Goal: Task Accomplishment & Management: Manage account settings

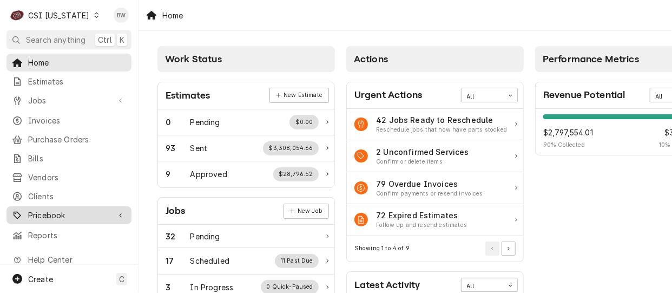
click at [62, 214] on span "Pricebook" at bounding box center [69, 214] width 82 height 11
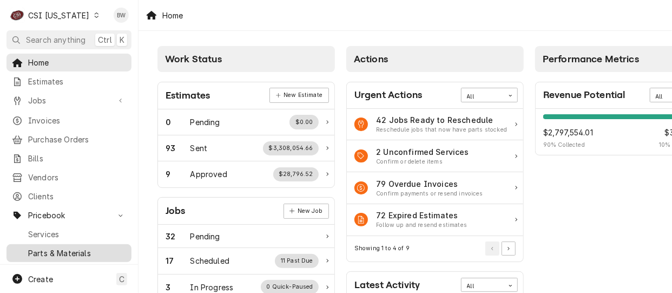
click at [59, 247] on span "Parts & Materials" at bounding box center [77, 252] width 98 height 11
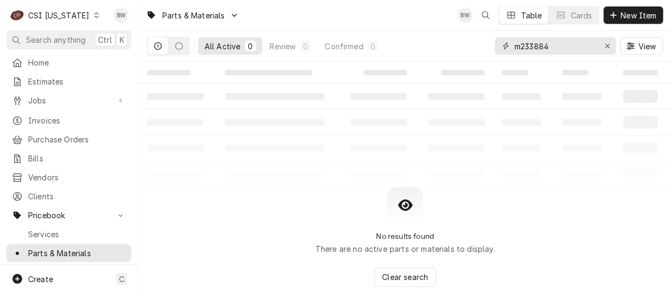
drag, startPoint x: 561, startPoint y: 44, endPoint x: 503, endPoint y: 48, distance: 58.0
click at [503, 48] on div "m233884" at bounding box center [555, 45] width 121 height 17
click at [364, 18] on div "Parts & Materials BW Table Cards New Item" at bounding box center [404, 15] width 533 height 30
drag, startPoint x: 551, startPoint y: 47, endPoint x: 501, endPoint y: 49, distance: 49.3
click at [501, 49] on div "m233884" at bounding box center [555, 45] width 121 height 17
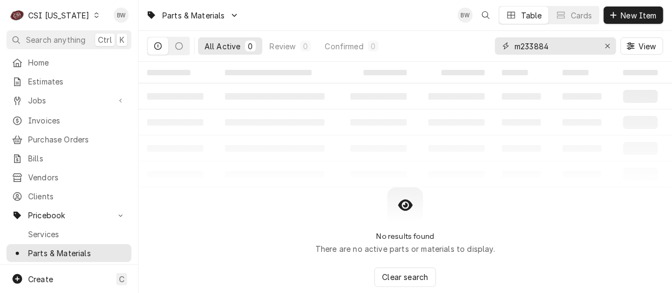
paste input "FOX-09H02-102"
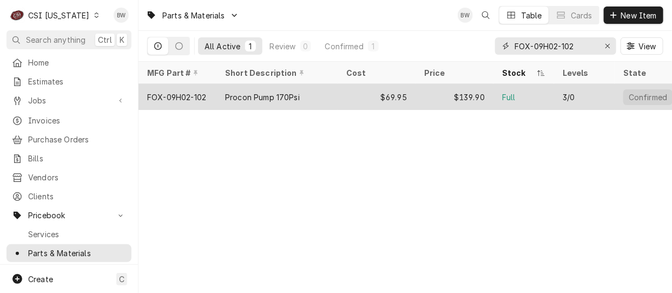
type input "FOX-09H02-102"
click at [202, 93] on div "FOX-09H02-102" at bounding box center [176, 96] width 59 height 11
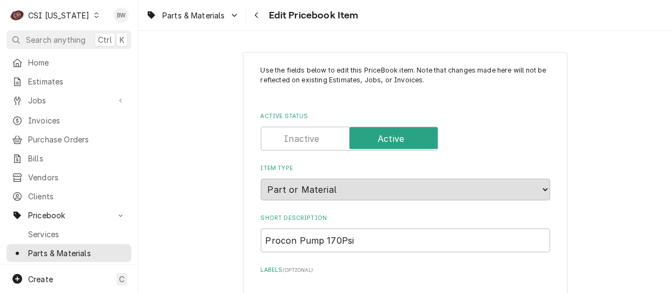
type textarea "x"
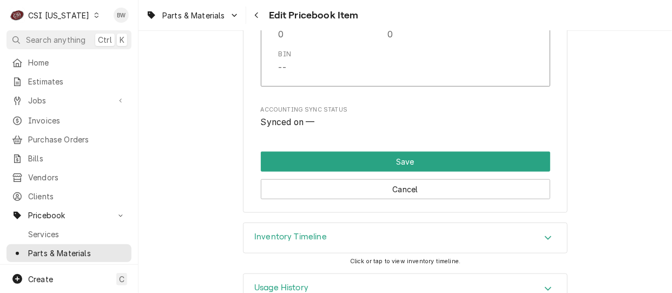
scroll to position [3261, 0]
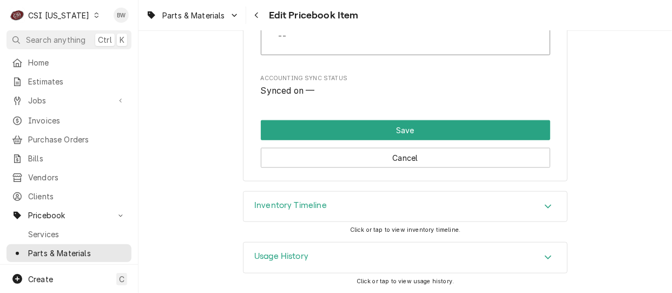
click at [308, 209] on h3 "Inventory Timeline" at bounding box center [290, 205] width 72 height 10
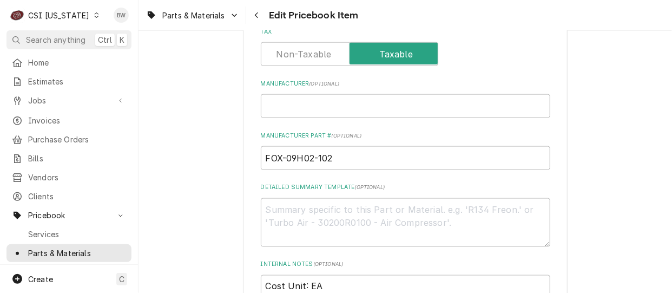
scroll to position [541, 0]
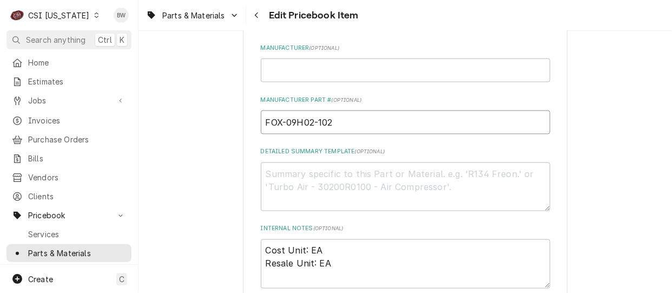
drag, startPoint x: 340, startPoint y: 123, endPoint x: 256, endPoint y: 126, distance: 83.3
click at [261, 126] on input "FOX-09H02-102" at bounding box center [405, 122] width 289 height 24
click at [94, 17] on icon "Dynamic Content Wrapper" at bounding box center [96, 14] width 5 height 5
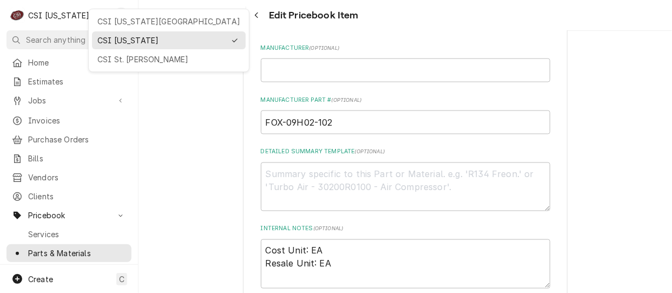
click at [224, 42] on html "C CSI Kentucky BW Search anything Ctrl K Home Estimates Jobs Jobs Job Series In…" at bounding box center [336, 146] width 672 height 293
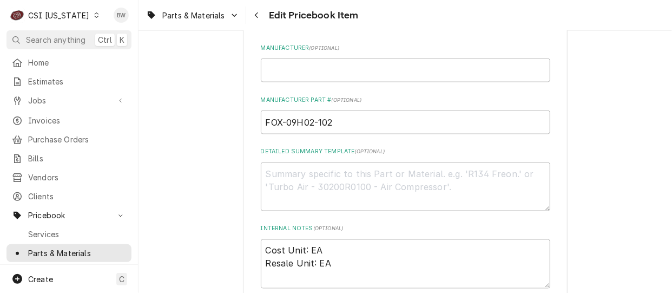
click at [94, 16] on icon "Dynamic Content Wrapper" at bounding box center [96, 14] width 4 height 5
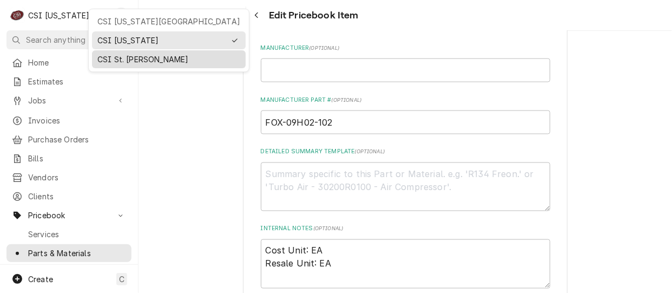
click at [113, 58] on div "CSI St. Louis" at bounding box center [168, 59] width 143 height 11
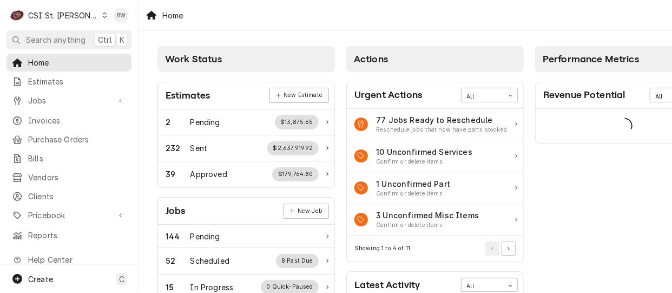
click at [69, 126] on div "Home Estimates Jobs Jobs Job Series Invoices Purchase Orders Bills Vendors Clie…" at bounding box center [69, 149] width 138 height 190
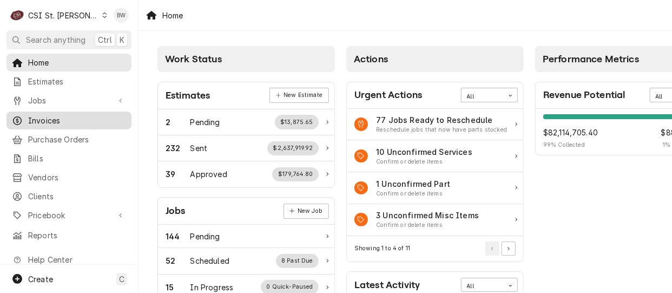
click at [77, 130] on link "Purchase Orders" at bounding box center [68, 139] width 125 height 18
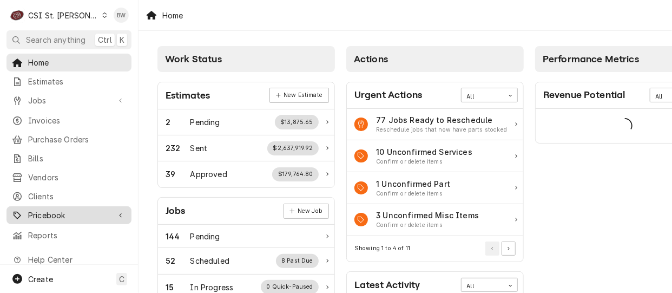
click at [71, 209] on span "Pricebook" at bounding box center [69, 214] width 82 height 11
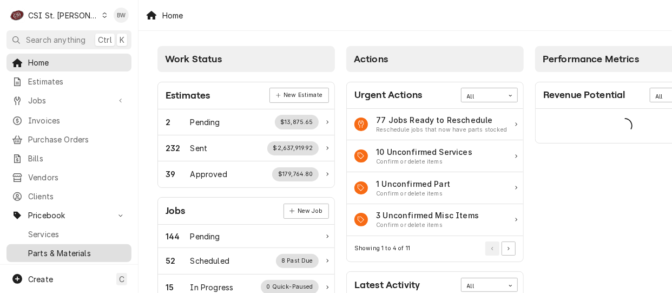
click at [61, 247] on span "Parts & Materials" at bounding box center [77, 252] width 98 height 11
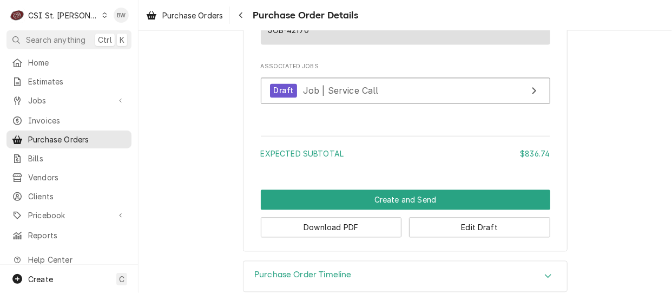
scroll to position [795, 0]
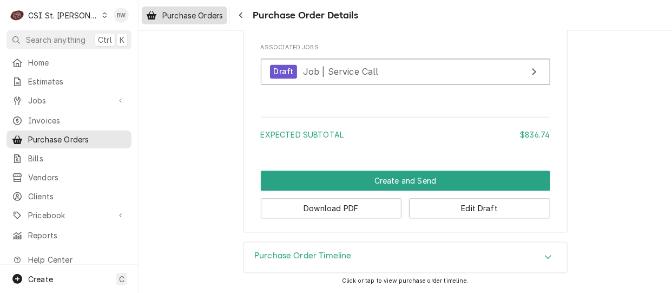
click at [199, 17] on span "Purchase Orders" at bounding box center [192, 15] width 61 height 11
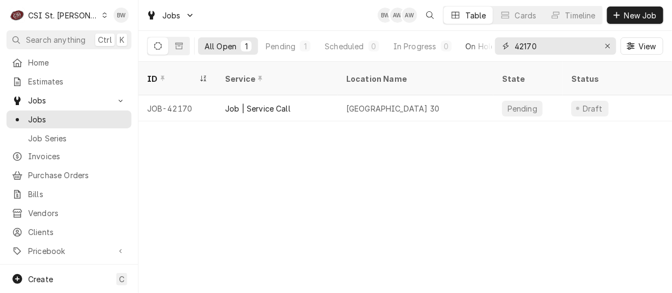
drag, startPoint x: 543, startPoint y: 46, endPoint x: 473, endPoint y: 41, distance: 70.0
click at [474, 42] on div "All Open 1 Pending 1 Scheduled 0 In Progress 0 On Hold 0 Completed 0 42170 View" at bounding box center [405, 46] width 516 height 30
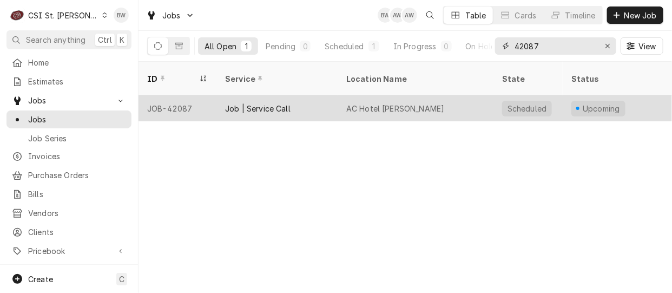
type input "42087"
click at [173, 95] on div "JOB-42087" at bounding box center [177, 108] width 78 height 26
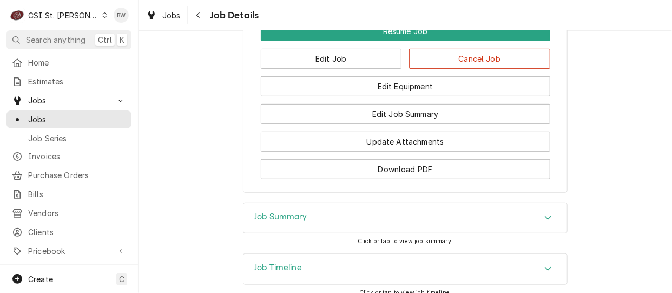
scroll to position [1623, 0]
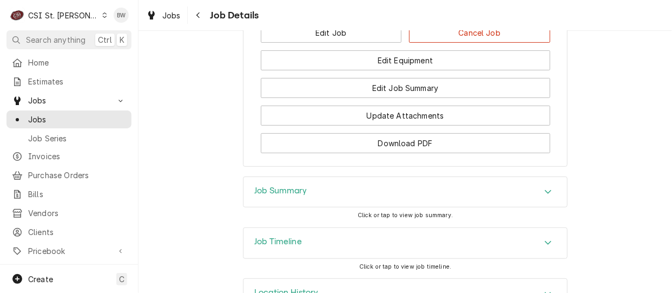
click at [272, 186] on h3 "Job Summary" at bounding box center [280, 191] width 53 height 10
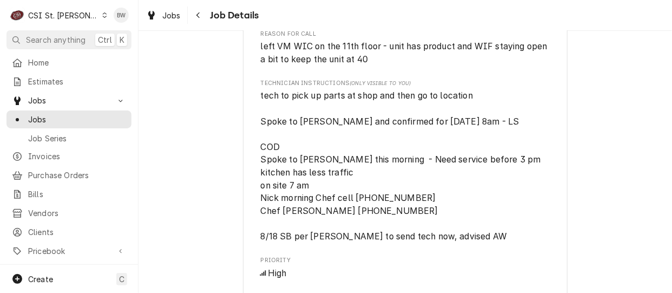
scroll to position [757, 0]
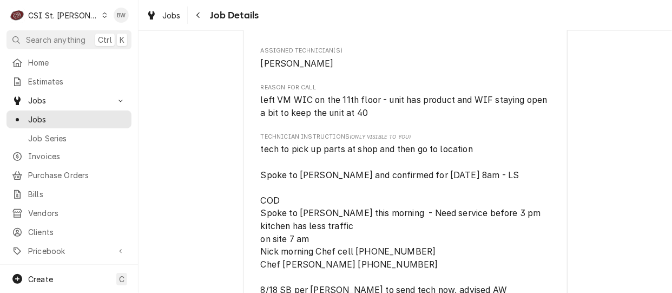
click at [261, 165] on span "tech to pick up parts at shop and then go to location Spoke to Brian and confir…" at bounding box center [402, 219] width 282 height 151
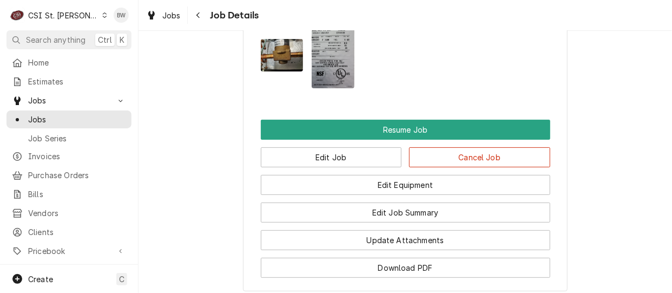
scroll to position [1515, 0]
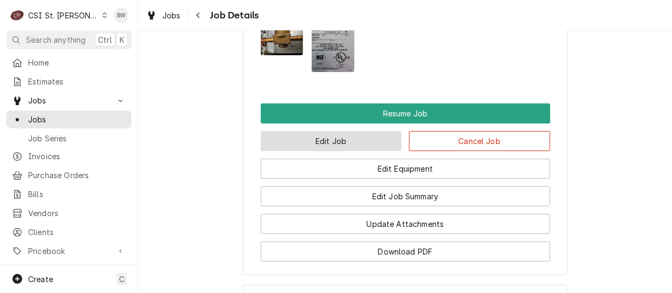
click at [316, 131] on button "Edit Job" at bounding box center [331, 141] width 141 height 20
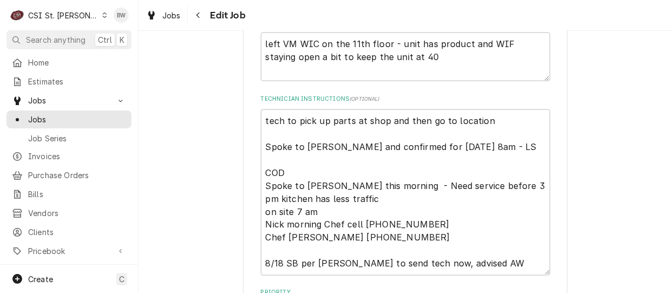
scroll to position [541, 0]
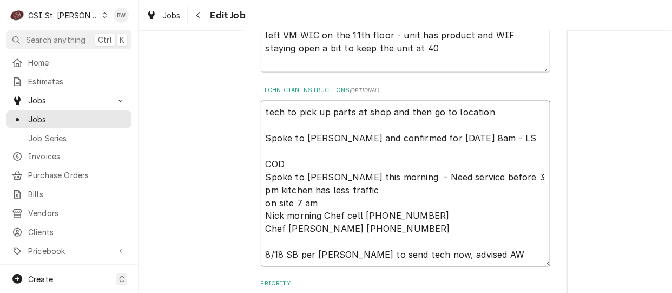
click at [262, 111] on textarea "tech to pick up parts at shop and then go to location Spoke to [PERSON_NAME] an…" at bounding box center [405, 184] width 289 height 166
type textarea "x"
type textarea "ptech to pick up parts at shop and then go to location Spoke to Brian and confi…"
type textarea "x"
type textarea "patech to pick up parts at shop and then go to location Spoke to Brian and conf…"
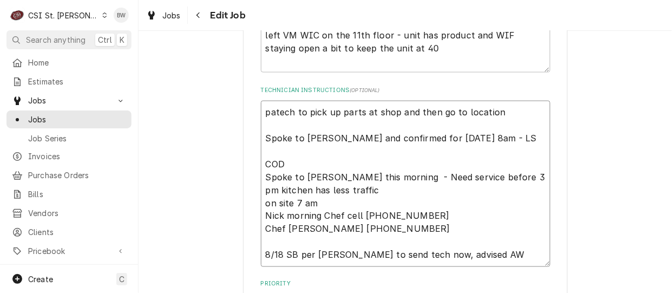
type textarea "x"
type textarea "partech to pick up parts at shop and then go to location Spoke to Brian and con…"
type textarea "x"
type textarea "partstech to pick up parts at shop and then go to location Spoke to Brian and c…"
type textarea "x"
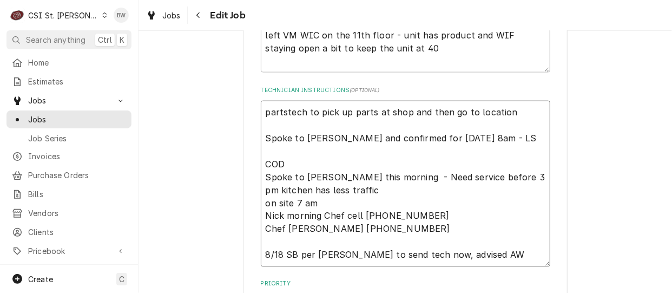
type textarea "parts tech to pick up parts at shop and then go to location Spoke to Brian and …"
type textarea "x"
type textarea "parts mtech to pick up parts at shop and then go to location Spoke to Brian and…"
type textarea "x"
type textarea "parts motech to pick up parts at shop and then go to location Spoke to Brian an…"
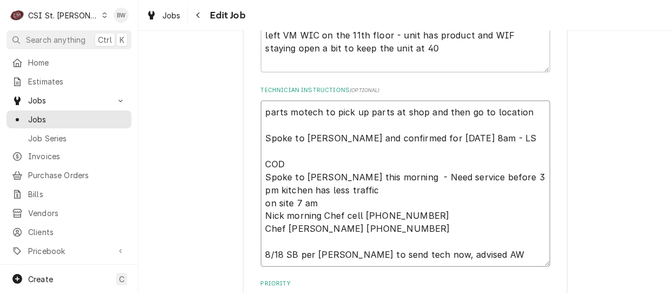
type textarea "x"
type textarea "parts movtech to pick up parts at shop and then go to location Spoke to Brian a…"
type textarea "x"
type textarea "parts movetech to pick up parts at shop and then go to location Spoke to Brian …"
type textarea "x"
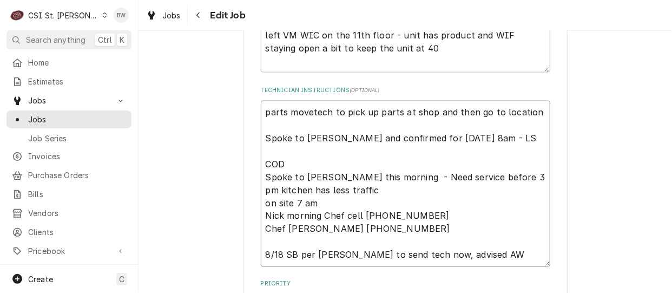
type textarea "parts movedtech to pick up parts at shop and then go to location Spoke to Brian…"
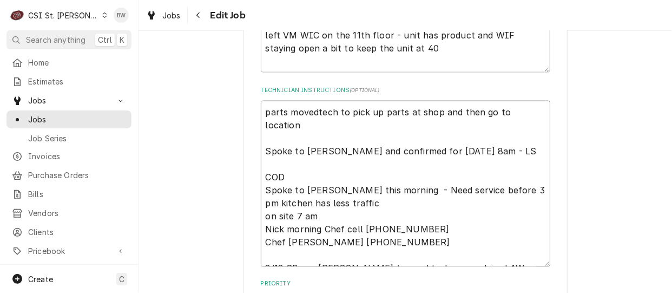
type textarea "x"
type textarea "parts moved tech to pick up parts at shop and then go to location Spoke to Bria…"
type textarea "x"
type textarea "parts moved ttech to pick up parts at shop and then go to location Spoke to Bri…"
type textarea "x"
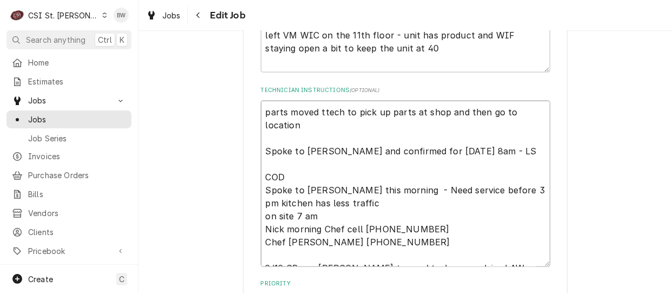
type textarea "parts moved totech to pick up parts at shop and then go to location Spoke to Br…"
type textarea "x"
type textarea "parts moved to tech to pick up parts at shop and then go to location Spoke to B…"
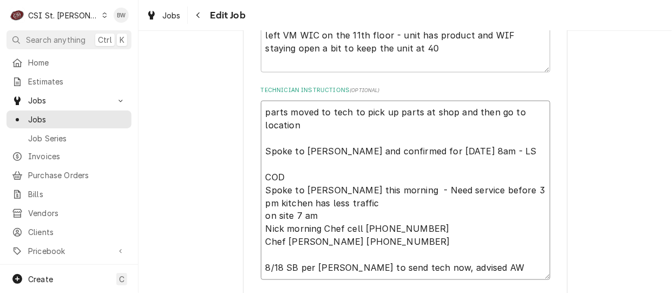
type textarea "x"
type textarea "parts moved to Rtech to pick up parts at shop and then go to location Spoke to …"
type textarea "x"
type textarea "parts moved to Rytech to pick up parts at shop and then go to location Spoke to…"
type textarea "x"
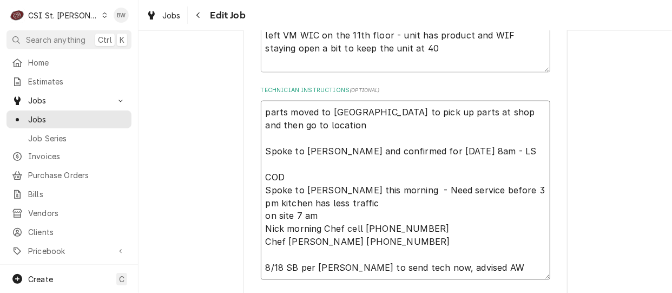
type textarea "parts moved to Ryatech to pick up parts at shop and then go to location Spoke t…"
type textarea "x"
type textarea "parts moved to Ryantech to pick up parts at shop and then go to location Spoke …"
type textarea "x"
type textarea "parts moved to Ryan tech to pick up parts at shop and then go to location Spoke…"
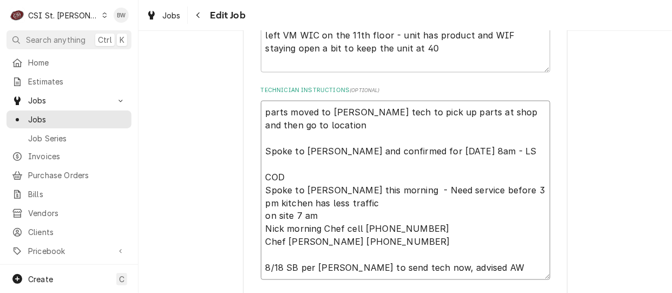
type textarea "x"
type textarea "parts moved to Ryan Ptech to pick up parts at shop and then go to location Spok…"
type textarea "x"
type textarea "parts moved to Ryan P tech to pick up parts at shop and then go to location Spo…"
type textarea "x"
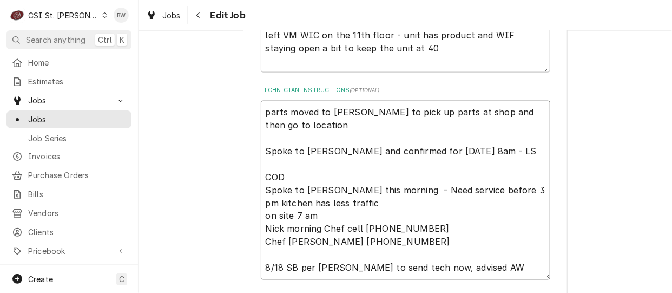
type textarea "parts moved to Ryan P shtech to pick up parts at shop and then go to location S…"
type textarea "x"
type textarea "parts moved to Ryan P shetech to pick up parts at shop and then go to location …"
type textarea "x"
type textarea "parts moved to Ryan P sheltech to pick up parts at shop and then go to location…"
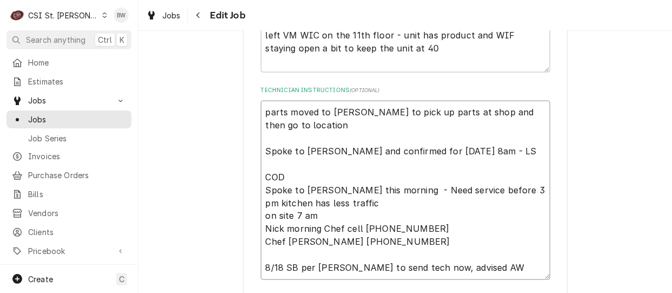
type textarea "x"
type textarea "parts moved to Ryan P shelftech to pick up parts at shop and then go to locatio…"
type textarea "x"
type textarea "parts moved to Ryan P shelf tech to pick up parts at shop and then go to locati…"
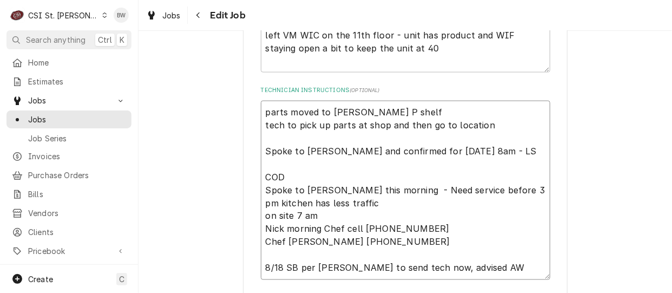
click at [386, 111] on textarea "parts moved to Ryan P shelf tech to pick up parts at shop and then go to locati…" at bounding box center [405, 190] width 289 height 179
type textarea "x"
type textarea "parts moved to Ryan P shelf. tech to pick up parts at shop and then go to locat…"
type textarea "x"
type textarea "parts moved to Ryan P shelf. tech to pick up parts at shop and then go to locat…"
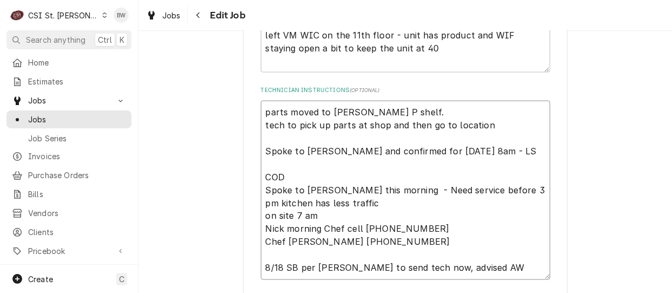
type textarea "x"
type textarea "parts moved to Ryan P shelf. 8 tech to pick up parts at shop and then go to loc…"
type textarea "x"
type textarea "parts moved to Ryan P shelf. 8/ tech to pick up parts at shop and then go to lo…"
type textarea "x"
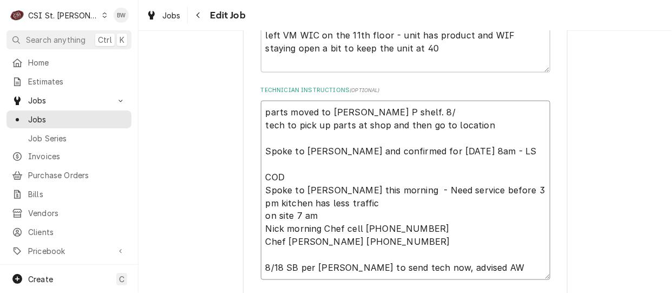
type textarea "parts moved to Ryan P shelf. 8/2 tech to pick up parts at shop and then go to l…"
type textarea "x"
type textarea "parts moved to Ryan P shelf. 8/21 tech to pick up parts at shop and then go to …"
type textarea "x"
type textarea "parts moved to Ryan P shelf. 8/21 tech to pick up parts at shop and then go to …"
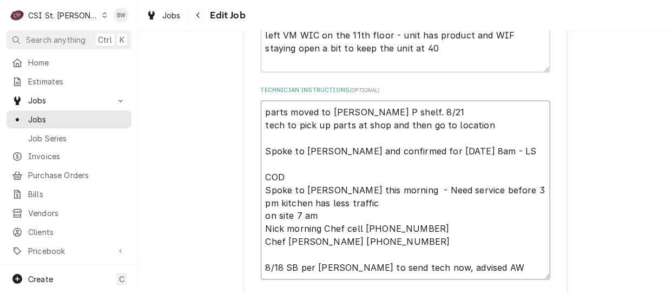
type textarea "x"
type textarea "parts moved to Ryan P shelf. 8/21 B tech to pick up parts at shop and then go t…"
type textarea "x"
type textarea "parts moved to Ryan P shelf. 8/21 BW tech to pick up parts at shop and then go …"
type textarea "x"
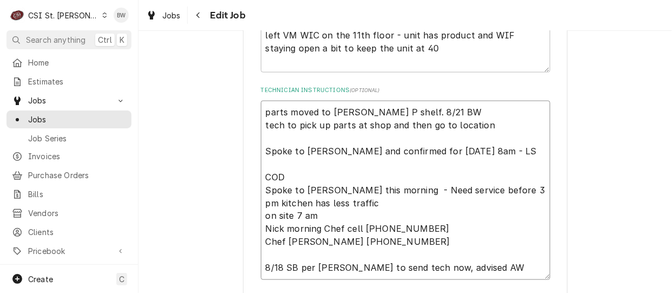
type textarea "parts moved to Ryan P shelf. 8/21 B tech to pick up parts at shop and then go t…"
type textarea "x"
type textarea "parts moved to Ryan P shelf. 8/21 Br tech to pick up parts at shop and then go …"
type textarea "x"
type textarea "parts moved to Ryan P shelf. 8/21 Bra tech to pick up parts at shop and then go…"
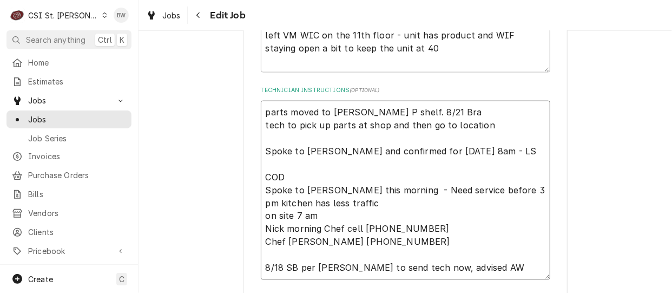
type textarea "x"
type textarea "parts moved to Ryan P shelf. 8/21 Brad tech to pick up parts at shop and then g…"
type textarea "x"
type textarea "parts moved to Ryan P shelf. 8/21 Brad tech to pick up parts at shop and then g…"
type textarea "x"
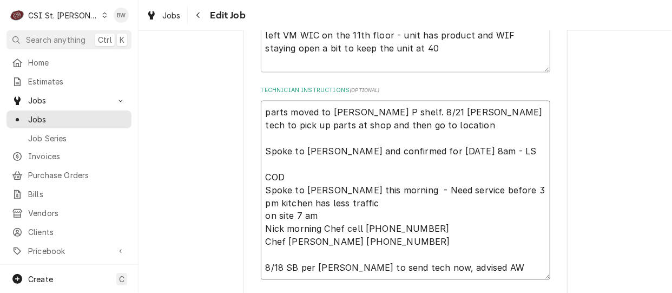
type textarea "parts moved to Ryan P shelf. 8/21 Brad w tech to pick up parts at shop and then…"
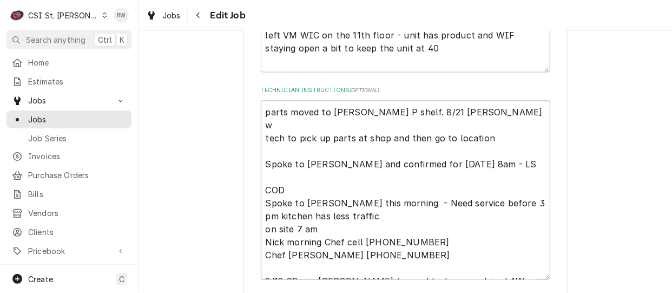
type textarea "x"
type textarea "parts moved to Ryan P shelf. 8/21 Brad tech to pick up parts at shop and then g…"
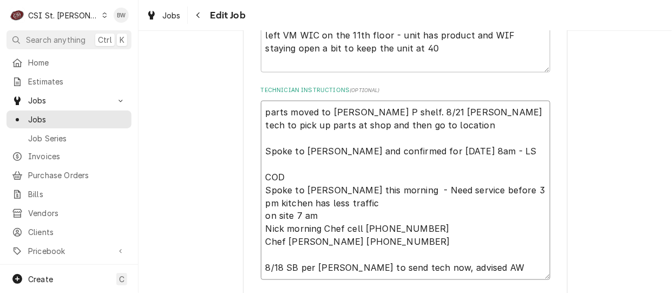
type textarea "x"
type textarea "parts moved to Ryan P shelf. 8/21 Brad W tech to pick up parts at shop and then…"
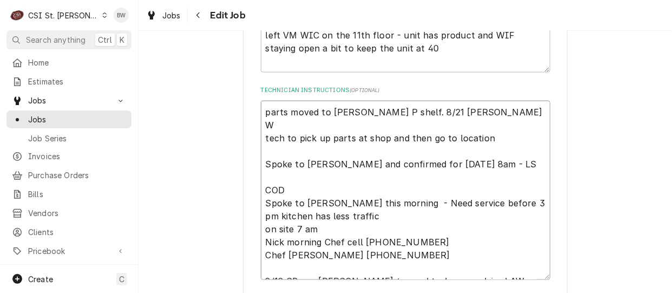
type textarea "x"
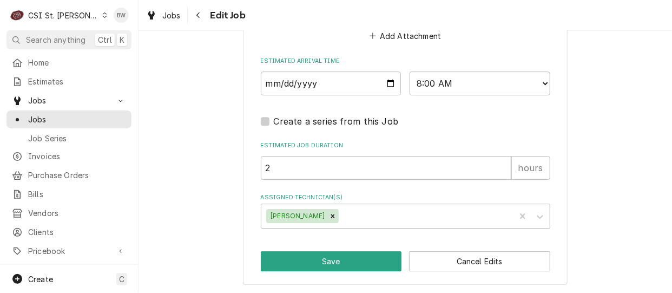
scroll to position [1138, 0]
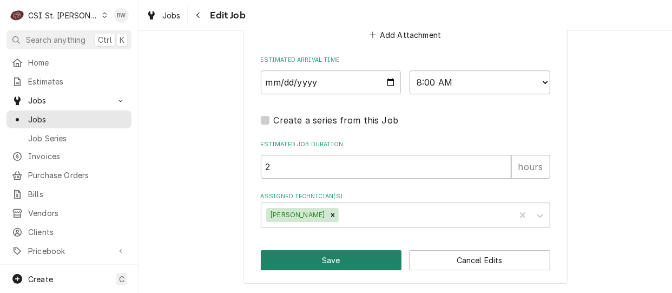
type textarea "parts moved to Ryan P shelf. 8/21 Brad W tech to pick up parts at shop and then…"
click at [292, 258] on button "Save" at bounding box center [331, 260] width 141 height 20
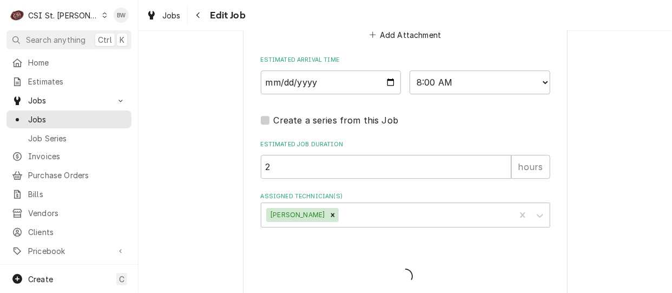
type textarea "x"
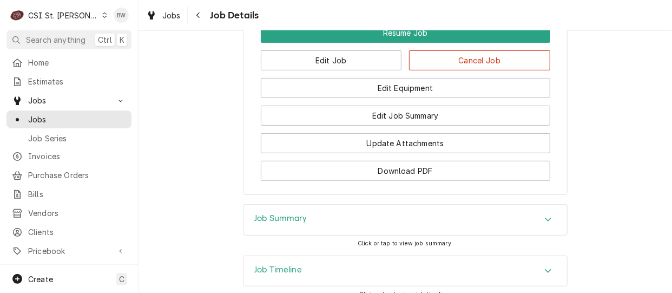
scroll to position [1623, 0]
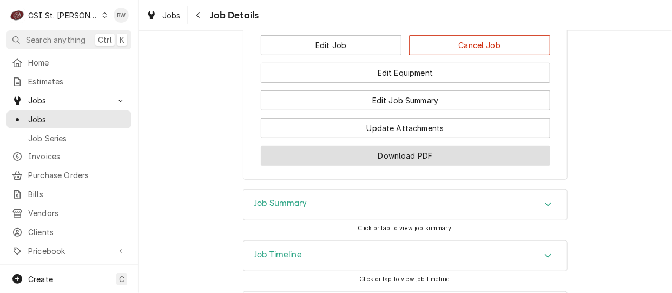
click at [318, 146] on button "Download PDF" at bounding box center [405, 156] width 289 height 20
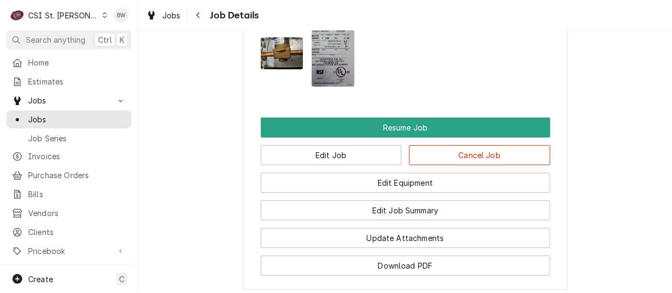
scroll to position [1515, 0]
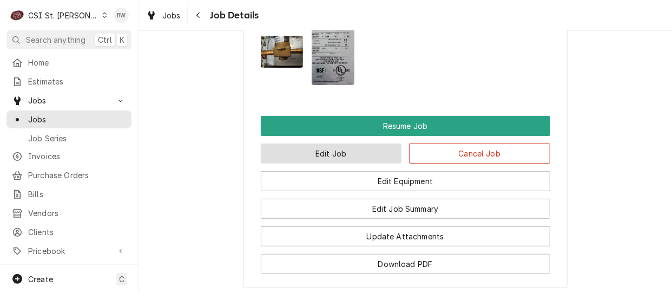
click at [279, 143] on button "Edit Job" at bounding box center [331, 153] width 141 height 20
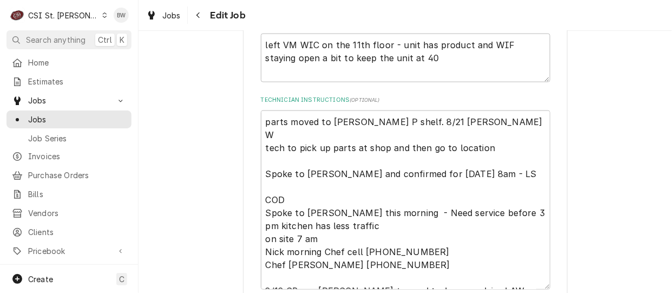
scroll to position [541, 0]
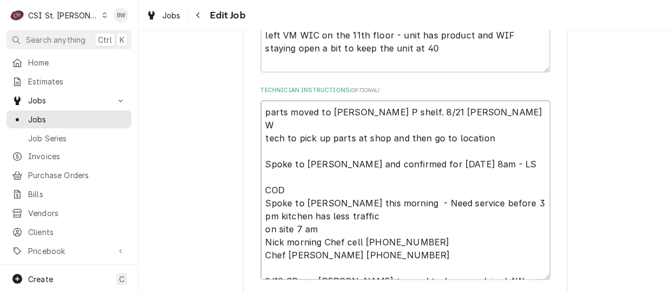
click at [436, 116] on textarea "parts moved to [PERSON_NAME] P shelf. 8/21 [PERSON_NAME] W tech to pick up part…" at bounding box center [405, 190] width 289 height 179
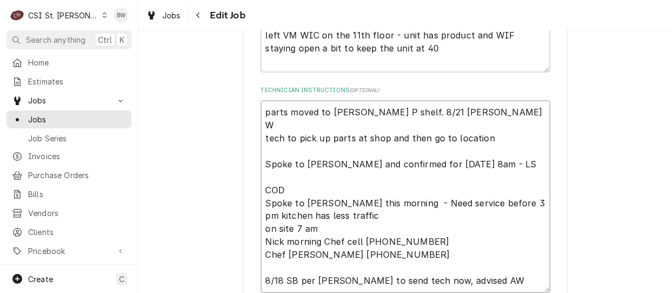
type textarea "x"
type textarea "parts moved to [PERSON_NAME] P shelf. 8/21 [PERSON_NAME] tech to pick up parts …"
type textarea "x"
type textarea "parts moved to [PERSON_NAME] P shelf. 8/21 [PERSON_NAME] K tech to pick up part…"
type textarea "x"
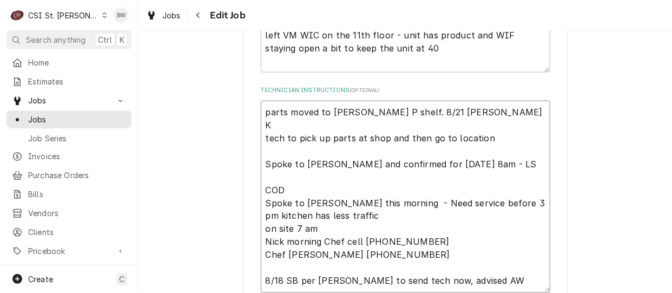
type textarea "parts moved to [PERSON_NAME] P shelf. 8/21 [PERSON_NAME] tech to pick up parts …"
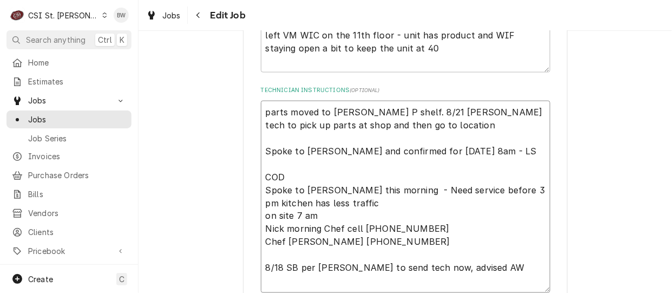
type textarea "x"
type textarea "parts moved to [PERSON_NAME] P shelf. 8/21 [PERSON_NAME][GEOGRAPHIC_DATA] to pi…"
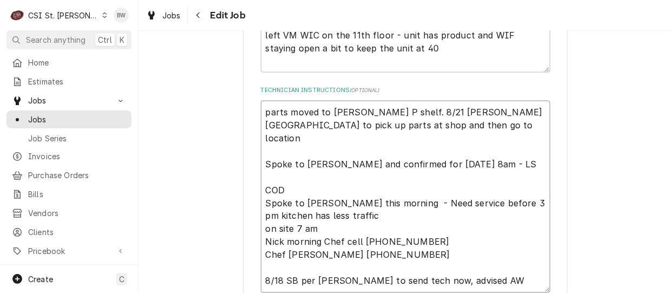
type textarea "x"
type textarea "parts moved to [PERSON_NAME] P shelf. 8/21 [PERSON_NAME][GEOGRAPHIC_DATA] to pi…"
type textarea "x"
type textarea "parts moved to [PERSON_NAME] P shelf. 8/21 [PERSON_NAME]-1 tech to pick up part…"
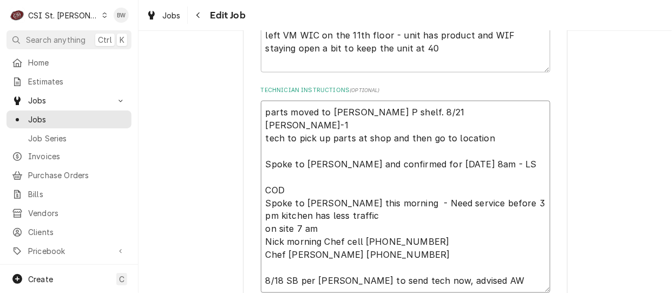
type textarea "x"
type textarea "parts moved to [PERSON_NAME] P shelf. 8/21 [PERSON_NAME]-12 tech to pick up par…"
type textarea "x"
type textarea "parts moved to [PERSON_NAME] P shelf. 8/21 [PERSON_NAME]-123 tech to pick up pa…"
type textarea "x"
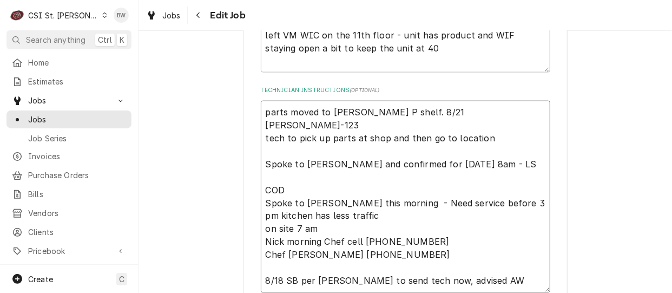
type textarea "parts moved to [PERSON_NAME] P shelf. 8/21 [PERSON_NAME]-1235 tech to pick up p…"
type textarea "x"
type textarea "parts moved to [PERSON_NAME] P shelf. 8/21 [PERSON_NAME]-12356 tech to pick up …"
type textarea "x"
type textarea "parts moved to [PERSON_NAME] P shelf. 8/21 [PERSON_NAME]-12356R tech to pick up…"
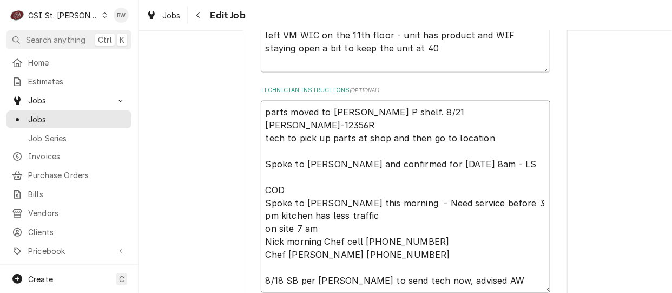
type textarea "x"
type textarea "parts moved to [PERSON_NAME] P shelf. 8/21 [PERSON_NAME]-12356R tech to pick up…"
type textarea "x"
type textarea "parts moved to [PERSON_NAME] P shelf. 8/21 [PERSON_NAME]-12356R an tech to pick…"
type textarea "x"
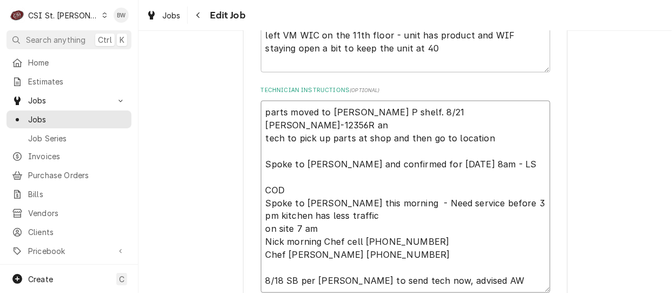
type textarea "parts moved to [PERSON_NAME] P shelf. 8/21 [PERSON_NAME]-12356R and tech to pic…"
type textarea "x"
type textarea "parts moved to [PERSON_NAME] P shelf. 8/21 [PERSON_NAME]-12356R and tech to pic…"
type textarea "x"
type textarea "parts moved to [PERSON_NAME] P shelf. 8/21 [PERSON_NAME]-12356R and 1 tech to p…"
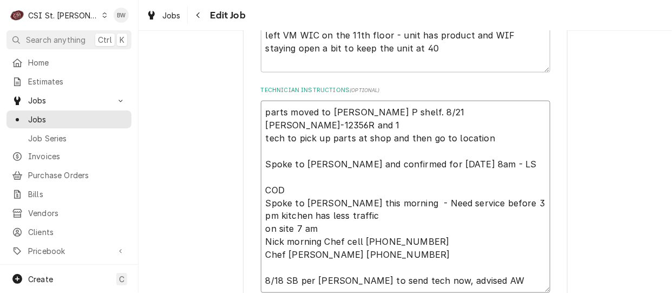
type textarea "x"
type textarea "parts moved to [PERSON_NAME] P shelf. 8/21 [PERSON_NAME]-12356R and 12 tech to …"
type textarea "x"
type textarea "parts moved to [PERSON_NAME] P shelf. 8/21 [PERSON_NAME]-12356R and 123 tech to…"
type textarea "x"
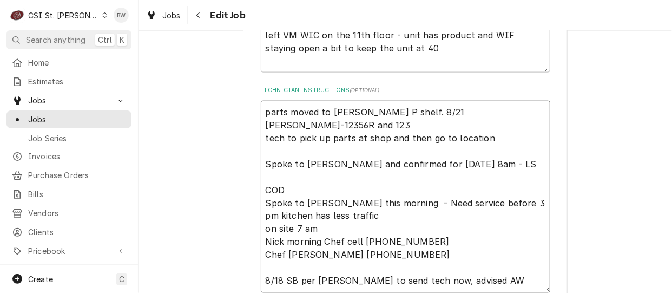
type textarea "parts moved to [PERSON_NAME] P shelf. 8/21 [PERSON_NAME]-12356R and 1235 tech t…"
type textarea "x"
type textarea "parts moved to [PERSON_NAME] P shelf. 8/21 [PERSON_NAME]-12356R and 12357 tech …"
type textarea "x"
type textarea "parts moved to [PERSON_NAME] P shelf. 8/21 [PERSON_NAME]-12356R and 12357R tech…"
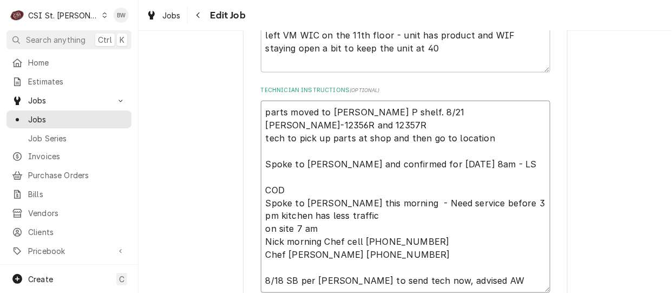
type textarea "x"
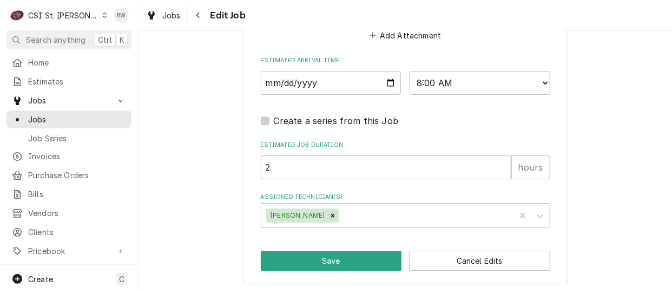
scroll to position [1151, 0]
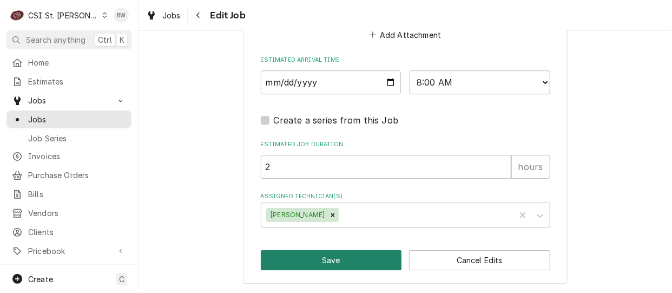
type textarea "parts moved to [PERSON_NAME] P shelf. 8/21 [PERSON_NAME]-12356R and 12357R tech…"
click at [307, 251] on button "Save" at bounding box center [331, 260] width 141 height 20
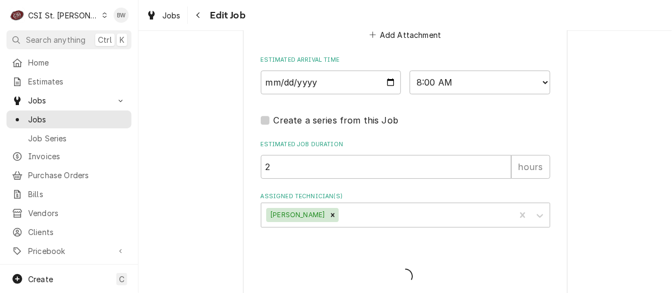
type textarea "x"
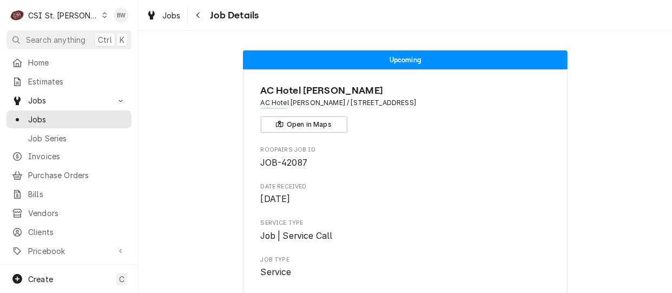
drag, startPoint x: 0, startPoint y: 0, endPoint x: 192, endPoint y: 179, distance: 262.2
click at [196, 13] on icon "Navigate back" at bounding box center [198, 15] width 5 height 8
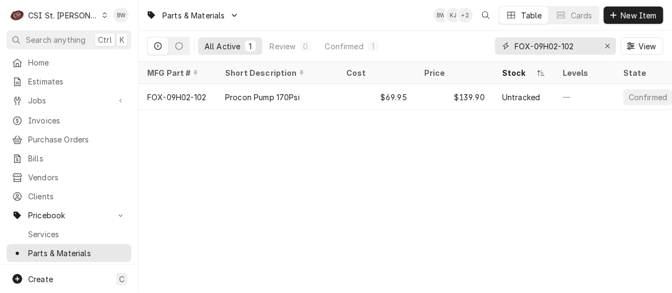
drag, startPoint x: 588, startPoint y: 45, endPoint x: 509, endPoint y: 46, distance: 79.0
click at [509, 46] on div "FOX-09H02-102" at bounding box center [555, 45] width 121 height 17
type input "m"
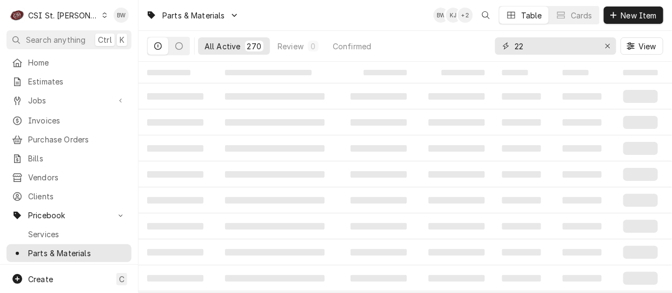
type input "2"
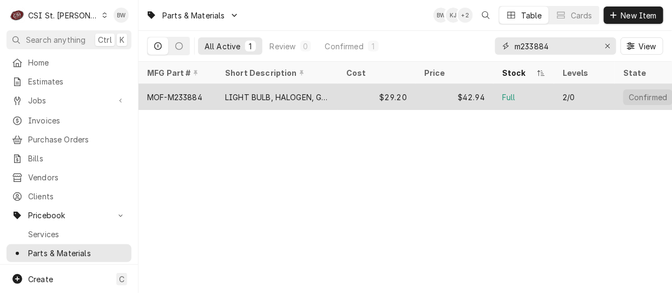
type input "m233884"
click at [189, 91] on div "MOF-M233884" at bounding box center [174, 96] width 55 height 11
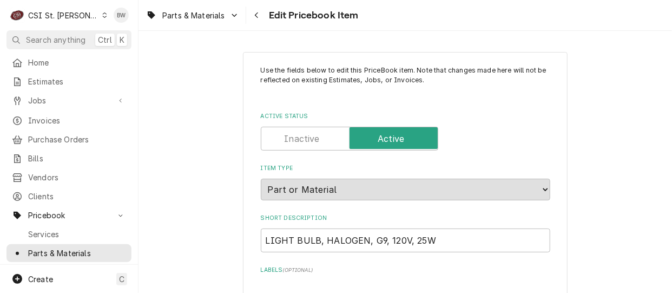
type textarea "x"
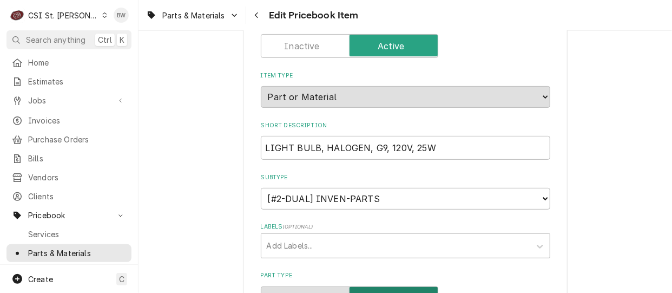
scroll to position [108, 0]
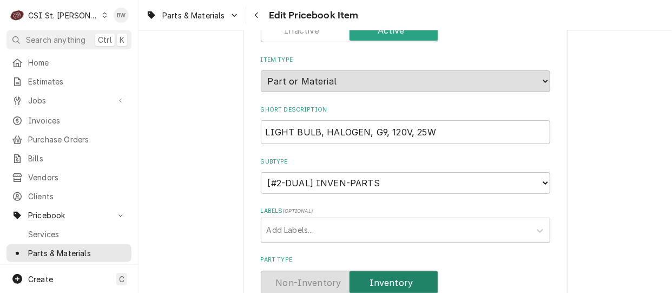
click at [387, 159] on label "Subtype" at bounding box center [405, 161] width 289 height 9
click at [387, 172] on select "Choose a subtype... [#2-DUAL] AFTERHRS-WH-CHG-2 [#2-DUAL] [PERSON_NAME]-EQUIP […" at bounding box center [405, 183] width 289 height 22
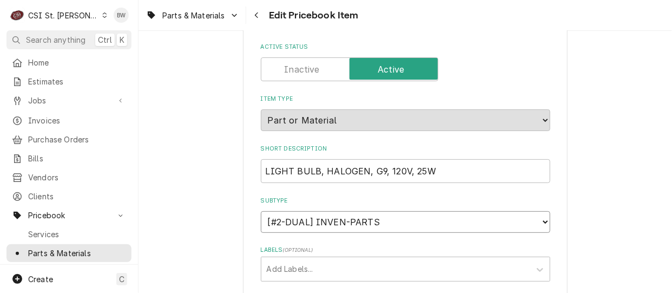
scroll to position [54, 0]
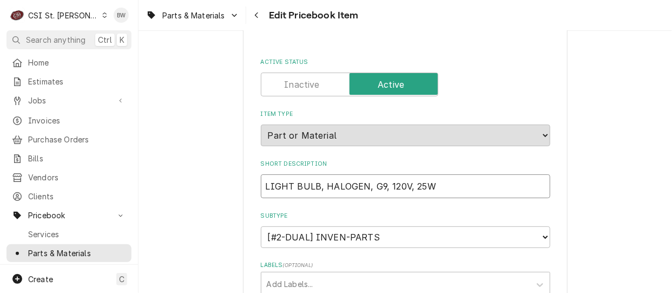
click at [435, 183] on input "LIGHT BULB, HALOGEN, G9, 120V, 25W" at bounding box center [405, 186] width 289 height 24
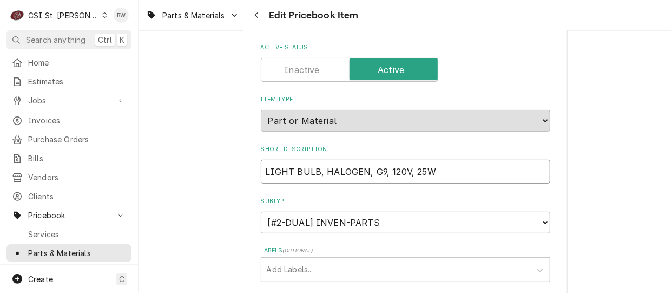
scroll to position [0, 0]
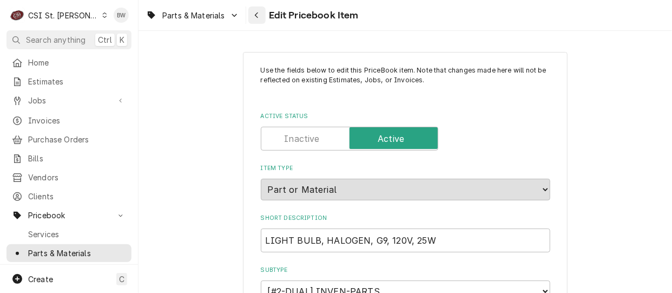
click at [257, 19] on div "Navigate back" at bounding box center [257, 15] width 11 height 11
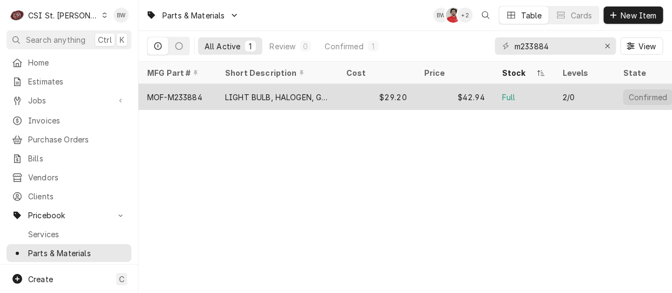
click at [253, 100] on div "LIGHT BULB, HALOGEN, G9, 120V, 25W" at bounding box center [276, 97] width 121 height 26
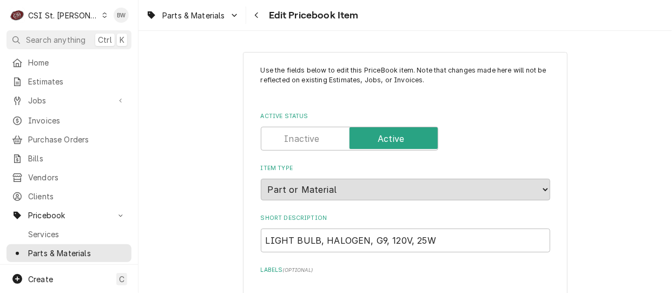
type textarea "x"
drag, startPoint x: 431, startPoint y: 240, endPoint x: 254, endPoint y: 240, distance: 177.4
click at [256, 16] on icon "Navigate back" at bounding box center [256, 15] width 3 height 6
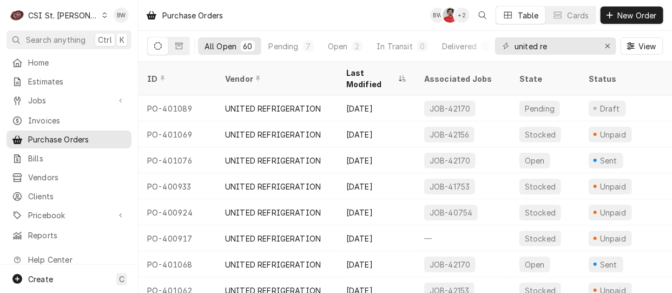
click at [102, 17] on icon "Dynamic Content Wrapper" at bounding box center [104, 14] width 5 height 5
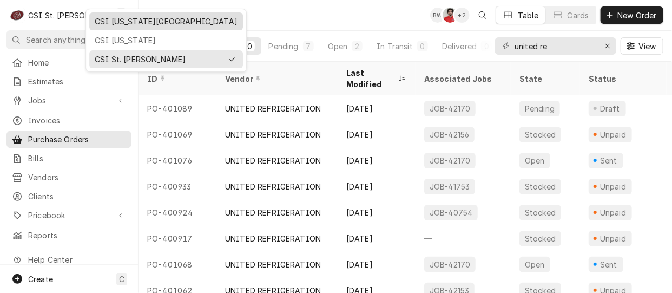
click at [109, 23] on div "CSI [US_STATE][GEOGRAPHIC_DATA]" at bounding box center [166, 21] width 143 height 11
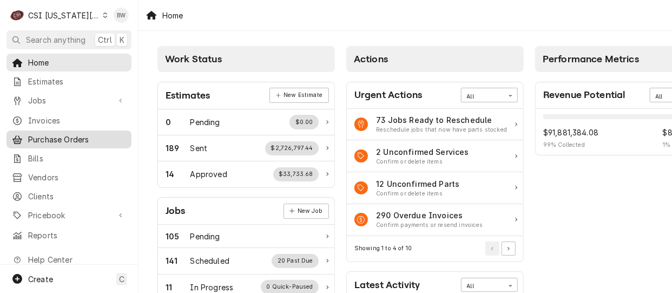
click at [63, 134] on span "Purchase Orders" at bounding box center [77, 139] width 98 height 11
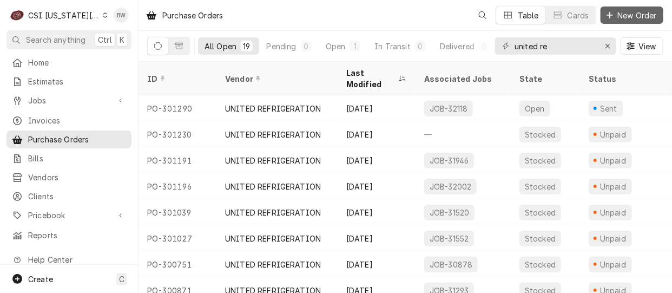
click at [629, 15] on span "New Order" at bounding box center [637, 15] width 43 height 11
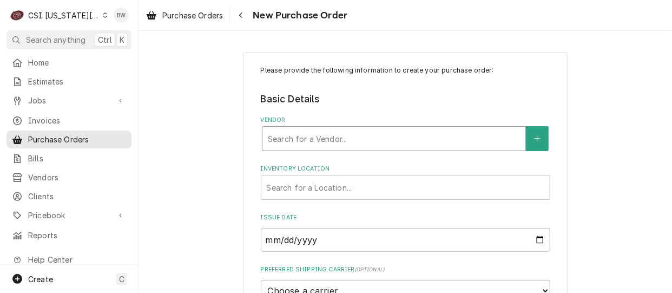
click at [293, 134] on div "Vendor" at bounding box center [394, 138] width 252 height 19
type input "key"
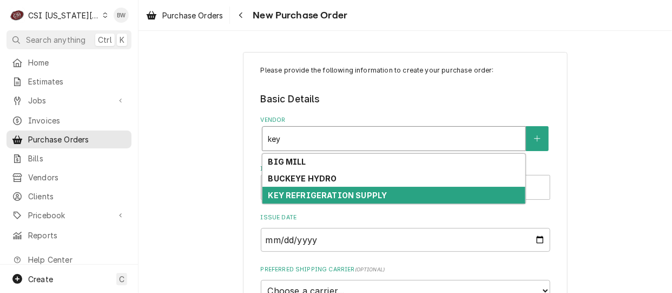
click at [293, 192] on strong "KEY REFRIGERATION SUPPLY" at bounding box center [327, 194] width 119 height 9
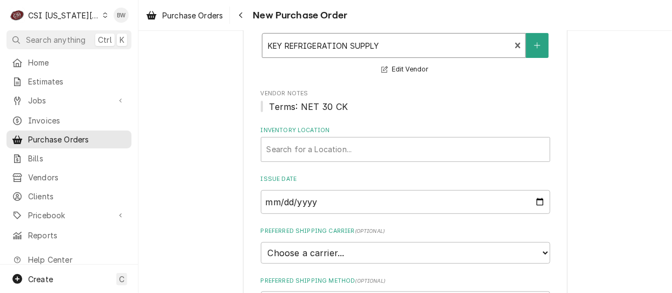
scroll to position [108, 0]
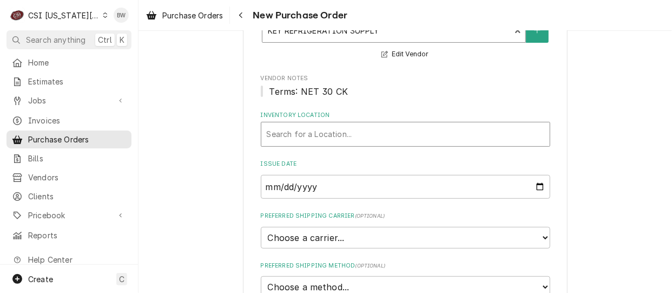
click at [299, 131] on div "Inventory Location" at bounding box center [406, 133] width 278 height 19
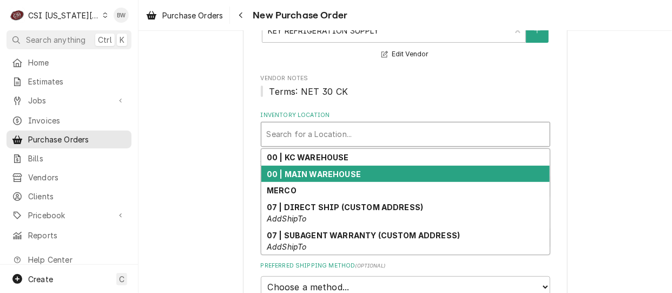
click at [301, 175] on strong "00 | MAIN WAREHOUSE" at bounding box center [314, 173] width 94 height 9
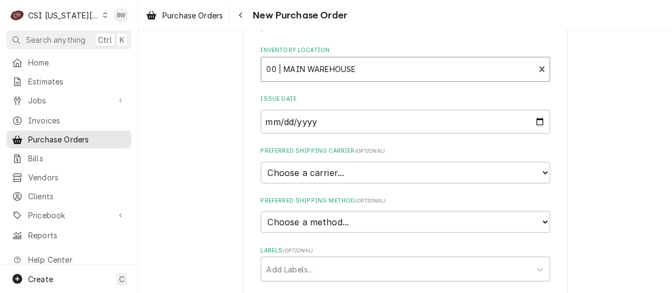
scroll to position [216, 0]
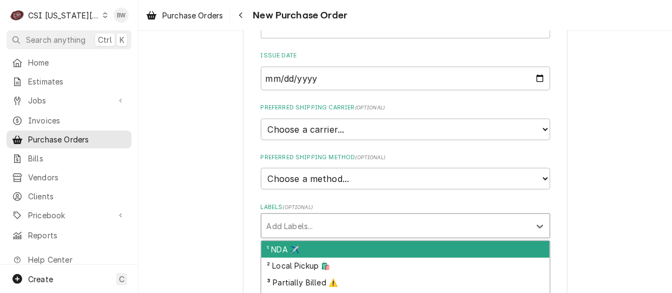
click at [276, 226] on div "Labels" at bounding box center [396, 225] width 258 height 19
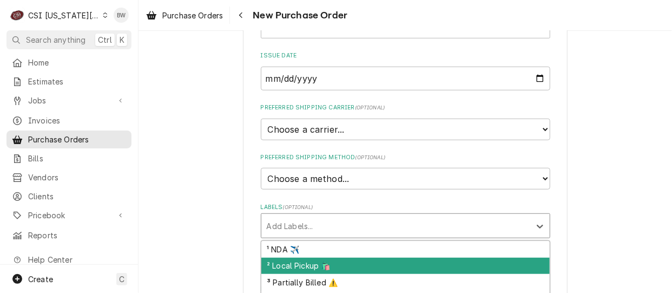
click at [279, 265] on div "² Local Pickup 🛍️" at bounding box center [405, 266] width 288 height 17
type textarea "x"
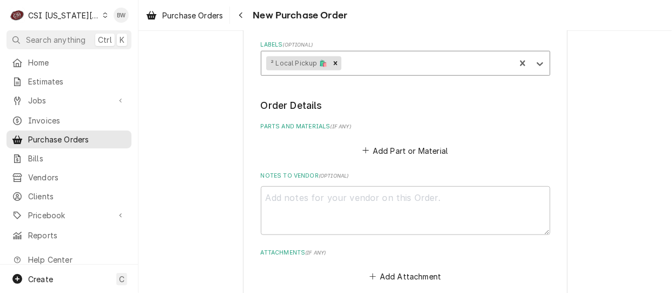
scroll to position [433, 0]
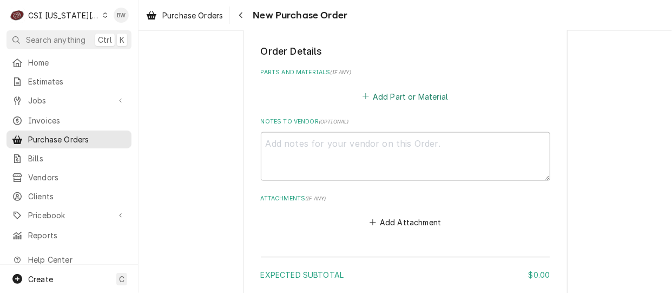
click at [380, 93] on button "Add Part or Material" at bounding box center [404, 96] width 89 height 15
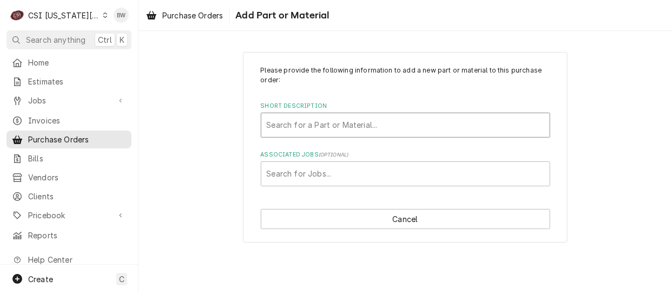
click at [286, 127] on div "Short Description" at bounding box center [406, 124] width 278 height 19
type input "misc p"
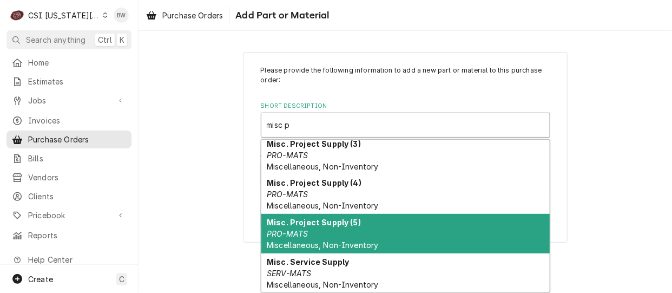
scroll to position [337, 0]
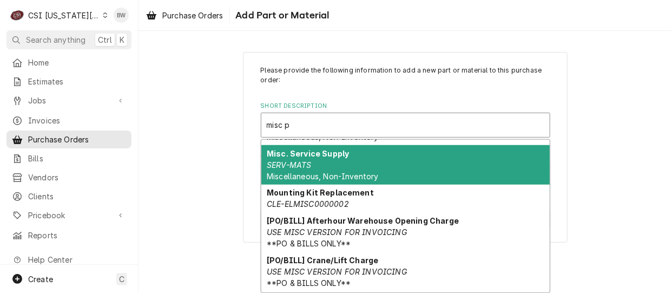
click at [316, 166] on div "Misc. Service Supply SERV-MATS Miscellaneous, Non-Inventory" at bounding box center [405, 164] width 288 height 39
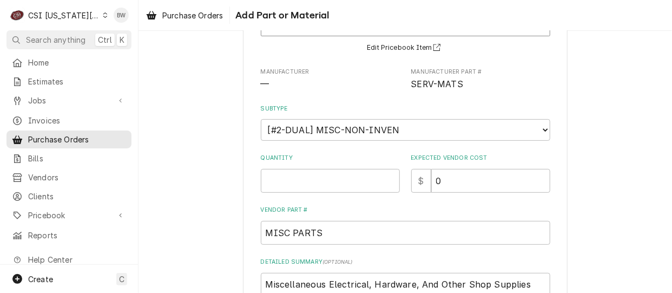
scroll to position [162, 0]
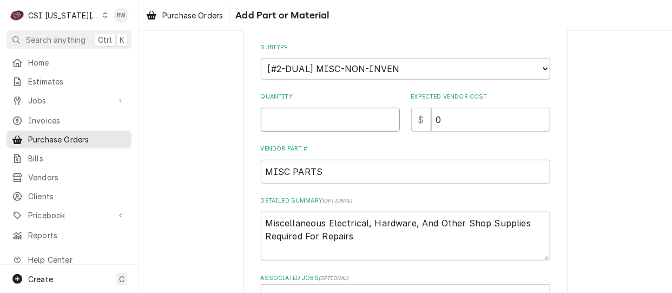
click at [264, 118] on input "Quantity" at bounding box center [330, 120] width 139 height 24
type textarea "x"
type input "1"
drag, startPoint x: 351, startPoint y: 231, endPoint x: 261, endPoint y: 223, distance: 89.6
click at [261, 223] on textarea "Miscellaneous Electrical, Hardware, And Other Shop Supplies Required For Repairs" at bounding box center [405, 236] width 289 height 49
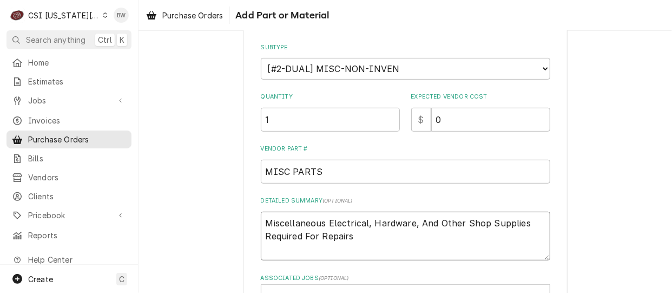
type textarea "x"
type textarea "T"
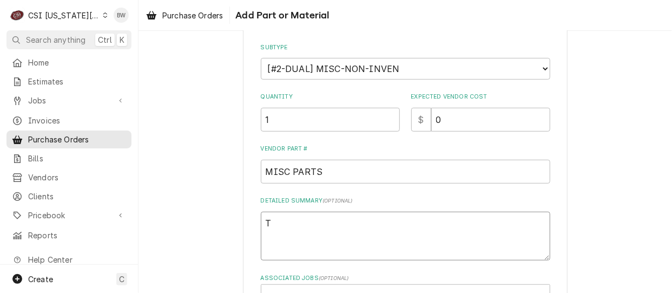
type textarea "x"
type textarea "Tr"
type textarea "x"
type textarea "Tru"
type textarea "x"
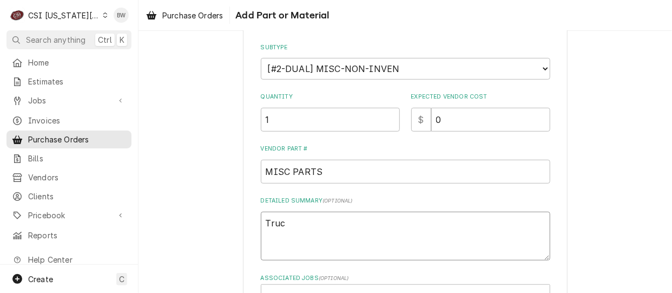
type textarea "Truck"
type textarea "x"
type textarea "Truck s"
type textarea "x"
type textarea "Truck st"
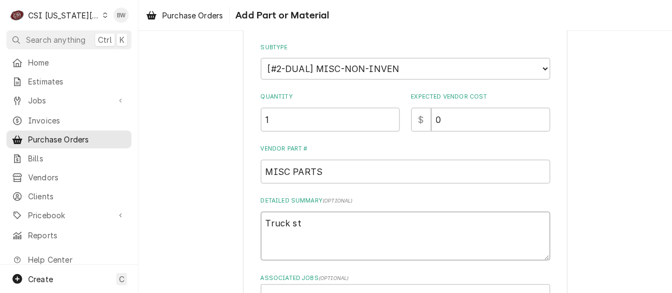
type textarea "x"
type textarea "Truck sto"
type textarea "x"
type textarea "Truck stoc"
type textarea "x"
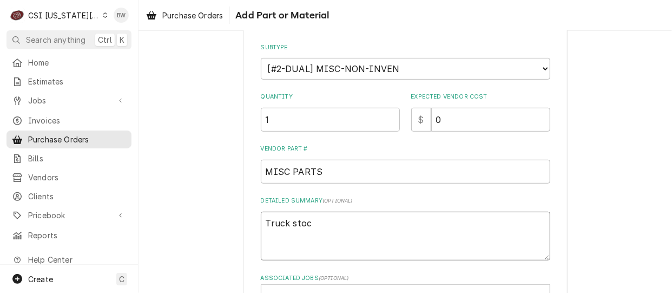
type textarea "Truck stock"
type textarea "x"
type textarea "Truck stock"
type textarea "x"
type textarea "Truck stock P"
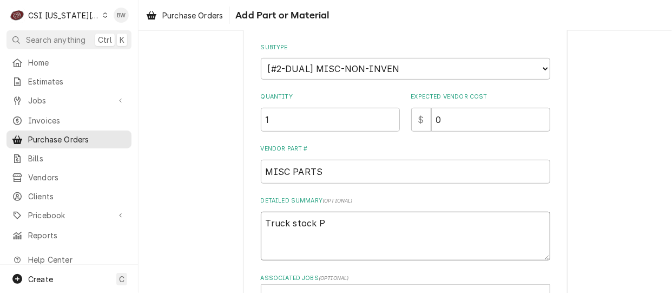
type textarea "x"
type textarea "Truck stock Ph"
type textarea "x"
type textarea "Truck stock Phi"
type textarea "x"
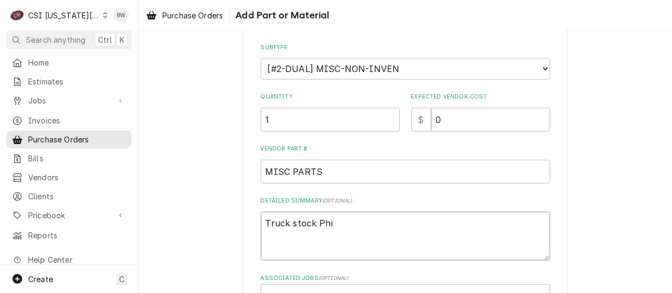
type textarea "Truck stock Phil"
type textarea "x"
type textarea "Truck stock Phil"
type textarea "x"
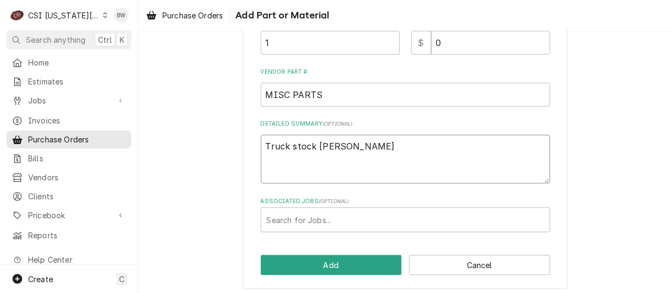
scroll to position [243, 0]
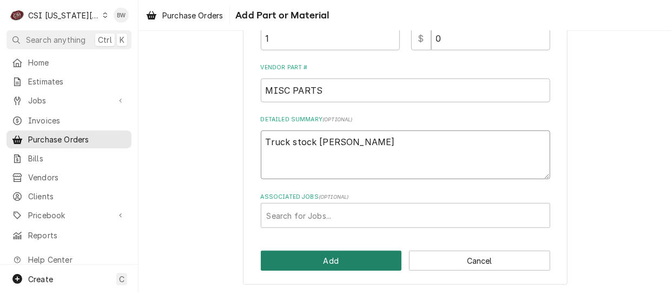
type textarea "Truck stock Phil B"
click at [297, 255] on button "Add" at bounding box center [331, 260] width 141 height 20
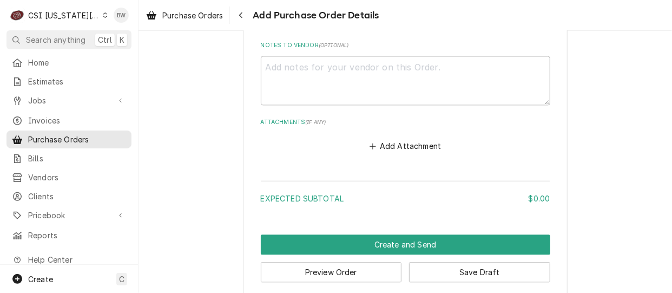
scroll to position [740, 0]
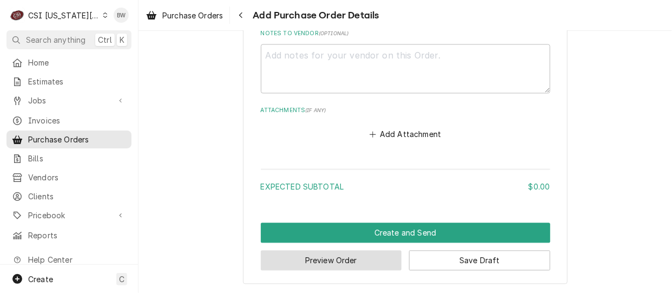
click at [273, 253] on button "Preview Order" at bounding box center [331, 260] width 141 height 20
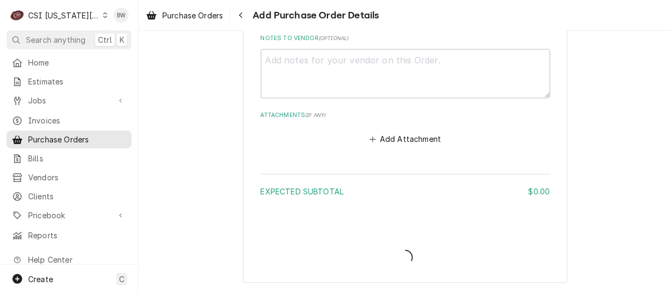
scroll to position [733, 0]
type textarea "x"
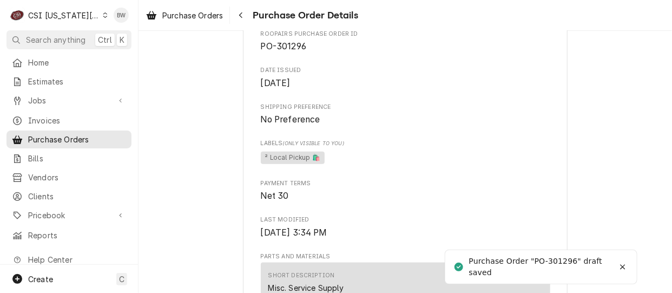
scroll to position [379, 0]
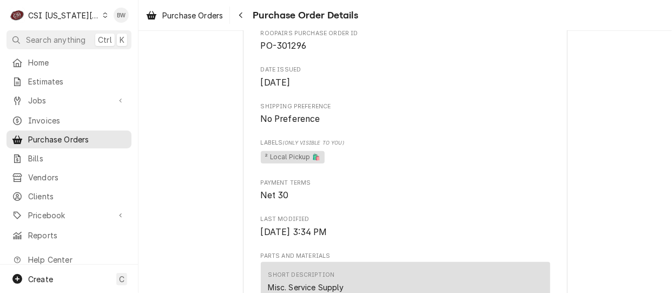
click at [103, 13] on icon "Dynamic Content Wrapper" at bounding box center [105, 14] width 5 height 5
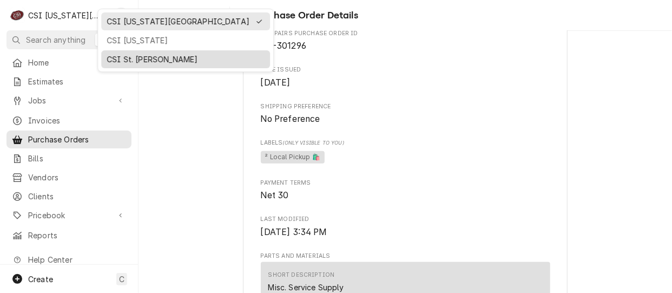
click at [121, 52] on div "CSI St. [PERSON_NAME]" at bounding box center [185, 59] width 164 height 14
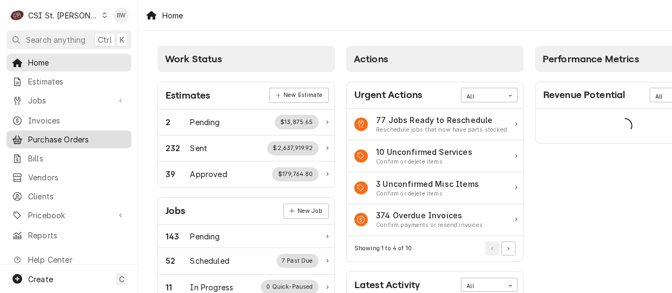
click at [60, 134] on span "Purchase Orders" at bounding box center [77, 139] width 98 height 11
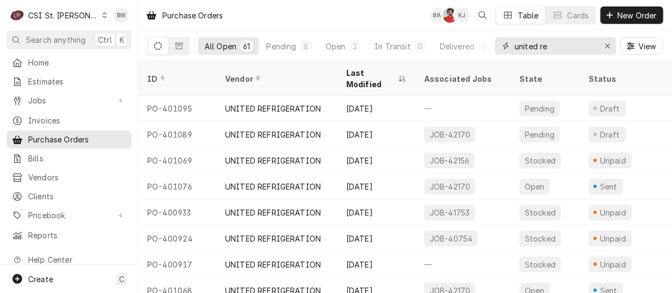
drag, startPoint x: 564, startPoint y: 45, endPoint x: 497, endPoint y: 44, distance: 67.1
click at [497, 44] on div "united re" at bounding box center [555, 45] width 121 height 17
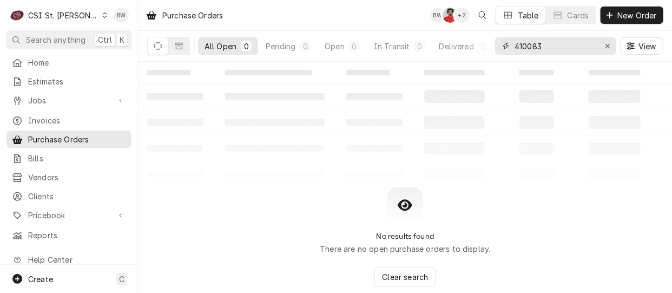
click at [527, 46] on input "410083" at bounding box center [554, 45] width 81 height 17
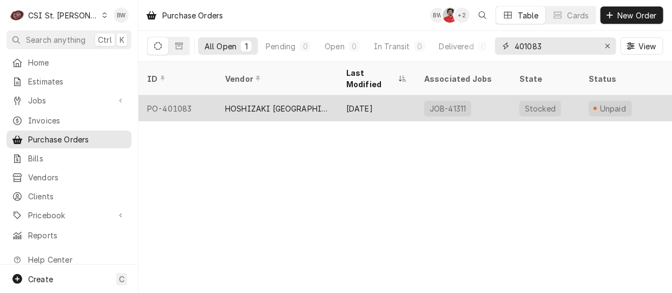
type input "401083"
click at [180, 97] on div "PO-401083" at bounding box center [177, 108] width 78 height 26
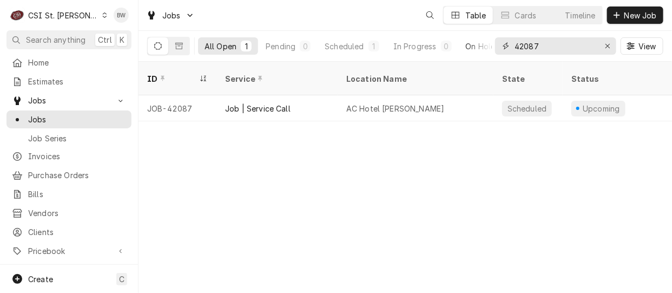
drag, startPoint x: 518, startPoint y: 48, endPoint x: 483, endPoint y: 48, distance: 35.2
click at [483, 48] on div "All Open 1 Pending 0 Scheduled 1 In Progress 0 On Hold 0 Completed 0 42087 View" at bounding box center [405, 46] width 516 height 30
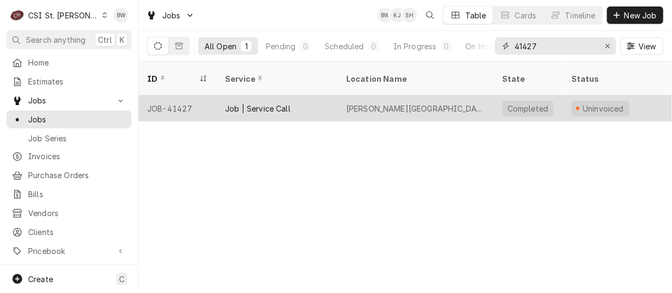
type input "41427"
click at [178, 95] on div "JOB-41427" at bounding box center [177, 108] width 78 height 26
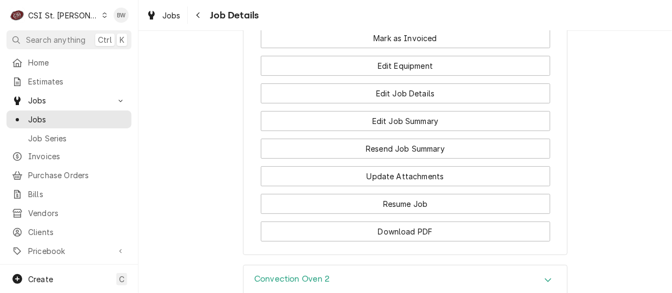
scroll to position [1461, 0]
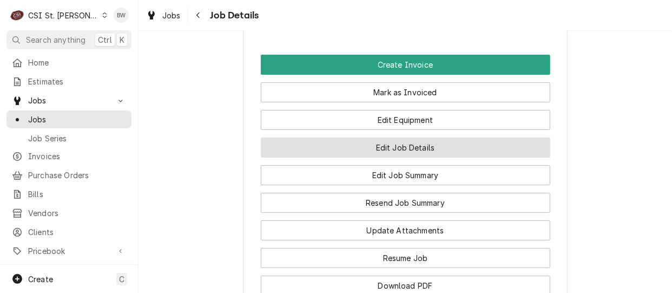
click at [305, 157] on button "Edit Job Details" at bounding box center [405, 147] width 289 height 20
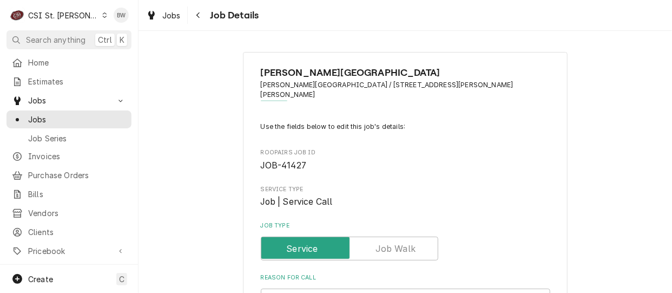
type textarea "x"
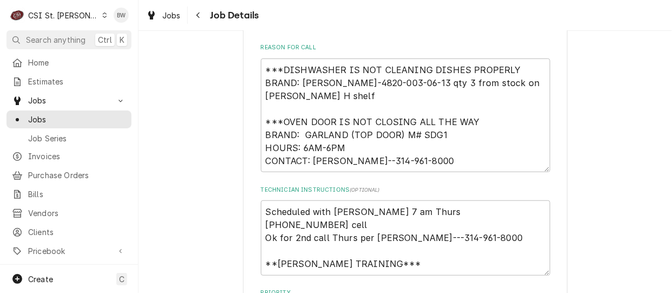
scroll to position [216, 0]
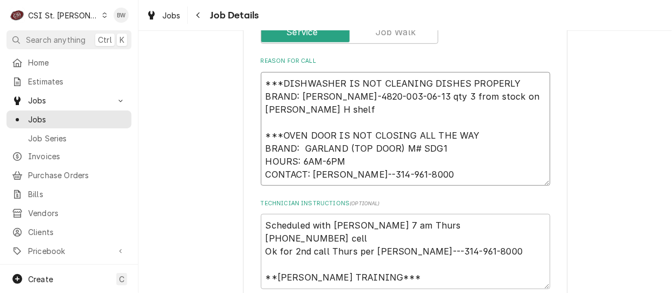
click at [262, 100] on textarea "***DISHWASHER IS NOT CLEANING DISHES PROPERLY BRAND: [PERSON_NAME]-4820-003-06-…" at bounding box center [405, 129] width 289 height 114
type textarea "***DISHWASHER IS NOT CLEANING DISHES PROPERLY BRAND: [PERSON_NAME]-4820-003-06-…"
type textarea "x"
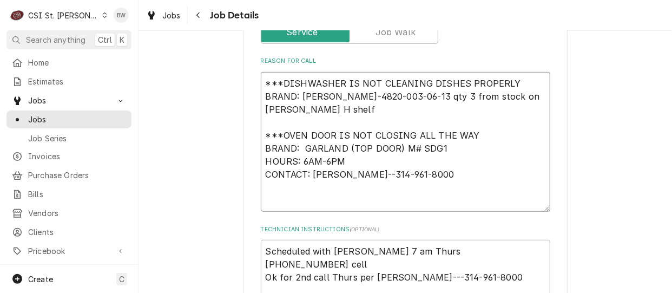
type textarea "***DISHWASHER IS NOT CLEANING DISHES PROPERLY BRAND: [PERSON_NAME]-4820-003-06-…"
type textarea "x"
click at [262, 111] on textarea "***DISHWASHER IS NOT CLEANING DISHES PROPERLY BRAND: [PERSON_NAME]-4820-003-06-…" at bounding box center [405, 142] width 289 height 140
type textarea "***DISHWASHER IS NOT CLEANING DISHES PROPERLY BRAND: [PERSON_NAME] J JAC-4820-0…"
type textarea "x"
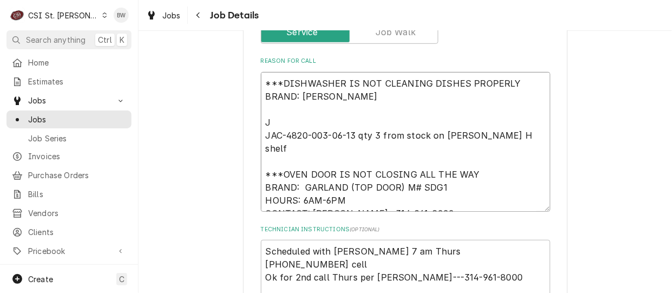
type textarea "***DISHWASHER IS NOT CLEANING DISHES PROPERLY BRAND: [PERSON_NAME] JAC-4820-003…"
type textarea "x"
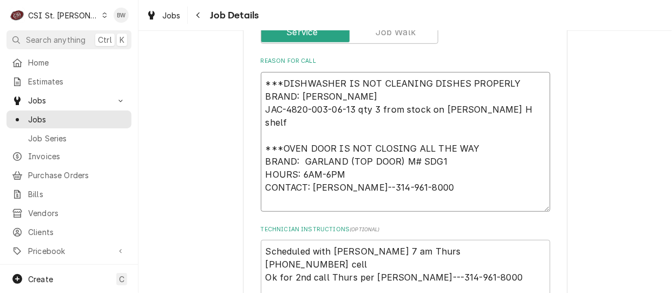
type textarea "***DISHWASHER IS NOT CLEANING DISHES PROPERLY BRAND: [PERSON_NAME] JAC-4820-003…"
type textarea "x"
type textarea "***DISHWASHER IS NOT CLEANING DISHES PROPERLY BRAND: [PERSON_NAME] JAC-4820-003…"
type textarea "x"
type textarea "***DISHWASHER IS NOT CLEANING DISHES PROPERLY BRAND: [PERSON_NAME] 4 JAC-4820-0…"
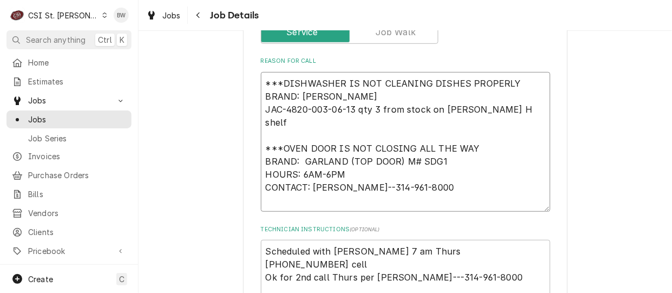
type textarea "x"
type textarea "***DISHWASHER IS NOT CLEANING DISHES PROPERLY BRAND: [PERSON_NAME] 48 JAC-4820-…"
type textarea "x"
type textarea "***DISHWASHER IS NOT CLEANING DISHES PROPERLY BRAND: [PERSON_NAME] 482 JAC-4820…"
type textarea "x"
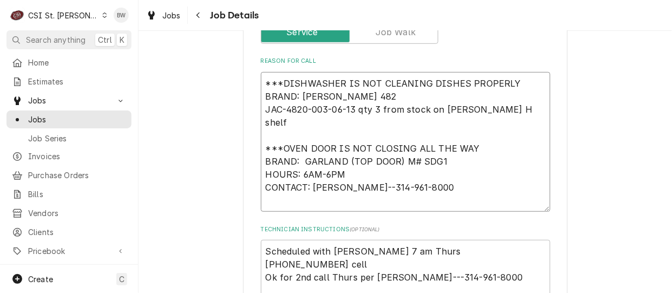
type textarea "***DISHWASHER IS NOT CLEANING DISHES PROPERLY BRAND: [PERSON_NAME] 4820 JAC-482…"
type textarea "x"
type textarea "***DISHWASHER IS NOT CLEANING DISHES PROPERLY BRAND: [PERSON_NAME] 4820- JAC-48…"
type textarea "x"
type textarea "***DISHWASHER IS NOT CLEANING DISHES PROPERLY BRAND: [PERSON_NAME] 4820-0 JAC-4…"
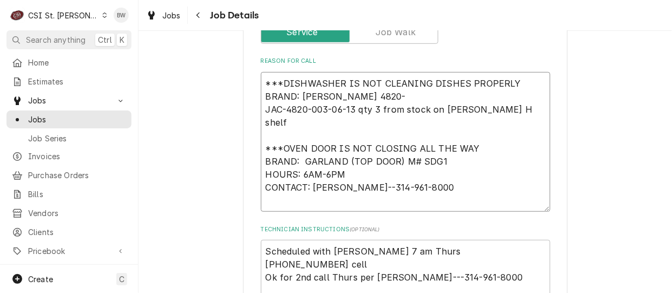
type textarea "x"
type textarea "***DISHWASHER IS NOT CLEANING DISHES PROPERLY BRAND: JACKSON JAC 4820-00 JAC-48…"
type textarea "x"
type textarea "***DISHWASHER IS NOT CLEANING DISHES PROPERLY BRAND: JACKSON JAC 4820-003 JAC-4…"
type textarea "x"
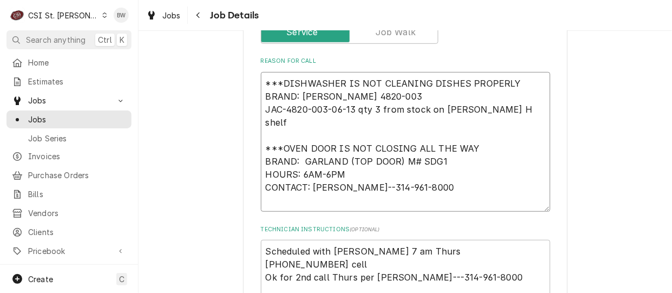
type textarea "***DISHWASHER IS NOT CLEANING DISHES PROPERLY BRAND: JACKSON JAC 4820-003- JAC-…"
type textarea "x"
type textarea "***DISHWASHER IS NOT CLEANING DISHES PROPERLY BRAND: JACKSON JAC 4820-003-0 JAC…"
type textarea "x"
type textarea "***DISHWASHER IS NOT CLEANING DISHES PROPERLY BRAND: JACKSON JAC 4820-003-06 JA…"
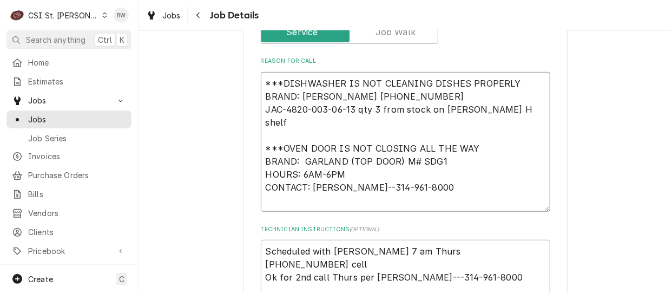
type textarea "x"
type textarea "***DISHWASHER IS NOT CLEANING DISHES PROPERLY BRAND: JACKSON JAC 4820-003-06- J…"
type textarea "x"
type textarea "***DISHWASHER IS NOT CLEANING DISHES PROPERLY BRAND: JACKSON JAC 4820-003-06-1 …"
type textarea "x"
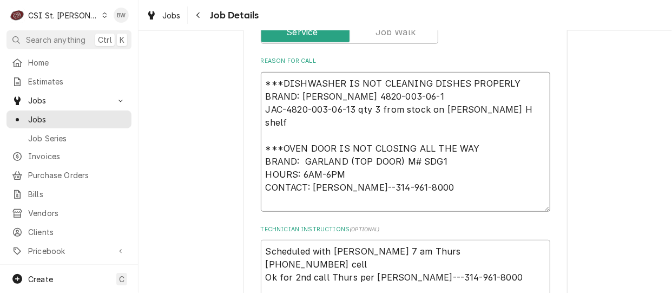
type textarea "***DISHWASHER IS NOT CLEANING DISHES PROPERLY BRAND: JACKSON JAC 4820-003-06-13…"
type textarea "x"
type textarea "***DISHWASHER IS NOT CLEANING DISHES PROPERLY BRAND: JACKSON JAC 4820-003-06-13…"
type textarea "x"
type textarea "***DISHWASHER IS NOT CLEANING DISHES PROPERLY BRAND: JACKSON JAC 4820-003-06-13…"
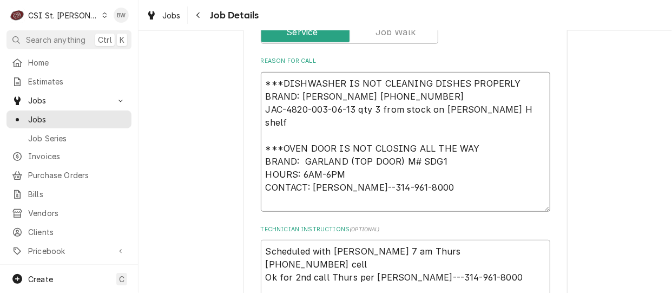
type textarea "x"
type textarea "***DISHWASHER IS NOT CLEANING DISHES PROPERLY BRAND: JACKSON JAC 4820-003-06-13…"
type textarea "x"
type textarea "***DISHWASHER IS NOT CLEANING DISHES PROPERLY BRAND: JACKSON JAC 4820-003-06-13…"
type textarea "x"
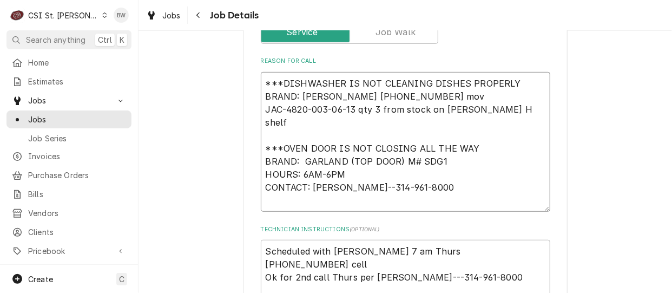
type textarea "***DISHWASHER IS NOT CLEANING DISHES PROPERLY BRAND: JACKSON JAC 4820-003-06-13…"
type textarea "x"
type textarea "***DISHWASHER IS NOT CLEANING DISHES PROPERLY BRAND: JACKSON JAC 4820-003-06-13…"
type textarea "x"
type textarea "***DISHWASHER IS NOT CLEANING DISHES PROPERLY BRAND: JACKSON JAC 4820-003-06-13…"
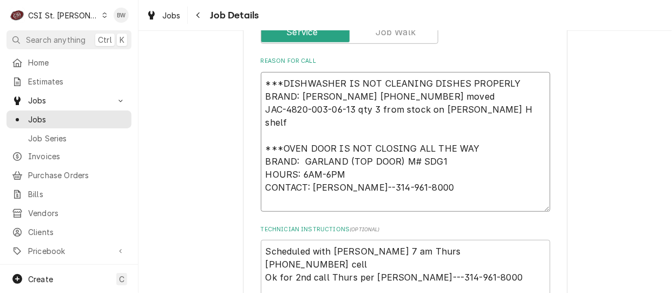
type textarea "x"
type textarea "***DISHWASHER IS NOT CLEANING DISHES PROPERLY BRAND: JACKSON JAC 4820-003-06-13…"
type textarea "x"
type textarea "***DISHWASHER IS NOT CLEANING DISHES PROPERLY BRAND: JACKSON JAC 4820-003-06-13…"
type textarea "x"
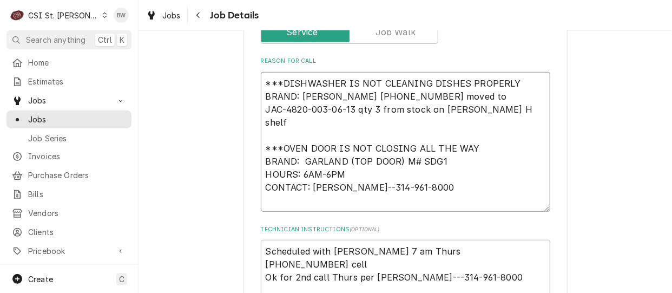
type textarea "***DISHWASHER IS NOT CLEANING DISHES PROPERLY BRAND: JACKSON JAC 4820-003-06-13…"
type textarea "x"
type textarea "***DISHWASHER IS NOT CLEANING DISHES PROPERLY BRAND: JACKSON JAC 4820-003-06-13…"
type textarea "x"
type textarea "***DISHWASHER IS NOT CLEANING DISHES PROPERLY BRAND: JACKSON JAC 4820-003-06-13…"
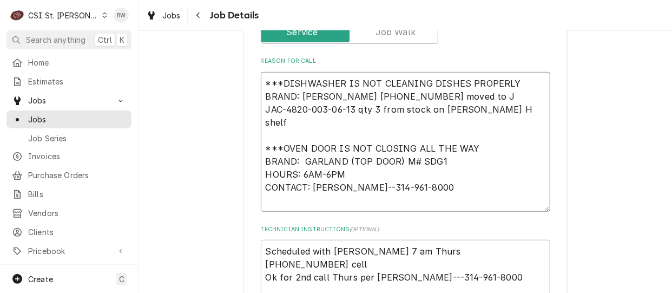
type textarea "x"
type textarea "***DISHWASHER IS NOT CLEANING DISHES PROPERLY BRAND: JACKSON JAC 4820-003-06-13…"
type textarea "x"
type textarea "***DISHWASHER IS NOT CLEANING DISHES PROPERLY BRAND: JACKSON JAC 4820-003-06-13…"
type textarea "x"
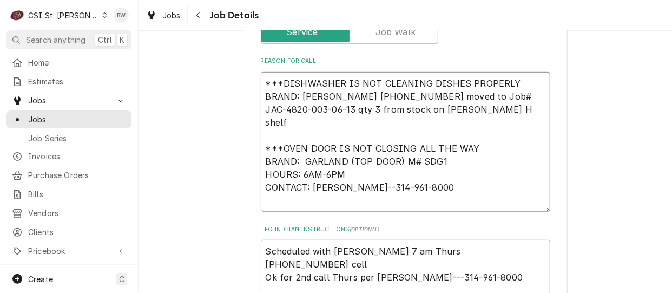
type textarea "***DISHWASHER IS NOT CLEANING DISHES PROPERLY BRAND: JACKSON JAC 4820-003-06-13…"
type textarea "x"
type textarea "***DISHWASHER IS NOT CLEANING DISHES PROPERLY BRAND: JACKSON JAC 4820-003-06-13…"
type textarea "x"
type textarea "***DISHWASHER IS NOT CLEANING DISHES PROPERLY BRAND: JACKSON JAC 4820-003-06-13…"
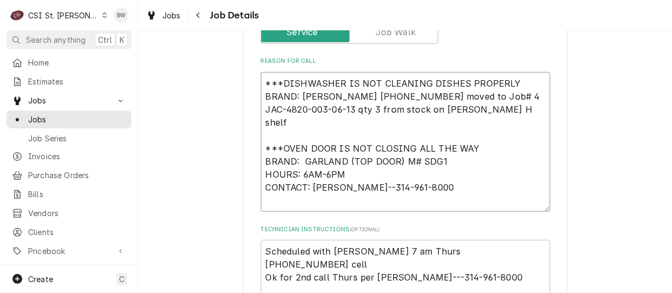
type textarea "x"
type textarea "***DISHWASHER IS NOT CLEANING DISHES PROPERLY BRAND: JACKSON JAC 4820-003-06-13…"
type textarea "x"
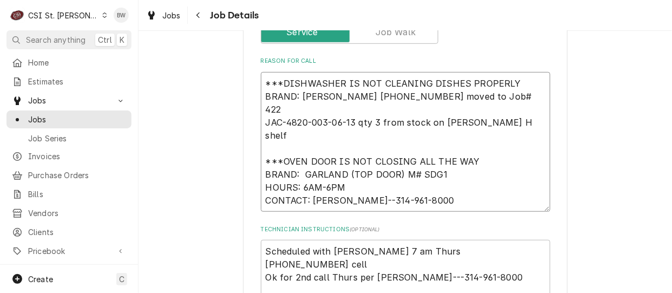
type textarea "***DISHWASHER IS NOT CLEANING DISHES PROPERLY BRAND: JACKSON JAC 4820-003-06-13…"
type textarea "x"
type textarea "***DISHWASHER IS NOT CLEANING DISHES PROPERLY BRAND: JACKSON JAC 4820-003-06-13…"
type textarea "x"
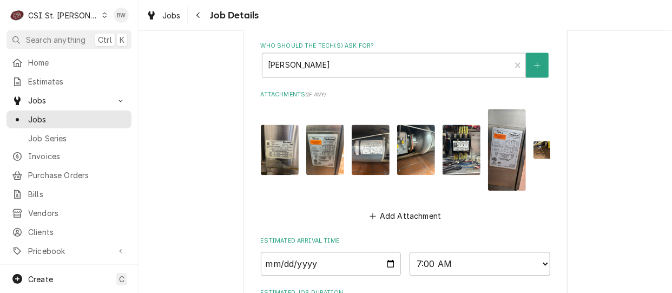
scroll to position [918, 0]
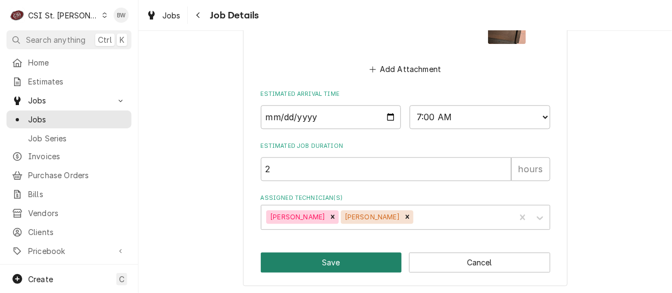
type textarea "***DISHWASHER IS NOT CLEANING DISHES PROPERLY BRAND: JACKSON JAC 4820-003-06-13…"
click at [318, 252] on button "Save" at bounding box center [331, 262] width 141 height 20
type textarea "x"
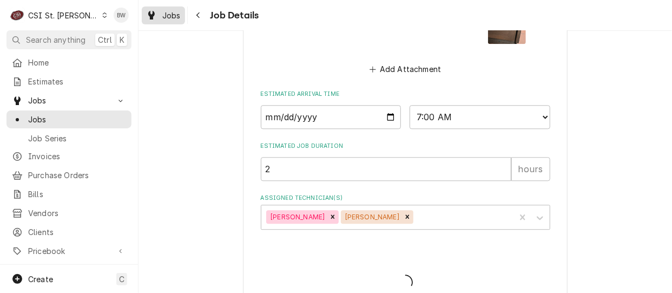
click at [174, 18] on span "Jobs" at bounding box center [171, 15] width 18 height 11
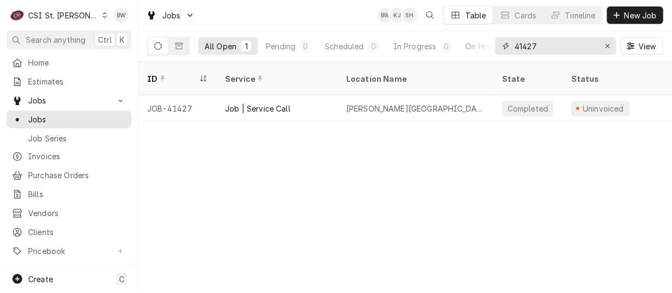
drag, startPoint x: 549, startPoint y: 47, endPoint x: 502, endPoint y: 44, distance: 47.1
click at [502, 44] on div "41427" at bounding box center [555, 45] width 121 height 17
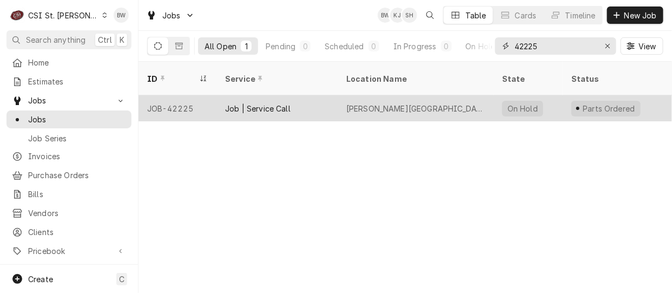
type input "42225"
click at [175, 95] on div "JOB-42225" at bounding box center [177, 108] width 78 height 26
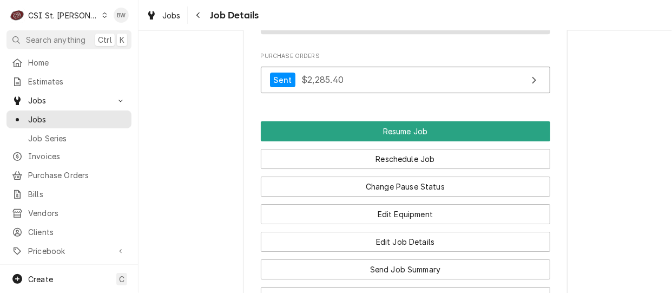
scroll to position [1298, 0]
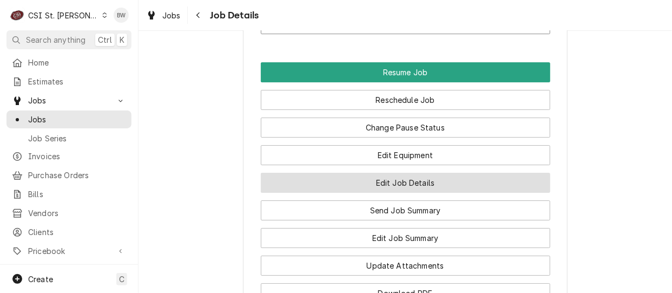
click at [320, 182] on button "Edit Job Details" at bounding box center [405, 183] width 289 height 20
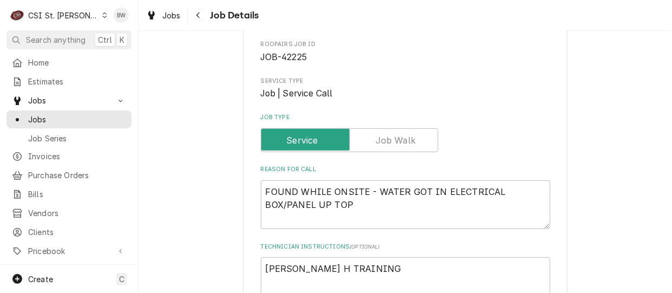
scroll to position [162, 0]
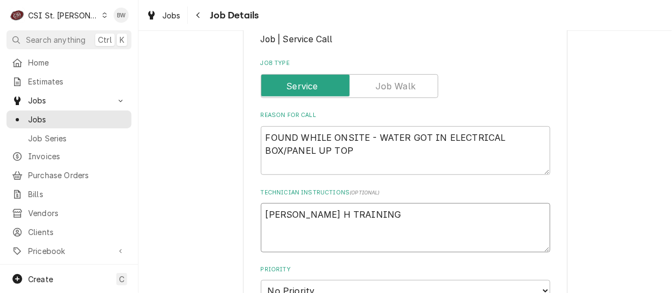
click at [349, 204] on textarea "[PERSON_NAME] H TRAINING" at bounding box center [405, 227] width 289 height 49
type textarea "x"
type textarea "[PERSON_NAME] H TRAINING"
type textarea "x"
type textarea "[PERSON_NAME] H TRAINING 3"
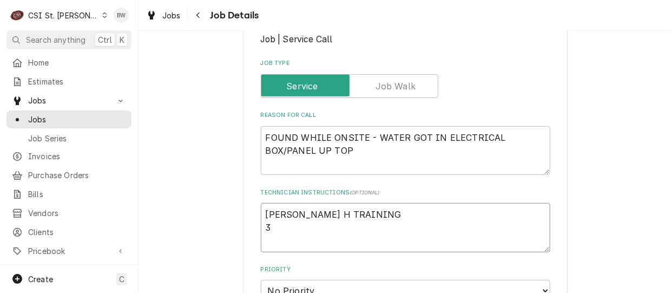
type textarea "x"
type textarea "[PERSON_NAME] H TRAINING 3"
type textarea "x"
type textarea "[PERSON_NAME] H TRAINING 3 JA"
type textarea "x"
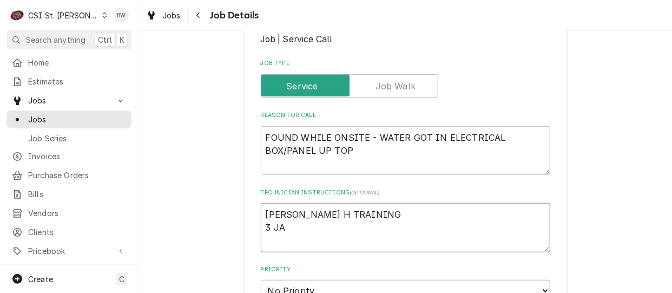
type textarea "ERICK H TRAINING 3 JAC"
type textarea "x"
type textarea "ERICK H TRAINING 3 JAC-"
type textarea "x"
type textarea "ERICK H TRAINING 3 JAC-4"
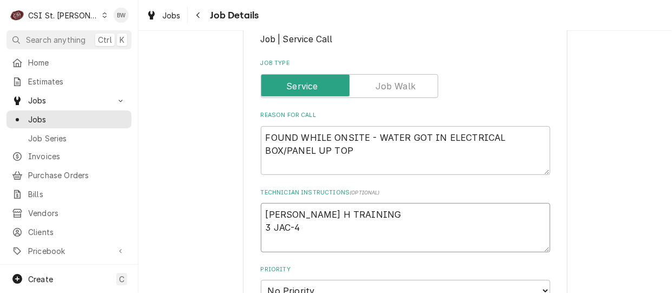
type textarea "x"
type textarea "ERICK H TRAINING 3 JAC-48"
type textarea "x"
type textarea "ERICK H TRAINING 3 JAC-482"
type textarea "x"
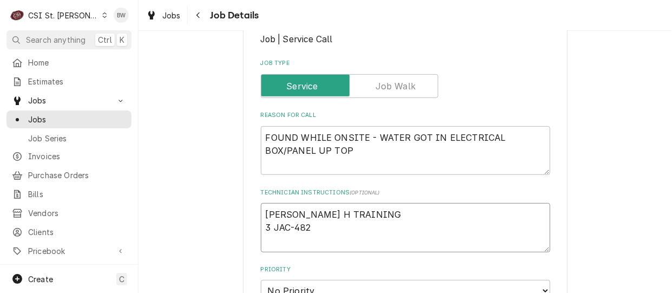
type textarea "ERICK H TRAINING 3 JAC-4820"
type textarea "x"
type textarea "ERICK H TRAINING 3 JAC-4820-"
type textarea "x"
type textarea "ERICK H TRAINING 3 JAC-4820-0"
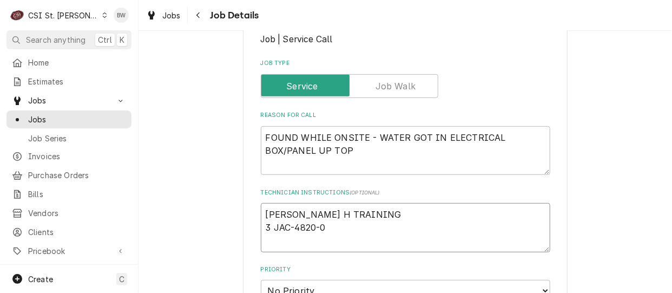
type textarea "x"
type textarea "ERICK H TRAINING 3 JAC-4820-00"
type textarea "x"
type textarea "ERICK H TRAINING 3 JAC-4820-003"
type textarea "x"
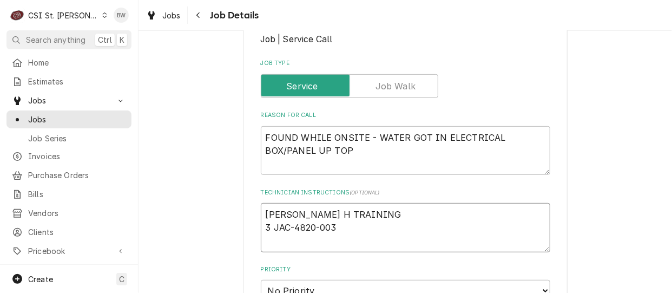
type textarea "ERICK H TRAINING 3 JAC-4820-003-"
type textarea "x"
type textarea "ERICK H TRAINING 3 JAC-4820-003-0"
type textarea "x"
type textarea "ERICK H TRAINING 3 JAC-4820-003-06"
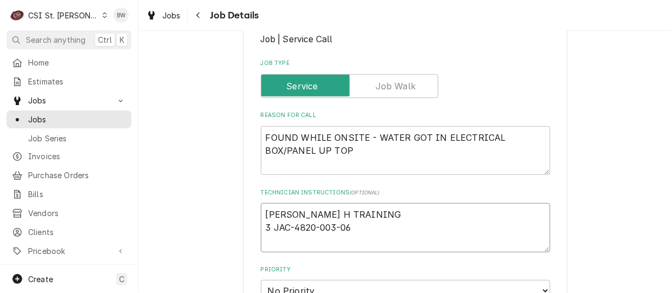
type textarea "x"
type textarea "ERICK H TRAINING 3 JAC-4820-003-06-"
type textarea "x"
type textarea "ERICK H TRAINING 3 JAC-4820-003-06-1"
type textarea "x"
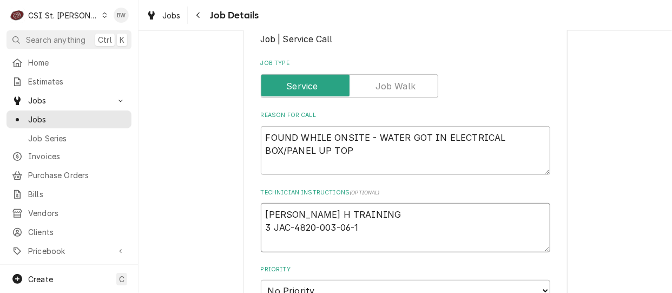
type textarea "ERICK H TRAINING 3 JAC-4820-003-06-13"
type textarea "x"
type textarea "ERICK H TRAINING 3 JAC-4820-003-06-13"
type textarea "x"
type textarea "ERICK H TRAINING 3 JAC-4820-003-06-13 m"
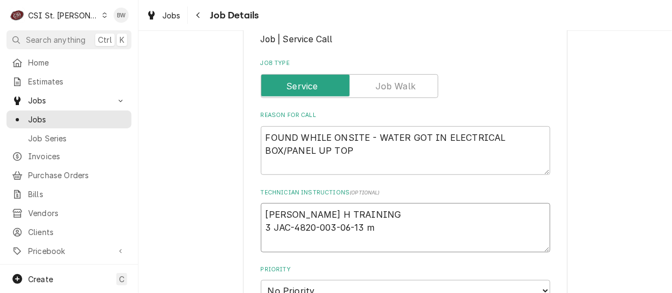
type textarea "x"
type textarea "ERICK H TRAINING 3 JAC-4820-003-06-13 mo"
type textarea "x"
type textarea "ERICK H TRAINING 3 JAC-4820-003-06-13 mov"
type textarea "x"
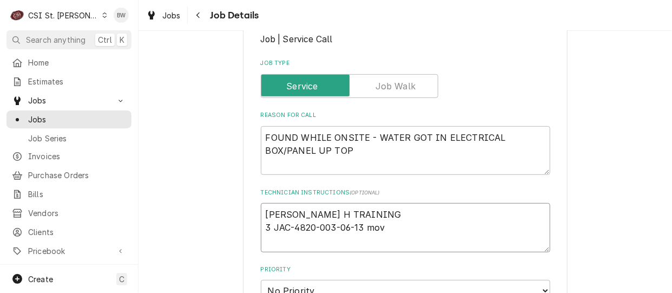
type textarea "ERICK H TRAINING 3 JAC-4820-003-06-13 move"
type textarea "x"
type textarea "ERICK H TRAINING 3 JAC-4820-003-06-13 moved"
type textarea "x"
type textarea "ERICK H TRAINING 3 JAC-4820-003-06-13 moved"
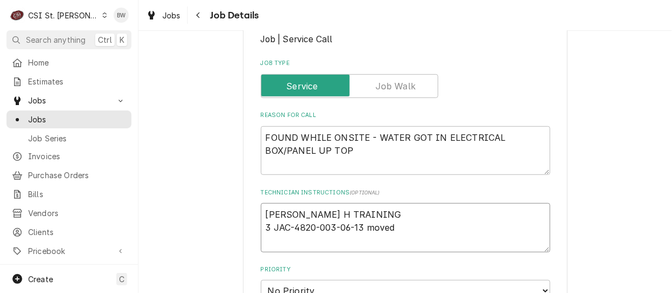
type textarea "x"
type textarea "ERICK H TRAINING 3 JAC-4820-003-06-13 moved f"
type textarea "x"
type textarea "ERICK H TRAINING 3 JAC-4820-003-06-13 moved for"
type textarea "x"
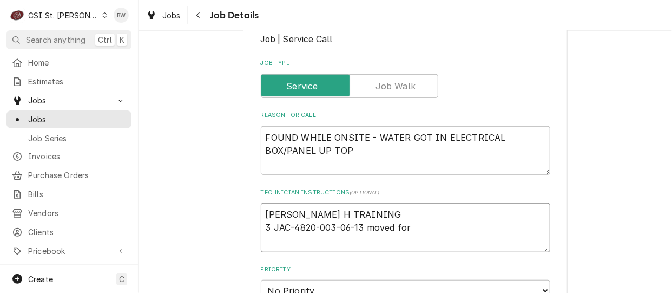
type textarea "ERICK H TRAINING 3 JAC-4820-003-06-13 moved form"
type textarea "x"
type textarea "ERICK H TRAINING 3 JAC-4820-003-06-13 moved form"
type textarea "x"
type textarea "ERICK H TRAINING 3 JAC-4820-003-06-13 moved form j"
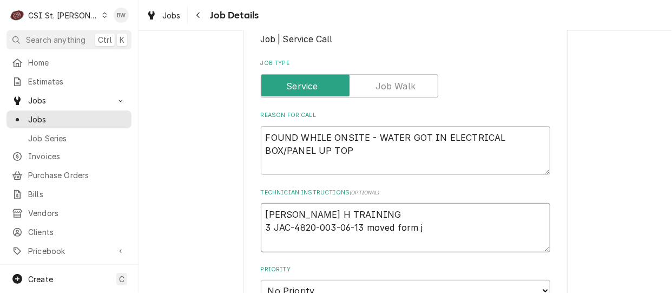
type textarea "x"
type textarea "ERICK H TRAINING 3 JAC-4820-003-06-13 moved form jo"
type textarea "x"
type textarea "ERICK H TRAINING 3 JAC-4820-003-06-13 moved form job"
type textarea "x"
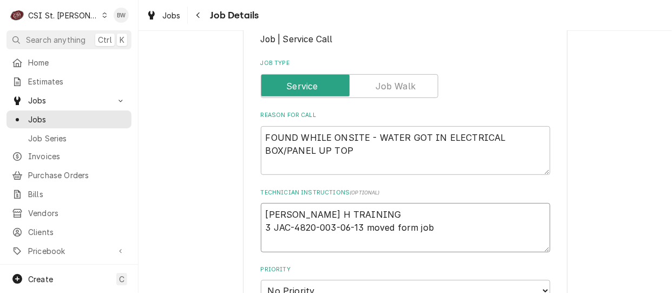
type textarea "ERICK H TRAINING 3 JAC-4820-003-06-13 moved form job"
type textarea "x"
type textarea "ERICK H TRAINING 3 JAC-4820-003-06-13 moved form job 4"
type textarea "x"
type textarea "ERICK H TRAINING 3 JAC-4820-003-06-13 moved form job 41"
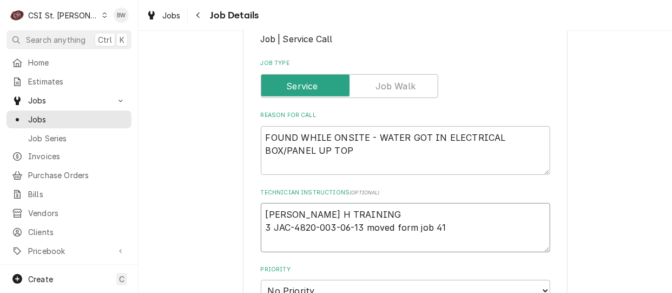
type textarea "x"
type textarea "ERICK H TRAINING 3 JAC-4820-003-06-13 moved form job 414"
type textarea "x"
type textarea "ERICK H TRAINING 3 JAC-4820-003-06-13 moved form job 4142"
type textarea "x"
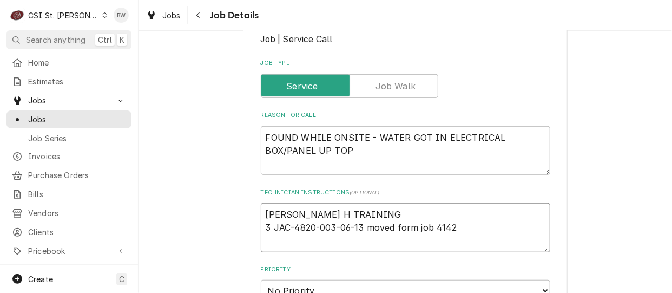
type textarea "ERICK H TRAINING 3 JAC-4820-003-06-13 moved form job 41427"
type textarea "x"
type textarea "ERICK H TRAINING 3 JAC-4820-003-06-13 moved form job 41427."
type textarea "x"
type textarea "ERICK H TRAINING 3 JAC-4820-003-06-13 moved fom job 41427."
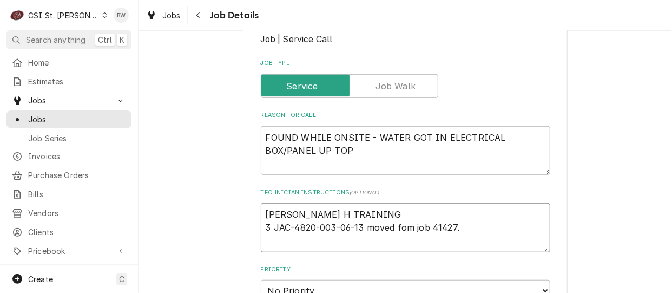
type textarea "x"
type textarea "ERICK H TRAINING 3 JAC-4820-003-06-13 moved fm job 41427."
type textarea "x"
type textarea "ERICK H TRAINING 3 JAC-4820-003-06-13 moved frm job 41427."
type textarea "x"
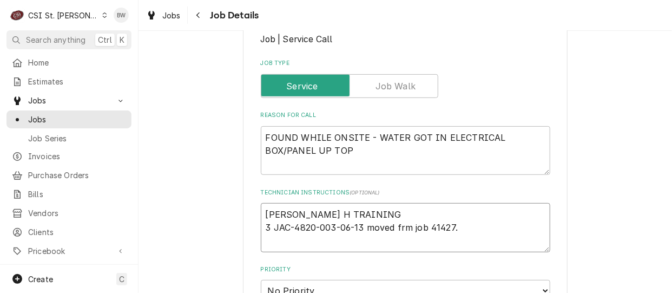
type textarea "ERICK H TRAINING 3 JAC-4820-003-06-13 moved from job 41427."
click at [465, 219] on textarea "ERICK H TRAINING 3 JAC-4820-003-06-13 moved from job 41427." at bounding box center [405, 227] width 289 height 49
type textarea "x"
type textarea "ERICK H TRAINING 3 JAC-4820-003-06-13 moved from job 41427."
type textarea "x"
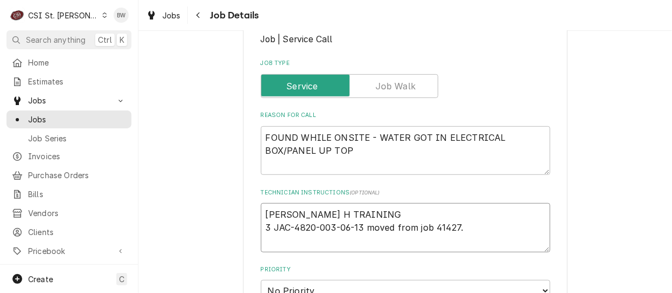
type textarea "ERICK H TRAINING 3 JAC-4820-003-06-13 moved from job 41427. O"
type textarea "x"
type textarea "ERICK H TRAINING 3 JAC-4820-003-06-13 moved from job 41427. Ot"
type textarea "x"
type textarea "ERICK H TRAINING 3 JAC-4820-003-06-13 moved from job 41427. Oth"
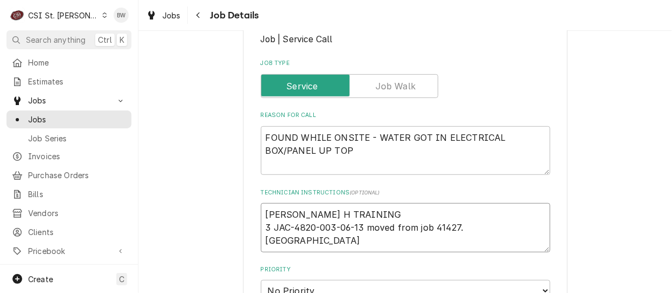
type textarea "x"
type textarea "ERICK H TRAINING 3 JAC-4820-003-06-13 moved from job 41427. Othr"
type textarea "x"
type textarea "ERICK H TRAINING 3 JAC-4820-003-06-13 moved from job 41427. Othr p"
type textarea "x"
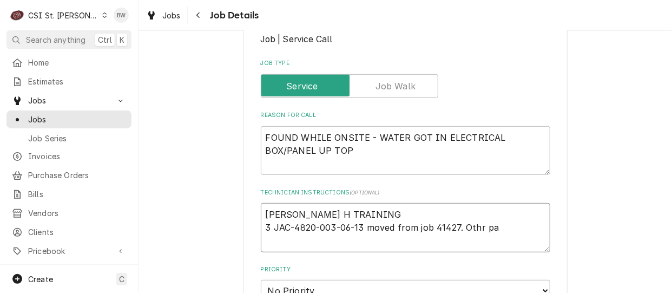
type textarea "ERICK H TRAINING 3 JAC-4820-003-06-13 moved from job 41427. Othr par"
type textarea "x"
type textarea "ERICK H TRAINING 3 JAC-4820-003-06-13 moved from job 41427. Othr part"
type textarea "x"
type textarea "ERICK H TRAINING 3 JAC-4820-003-06-13 moved from job 41427. Othr parts"
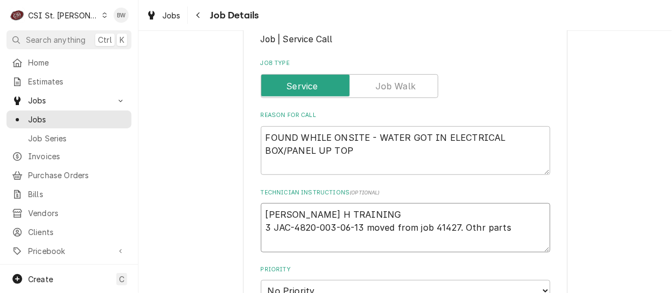
type textarea "x"
type textarea "ERICK H TRAINING 3 JAC-4820-003-06-13 moved from job 41427. Othr parts"
type textarea "x"
type textarea "ERICK H TRAINING 3 JAC-4820-003-06-13 moved from job 41427. Othr parts o"
type textarea "x"
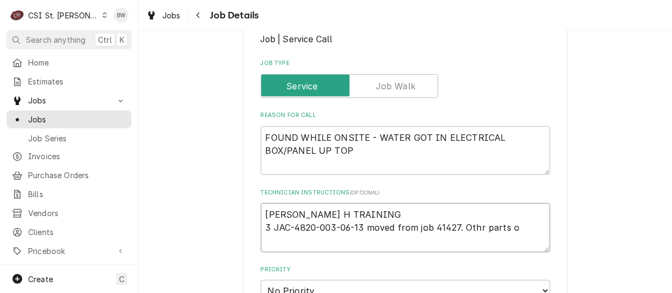
type textarea "ERICK H TRAINING 3 JAC-4820-003-06-13 moved from job 41427. Othr parts or"
type textarea "x"
type textarea "ERICK H TRAINING 3 JAC-4820-003-06-13 moved from job 41427. Othr parts ord"
type textarea "x"
type textarea "ERICK H TRAINING 3 JAC-4820-003-06-13 moved from job 41427. Othr parts orde"
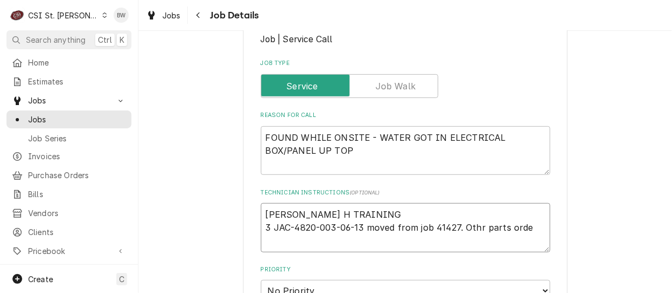
type textarea "x"
type textarea "ERICK H TRAINING 3 JAC-4820-003-06-13 moved from job 41427. Othr parts ordere"
type textarea "x"
type textarea "ERICK H TRAINING 3 JAC-4820-003-06-13 moved from job 41427. Othr parts ordered"
type textarea "x"
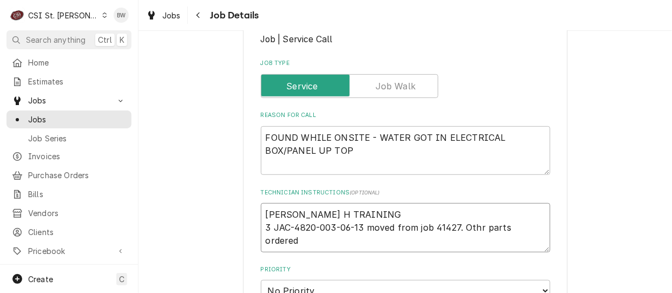
type textarea "ERICK H TRAINING 3 JAC-4820-003-06-13 moved from job 41427. Othr parts ordered o"
type textarea "x"
type textarea "ERICK H TRAINING 3 JAC-4820-003-06-13 moved from job 41427. Othr parts ordered …"
type textarea "x"
type textarea "ERICK H TRAINING 3 JAC-4820-003-06-13 moved from job 41427. Othr parts ordered o"
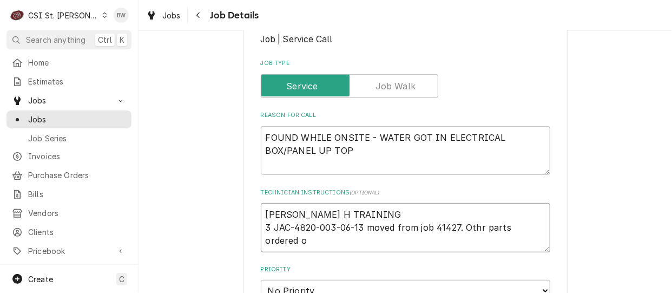
type textarea "x"
type textarea "ERICK H TRAINING 3 JAC-4820-003-06-13 moved from job 41427. Othr parts ordered"
type textarea "x"
type textarea "ERICK H TRAINING 3 JAC-4820-003-06-13 moved from job 41427. Othr parts ordered r"
type textarea "x"
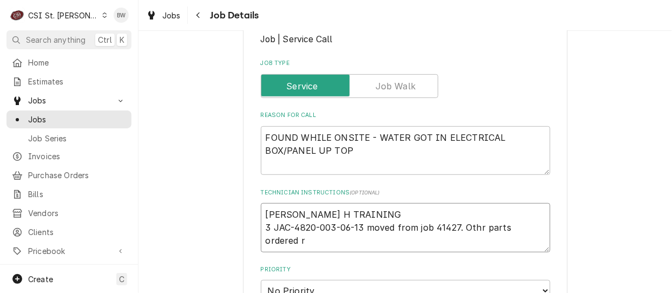
type textarea "ERICK H TRAINING 3 JAC-4820-003-06-13 moved from job 41427. Othr parts ordered …"
type textarea "x"
type textarea "ERICK H TRAINING 3 JAC-4820-003-06-13 moved from job 41427. Othr parts ordered …"
type textarea "x"
type textarea "ERICK H TRAINING 3 JAC-4820-003-06-13 moved from job 41427. Othr parts ordered …"
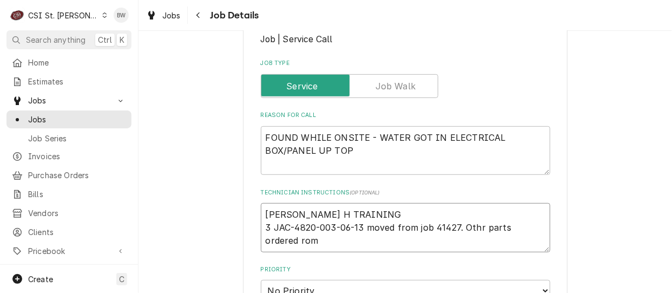
type textarea "x"
type textarea "ERICK H TRAINING 3 JAC-4820-003-06-13 moved from job 41427. Othr parts ordered …"
type textarea "x"
type textarea "ERICK H TRAINING 3 JAC-4820-003-06-13 moved from job 41427. Othr parts ordered …"
type textarea "x"
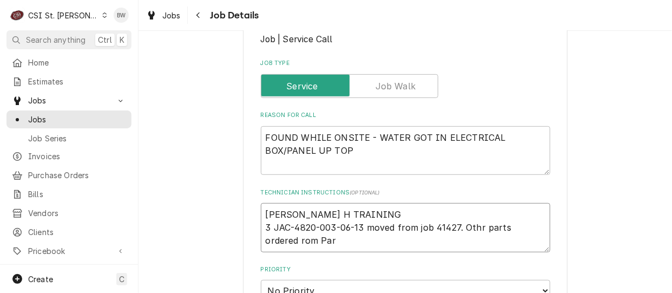
type textarea "ERICK H TRAINING 3 JAC-4820-003-06-13 moved from job 41427. Othr parts ordered …"
type textarea "x"
type textarea "ERICK H TRAINING 3 JAC-4820-003-06-13 moved from job 41427. Othr parts ordered …"
type textarea "x"
type textarea "ERICK H TRAINING 3 JAC-4820-003-06-13 moved from job 41427. Othr parts ordered …"
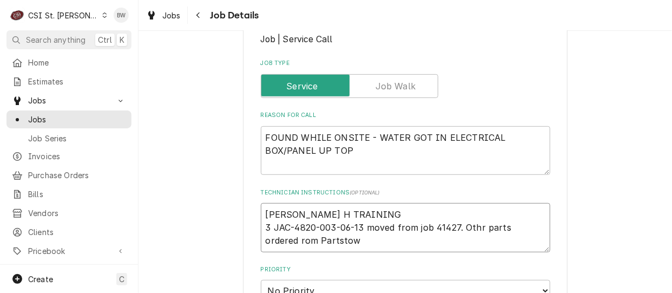
type textarea "x"
type textarea "ERICK H TRAINING 3 JAC-4820-003-06-13 moved from job 41427. Othr parts ordered …"
click at [261, 229] on textarea "ERICK H TRAINING 3 JAC-4820-003-06-13 moved from job 41427. Othr parts ordered …" at bounding box center [405, 227] width 289 height 49
type textarea "x"
type textarea "ERICK H TRAINING 3 JAC-4820-003-06-13 moved from job 41427. Othr parts ordered …"
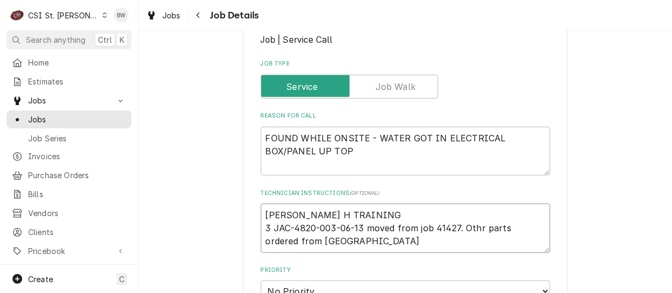
scroll to position [216, 0]
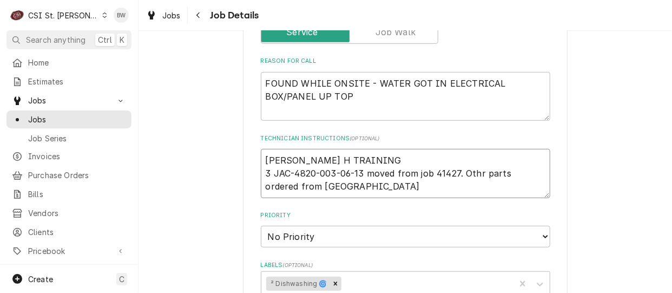
drag, startPoint x: 330, startPoint y: 178, endPoint x: 262, endPoint y: 177, distance: 68.2
click at [262, 177] on textarea "ERICK H TRAINING 3 JAC-4820-003-06-13 moved from job 41427. Othr parts ordered …" at bounding box center [405, 173] width 289 height 49
type textarea "x"
type textarea "ERICK H TRAINING 3 JAC-4820-003-06-13 moved from job 41427. Othr parts ordered"
drag, startPoint x: 537, startPoint y: 164, endPoint x: 459, endPoint y: 162, distance: 77.9
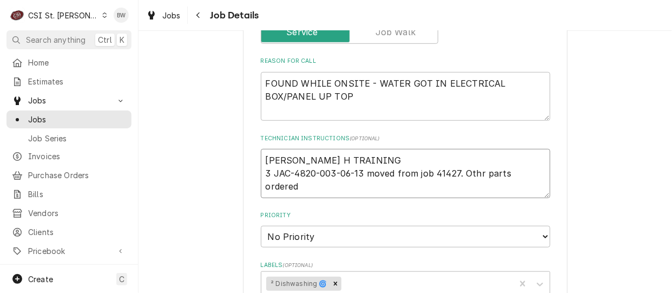
click at [459, 162] on textarea "ERICK H TRAINING 3 JAC-4820-003-06-13 moved from job 41427. Othr parts ordered" at bounding box center [405, 173] width 289 height 49
type textarea "x"
type textarea "ERICK H TRAINING 3 JAC-4820-003-06-13 moved from job 41427."
type textarea "x"
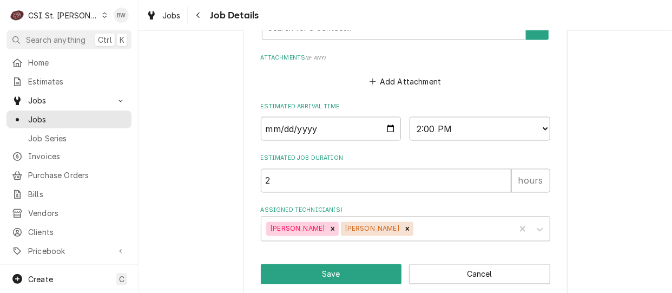
scroll to position [615, 0]
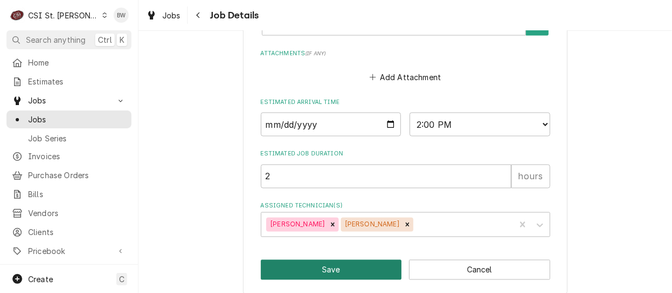
type textarea "ERICK H TRAINING 3 JAC-4820-003-06-13 moved from job 41427."
click at [334, 260] on button "Save" at bounding box center [331, 270] width 141 height 20
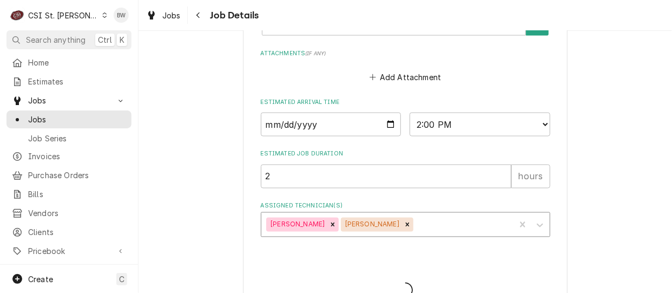
type textarea "x"
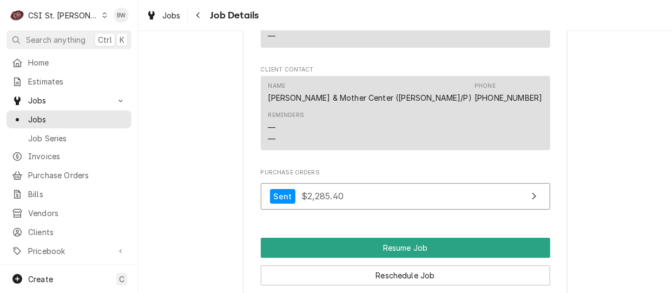
scroll to position [1190, 0]
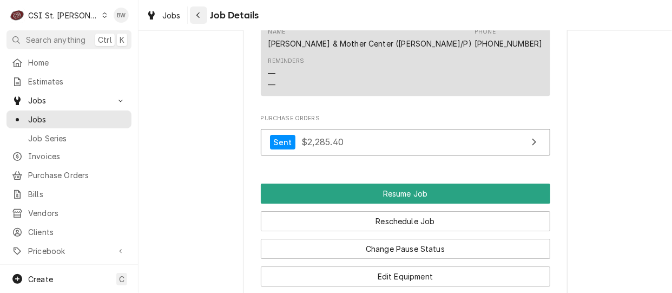
click at [201, 18] on div "Navigate back" at bounding box center [198, 15] width 11 height 11
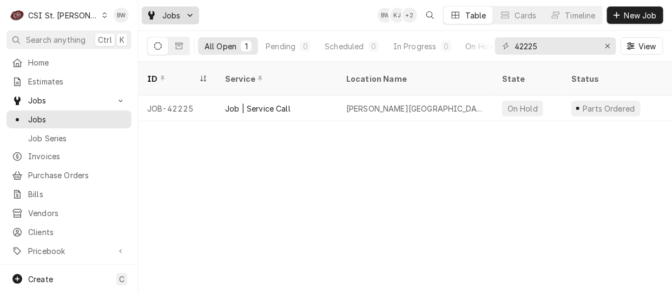
click at [171, 16] on span "Jobs" at bounding box center [171, 15] width 18 height 11
click at [550, 48] on html "C CSI [GEOGRAPHIC_DATA] BW Search anything Ctrl K Home Estimates Jobs Jobs Job …" at bounding box center [336, 146] width 672 height 293
drag, startPoint x: 550, startPoint y: 48, endPoint x: 483, endPoint y: 42, distance: 67.3
click at [483, 42] on div "All Open 1 Pending 0 Scheduled 0 In Progress 0 On Hold 1 Completed 0 42225 View" at bounding box center [405, 46] width 516 height 30
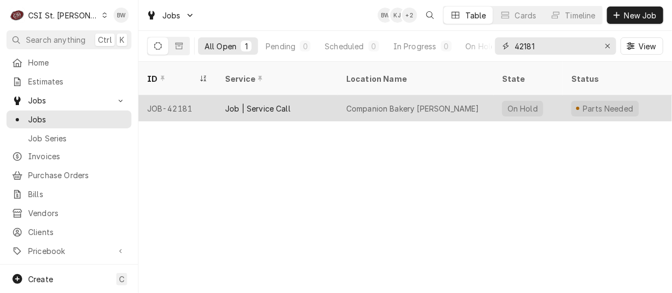
type input "42181"
click at [193, 95] on div "JOB-42181" at bounding box center [177, 108] width 78 height 26
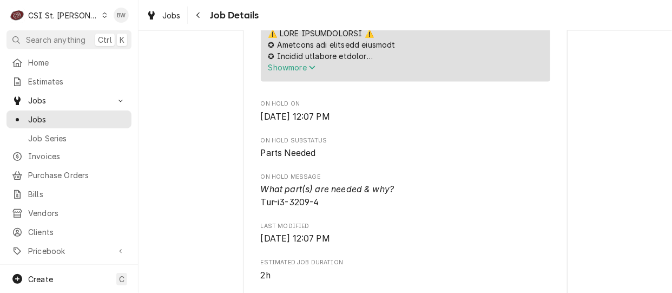
scroll to position [649, 0]
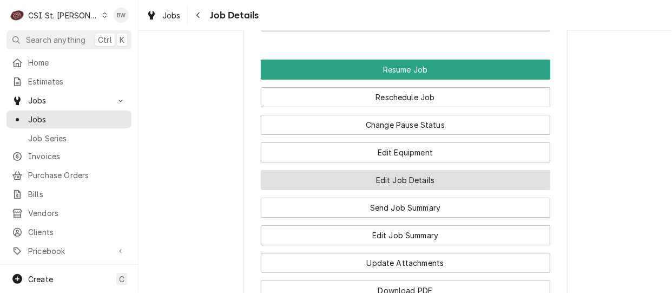
click at [368, 162] on div "Edit Job Details" at bounding box center [405, 176] width 289 height 28
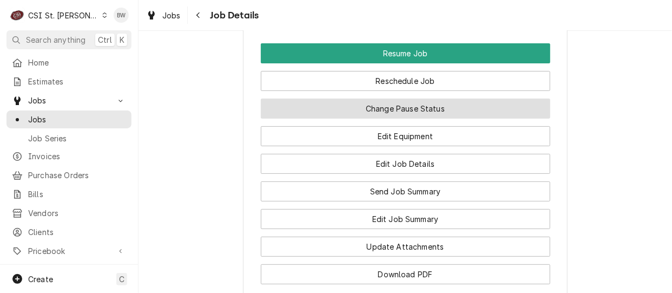
click at [354, 98] on button "Change Pause Status" at bounding box center [405, 108] width 289 height 20
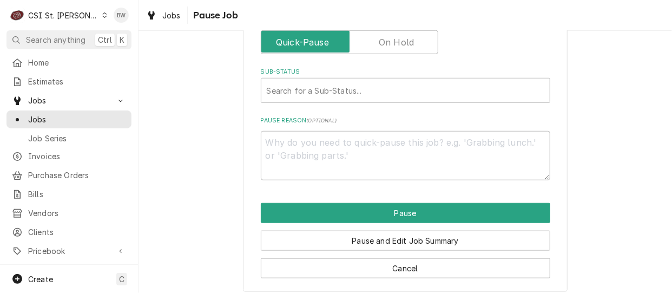
scroll to position [313, 0]
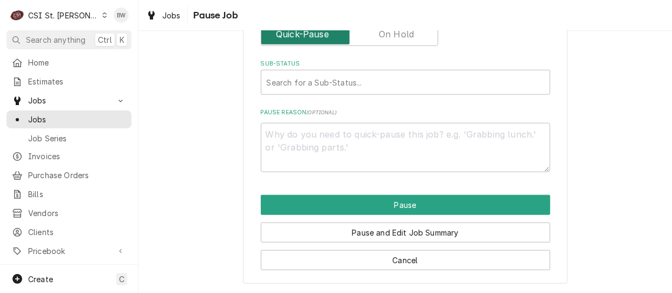
click at [373, 38] on input "Pause Type" at bounding box center [350, 34] width 168 height 24
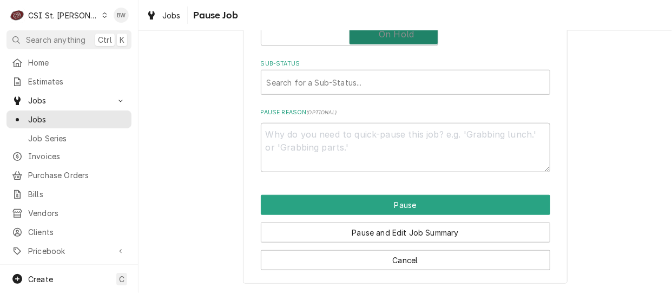
checkbox input "true"
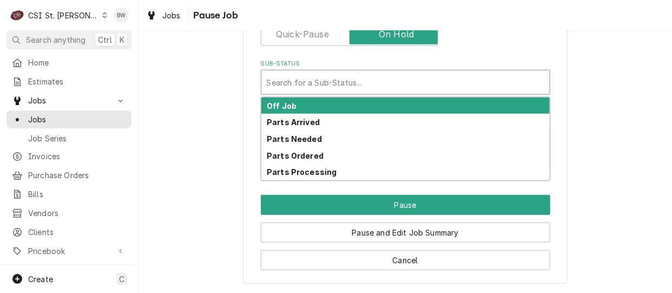
click at [314, 81] on div "Sub-Status" at bounding box center [406, 81] width 278 height 19
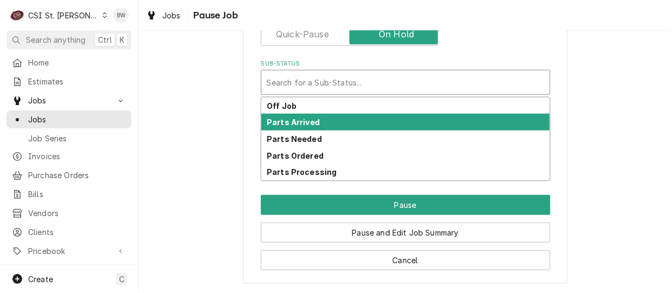
click at [303, 126] on strong "Parts Arrived" at bounding box center [293, 121] width 53 height 9
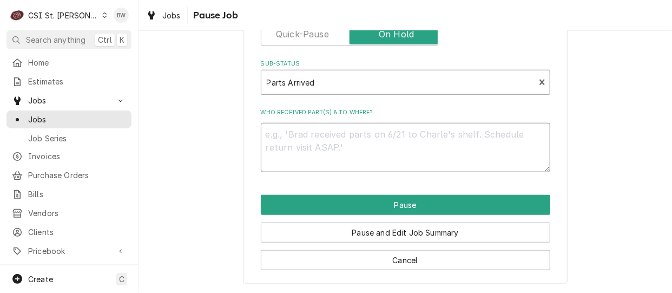
click at [289, 136] on textarea "Who received part(s) & to where?" at bounding box center [405, 147] width 289 height 49
type textarea "x"
type textarea "I"
type textarea "x"
type textarea "I3"
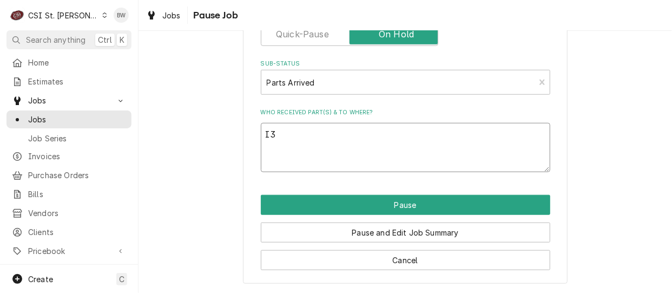
type textarea "x"
type textarea "I3-"
type textarea "x"
type textarea "I3-3"
type textarea "x"
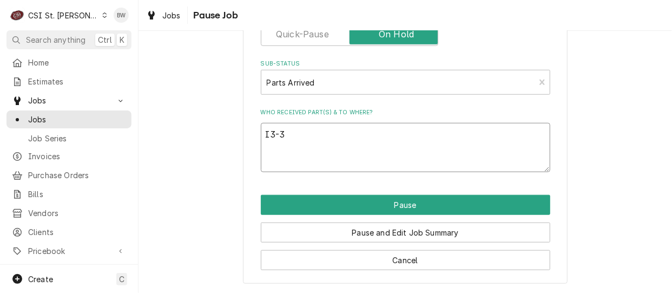
type textarea "I3-32"
type textarea "x"
type textarea "I3-320"
type textarea "x"
type textarea "I3-3209"
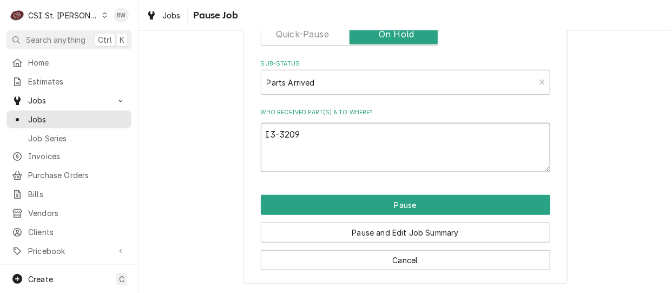
type textarea "x"
type textarea "I3-3209-"
type textarea "x"
type textarea "I3-3209-4"
type textarea "x"
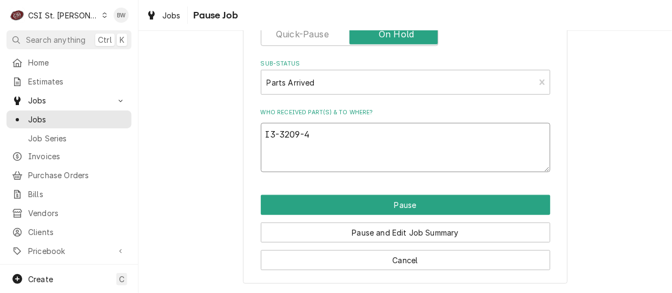
type textarea "I3-3209-4"
type textarea "x"
type textarea "I3-3209-4 f"
type textarea "x"
type textarea "I3-3209-4 fr"
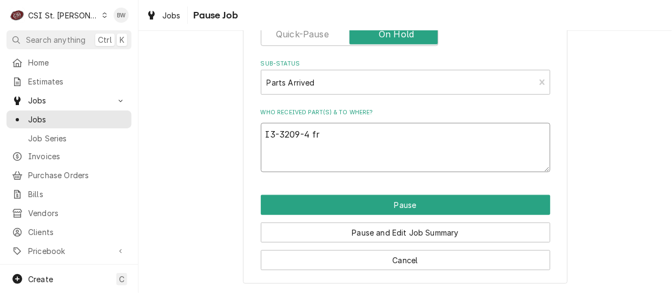
type textarea "x"
type textarea "I3-3209-4 fro"
type textarea "x"
type textarea "I3-3209-4 from"
type textarea "x"
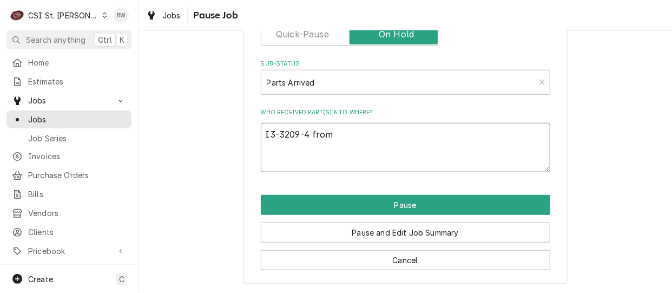
type textarea "I3-3209-4 from"
type textarea "x"
type textarea "I3-3209-4 from s"
type textarea "x"
type textarea "I3-3209-4 from st"
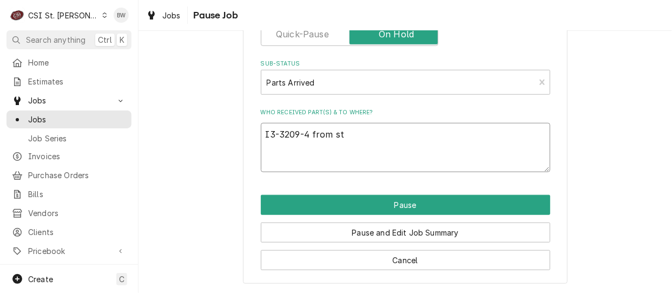
type textarea "x"
type textarea "I3-3209-4 from sto"
type textarea "x"
type textarea "I3-3209-4 from stoc"
type textarea "x"
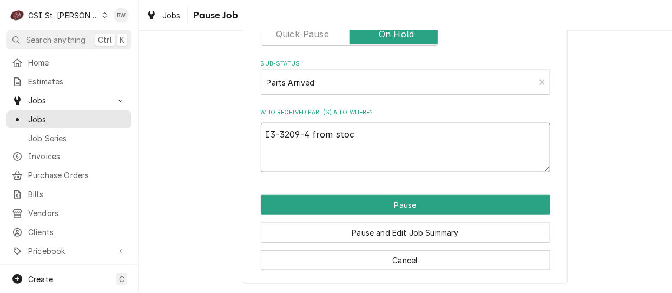
type textarea "I3-3209-4 from stock"
type textarea "x"
type textarea "I3-3209-4 from stocko"
type textarea "x"
type textarea "I3-3209-4 from stockon"
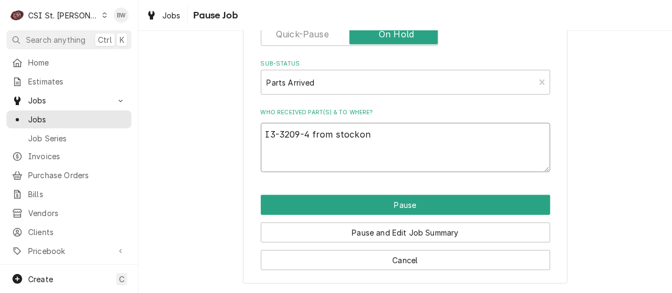
type textarea "x"
type textarea "I3-3209-4 from stockon"
type textarea "x"
type textarea "I3-3209-4 from stockon T"
type textarea "x"
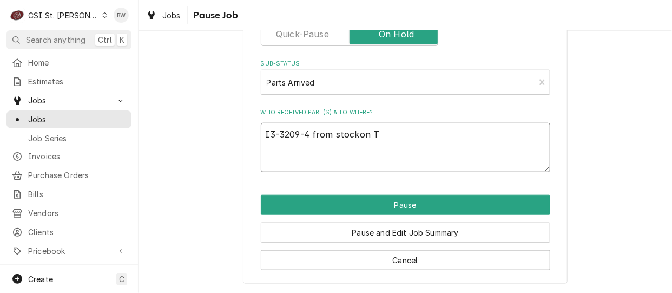
type textarea "I3-3209-4 from stockon To"
type textarea "x"
type textarea "I3-3209-4 from stockon Ton"
type textarea "x"
type textarea "I3-3209-4 from stockon To"
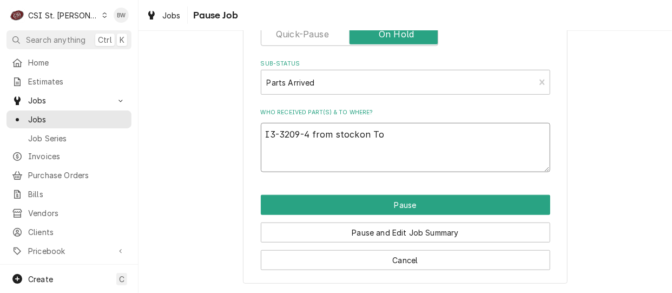
type textarea "x"
type textarea "I3-3209-4 from stockon Tom"
type textarea "x"
type textarea "I3-3209-4 from stockon Tom L"
type textarea "x"
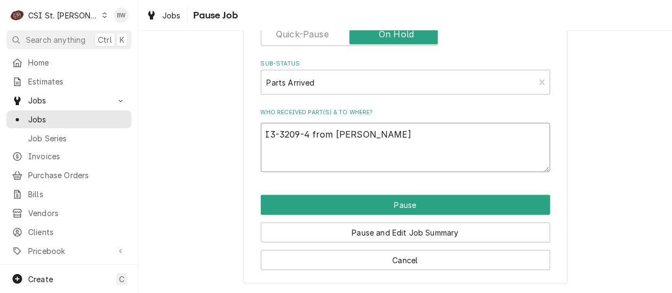
type textarea "I3-3209-4 from stockon Tom L"
type textarea "x"
type textarea "I3-3209-4 from stockon Tom L s"
type textarea "x"
type textarea "I3-3209-4 from stockon Tom L sh"
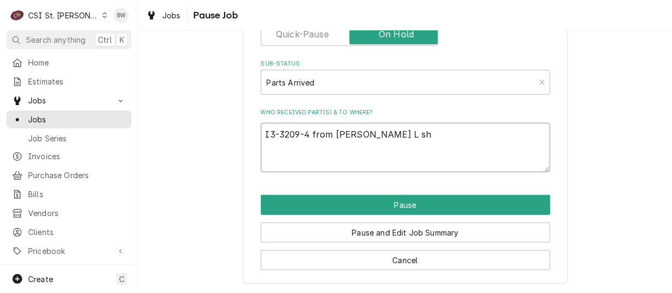
type textarea "x"
type textarea "I3-3209-4 from stockon Tom L she"
type textarea "x"
type textarea "I3-3209-4 from stockon Tom L shel"
type textarea "x"
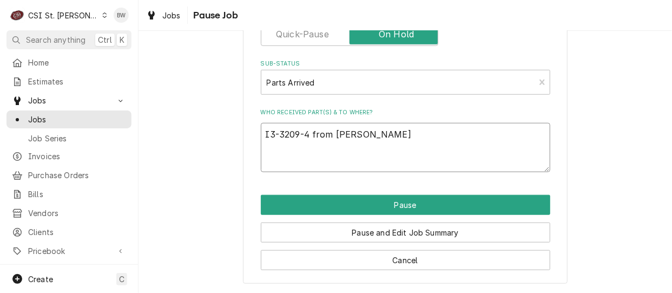
type textarea "I3-3209-4 from stockon Tom L shelf"
type textarea "x"
type textarea "I3-3209-4 from stockon Tom L shelf"
type textarea "x"
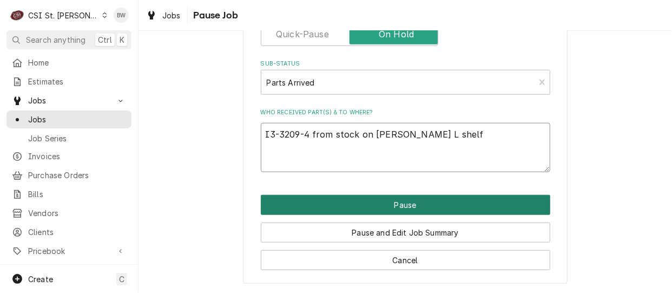
type textarea "I3-3209-4 from stock on Tom L shelf"
click at [346, 197] on button "Pause" at bounding box center [405, 205] width 289 height 20
type textarea "x"
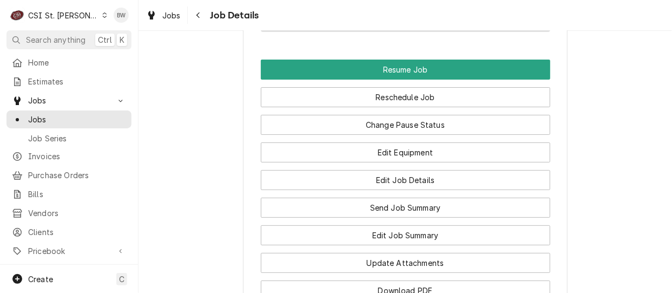
scroll to position [1437, 0]
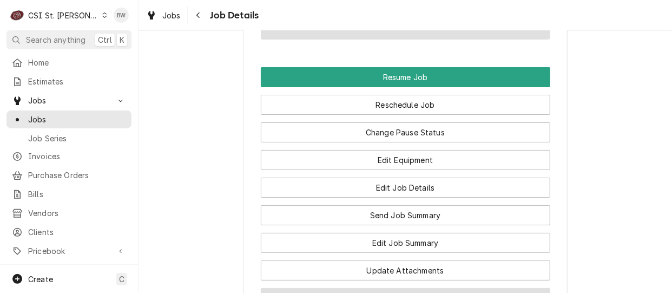
click at [368, 288] on button "Download PDF" at bounding box center [405, 298] width 289 height 20
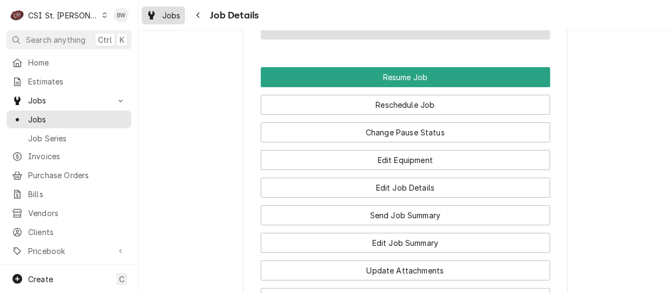
click at [164, 14] on span "Jobs" at bounding box center [171, 15] width 18 height 11
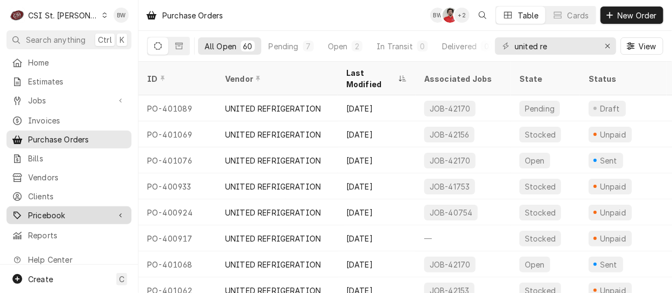
click at [64, 209] on span "Pricebook" at bounding box center [69, 214] width 82 height 11
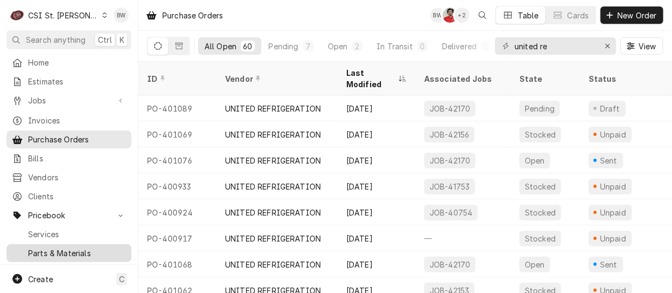
click at [66, 247] on span "Parts & Materials" at bounding box center [77, 252] width 98 height 11
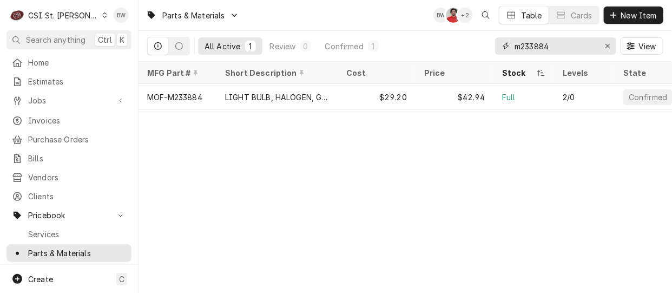
drag, startPoint x: 563, startPoint y: 43, endPoint x: 457, endPoint y: 51, distance: 106.3
click at [457, 51] on div "All Active 1 Review 0 Confirmed 1 m233884 View" at bounding box center [405, 46] width 516 height 30
type input "i"
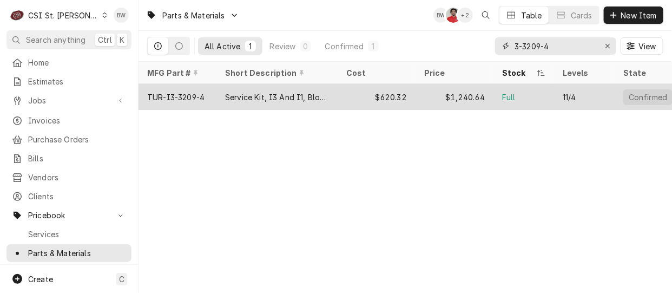
type input "3-3209-4"
click at [187, 94] on div "TUR-I3-3209-4" at bounding box center [175, 96] width 57 height 11
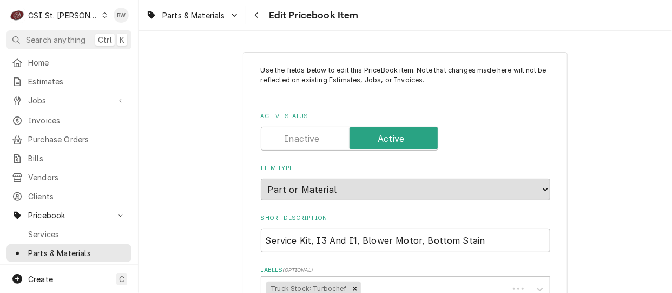
type textarea "x"
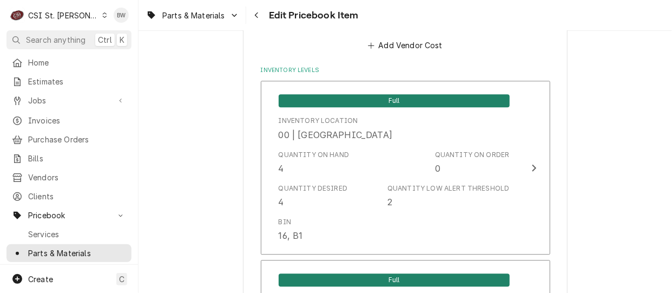
scroll to position [974, 0]
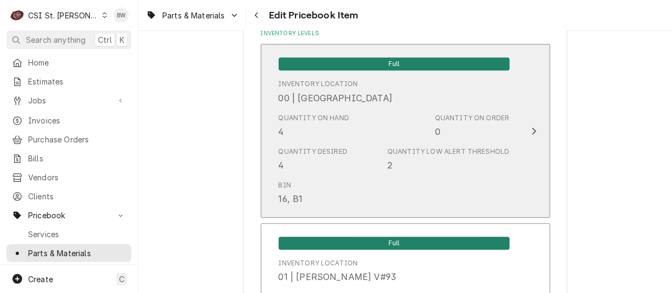
click at [375, 114] on div "Quantity on Hand 4 Quantity on Order 0" at bounding box center [394, 126] width 231 height 34
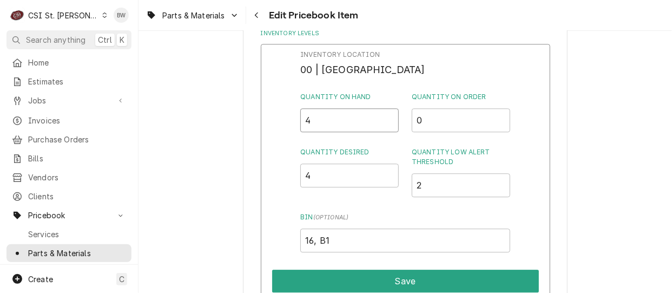
drag, startPoint x: 328, startPoint y: 118, endPoint x: 288, endPoint y: 118, distance: 40.0
click at [288, 118] on div "Inventory Location 00 | STL WAREHOUSE Quantity on Hand 4 Quantity on Order 0 Qu…" at bounding box center [405, 184] width 289 height 281
type input "3"
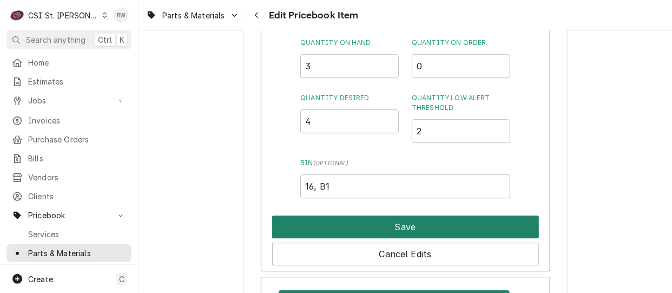
click at [380, 219] on button "Save" at bounding box center [405, 226] width 267 height 23
type textarea "x"
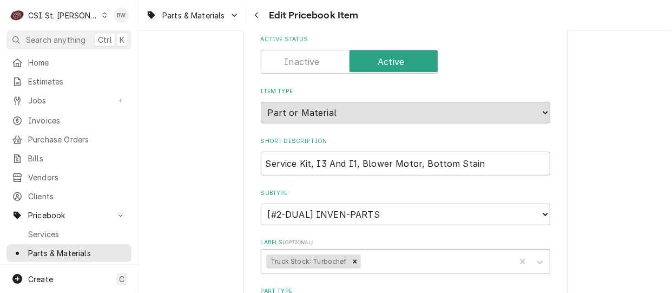
scroll to position [4312, 0]
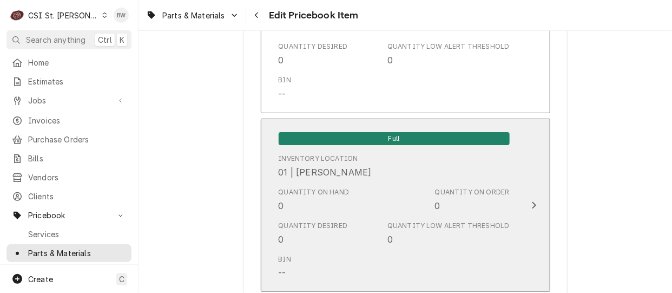
click at [320, 193] on div "Quantity on Hand 0" at bounding box center [314, 199] width 71 height 25
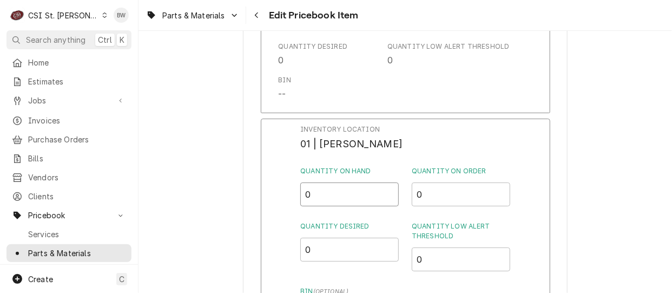
drag, startPoint x: 320, startPoint y: 190, endPoint x: 303, endPoint y: 190, distance: 16.8
click at [303, 190] on input "0" at bounding box center [349, 194] width 98 height 24
type input "1"
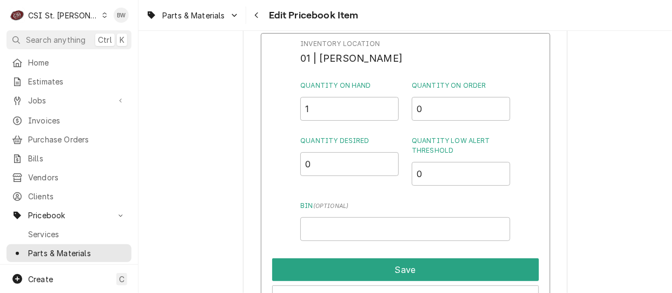
scroll to position [4420, 0]
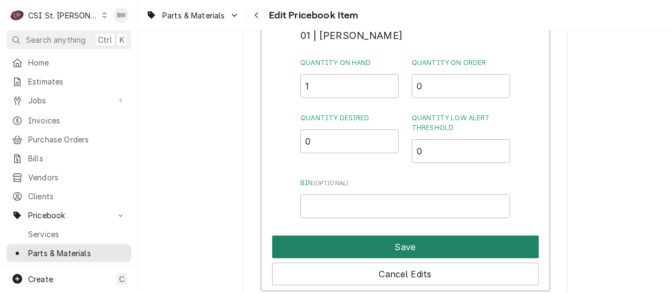
click at [377, 242] on button "Save" at bounding box center [405, 246] width 267 height 23
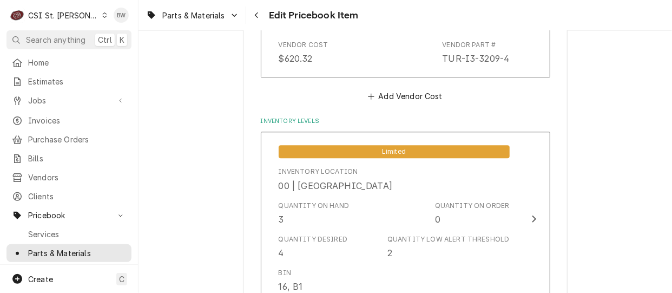
scroll to position [9375, 0]
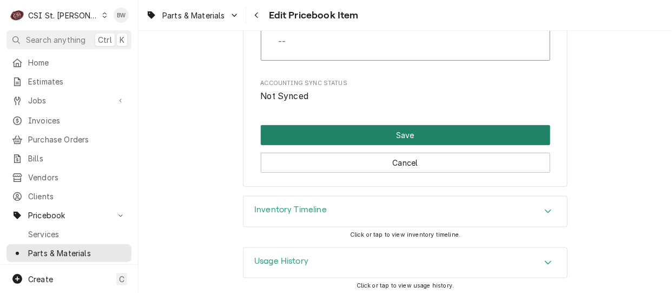
click at [385, 132] on button "Save" at bounding box center [405, 135] width 289 height 20
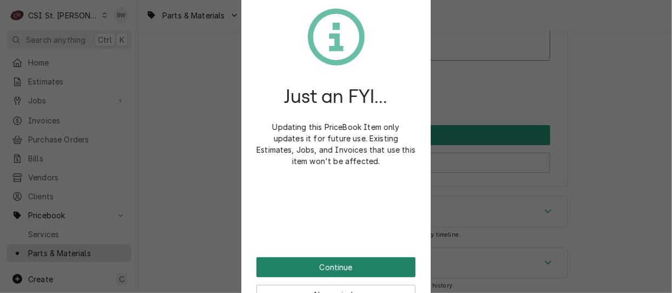
click at [306, 268] on button "Continue" at bounding box center [335, 267] width 159 height 20
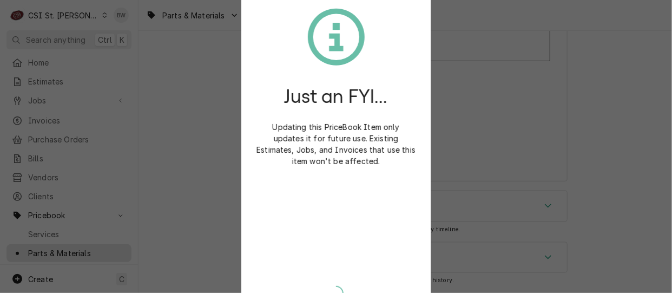
scroll to position [9369, 0]
type textarea "x"
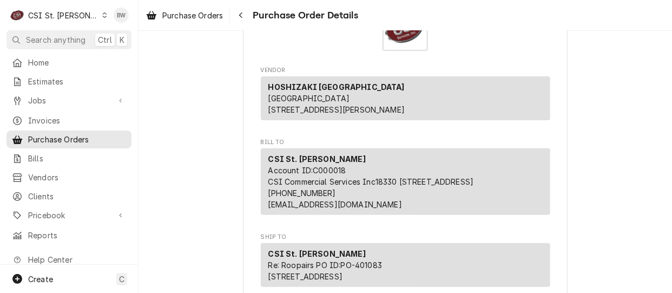
scroll to position [108, 0]
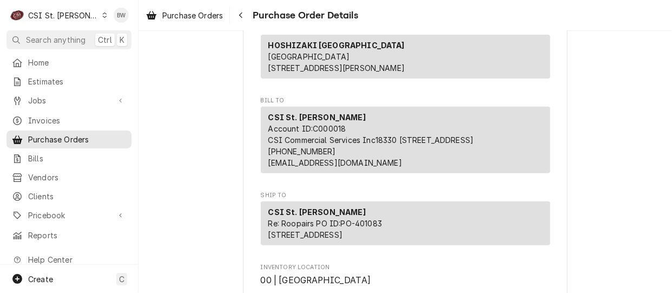
click at [281, 173] on div "CSI St. Louis Account ID: C000018 CSI Commercial Services Inc18330 [STREET_ADDR…" at bounding box center [405, 140] width 289 height 67
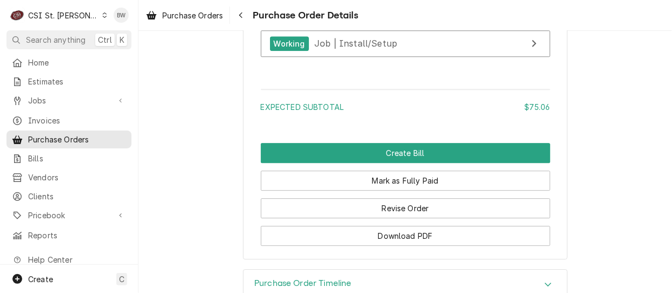
scroll to position [1082, 0]
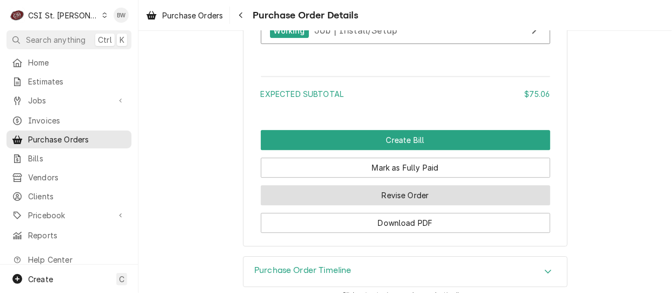
click at [346, 205] on button "Revise Order" at bounding box center [405, 195] width 289 height 20
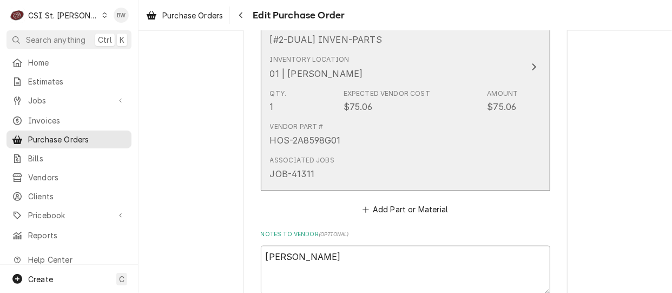
click at [366, 164] on div "Associated Jobs JOB-41311" at bounding box center [394, 168] width 248 height 34
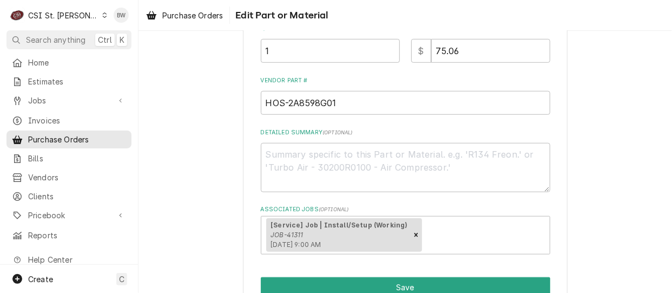
scroll to position [324, 0]
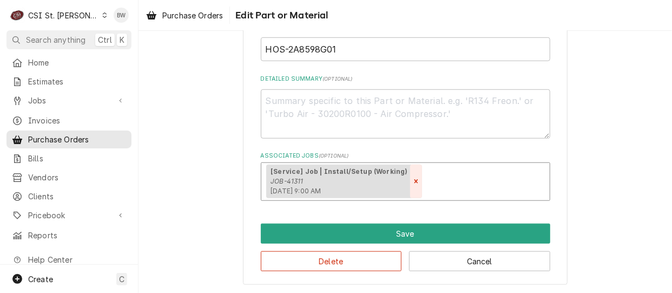
click at [412, 179] on icon "Remove [object Object]" at bounding box center [416, 181] width 8 height 8
type textarea "x"
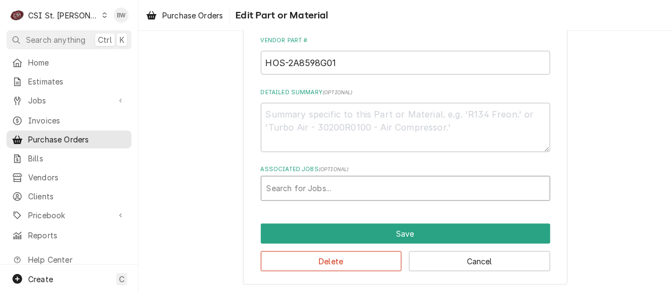
scroll to position [324, 0]
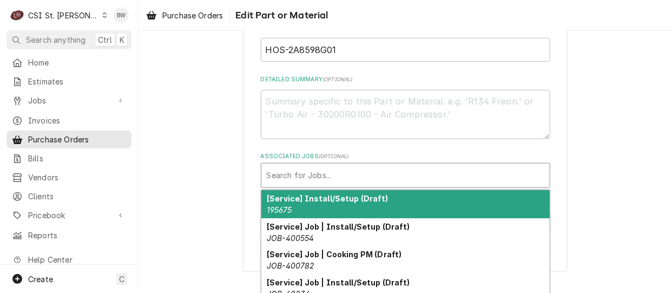
drag, startPoint x: 379, startPoint y: 182, endPoint x: 275, endPoint y: 174, distance: 104.1
click at [275, 174] on div "Search for Jobs..." at bounding box center [405, 175] width 288 height 24
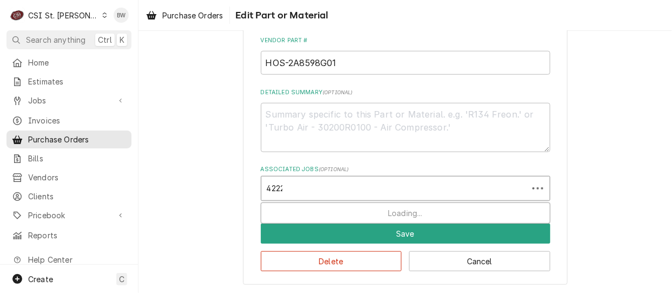
type input "42223"
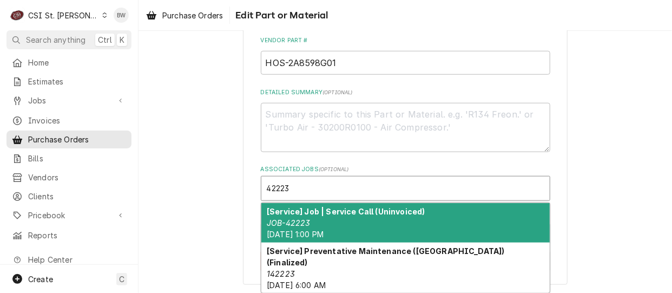
click at [298, 207] on strong "[Service] Job | Service Call (Uninvoiced)" at bounding box center [346, 211] width 159 height 9
type textarea "x"
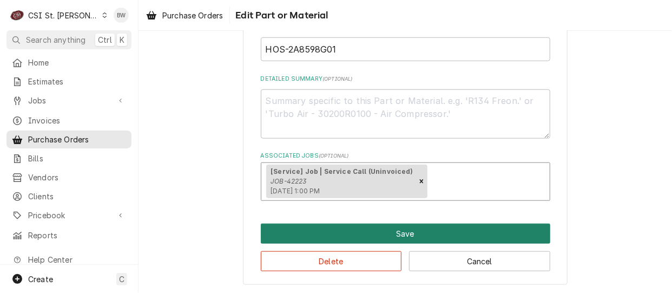
click at [364, 237] on button "Save" at bounding box center [405, 233] width 289 height 20
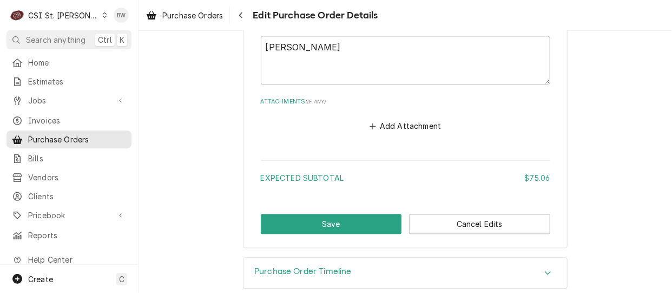
scroll to position [873, 0]
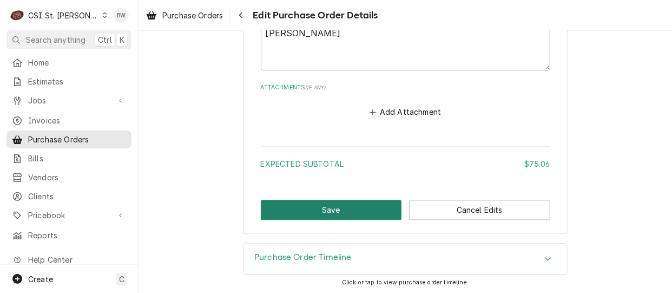
click at [326, 209] on button "Save" at bounding box center [331, 210] width 141 height 20
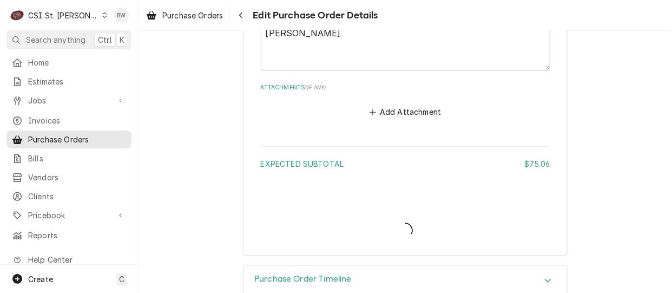
type textarea "x"
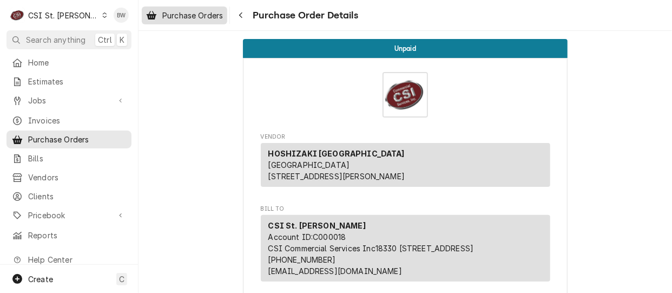
click at [206, 10] on span "Purchase Orders" at bounding box center [192, 15] width 61 height 11
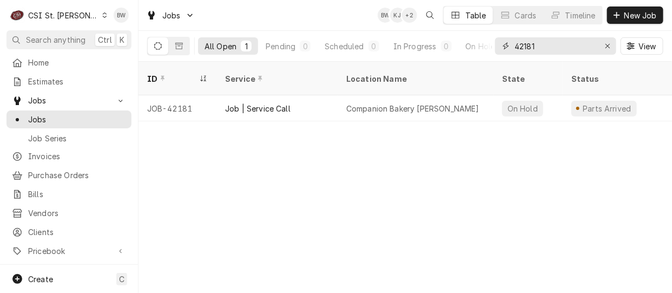
drag, startPoint x: 550, startPoint y: 45, endPoint x: 497, endPoint y: 46, distance: 52.5
click at [497, 46] on div "42181" at bounding box center [555, 45] width 121 height 17
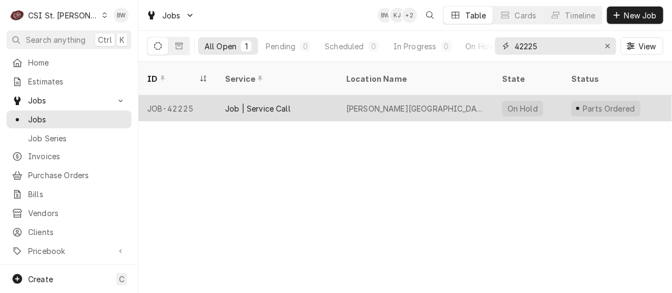
type input "42225"
click at [196, 98] on div "JOB-42225" at bounding box center [177, 108] width 78 height 26
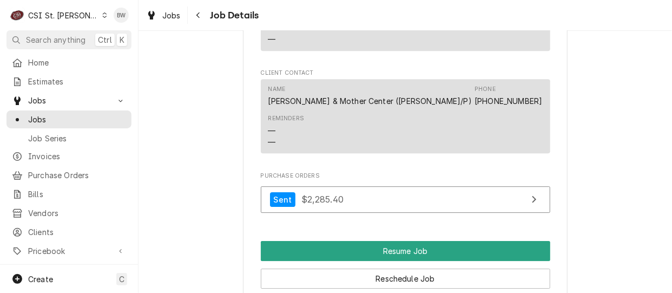
scroll to position [1190, 0]
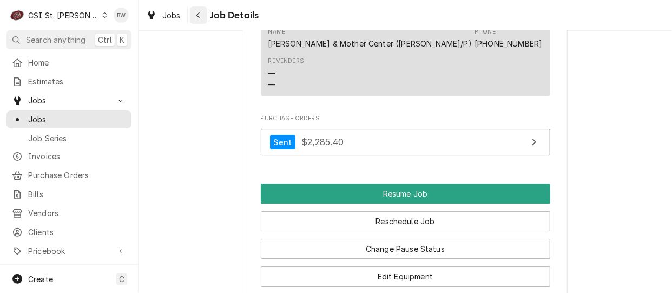
click at [203, 15] on div "Navigate back" at bounding box center [198, 15] width 11 height 11
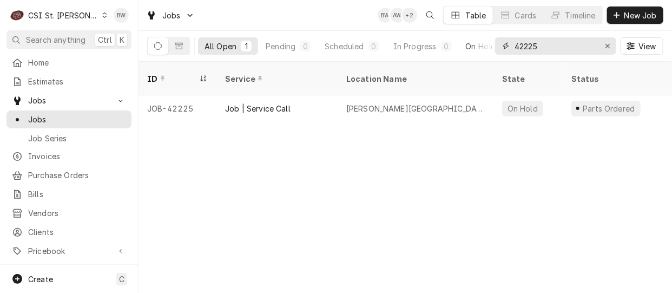
drag, startPoint x: 550, startPoint y: 49, endPoint x: 472, endPoint y: 47, distance: 77.9
click at [473, 47] on div "All Open 1 Pending 0 Scheduled 0 In Progress 0 On Hold 1 Completed 0 42225 View" at bounding box center [405, 46] width 516 height 30
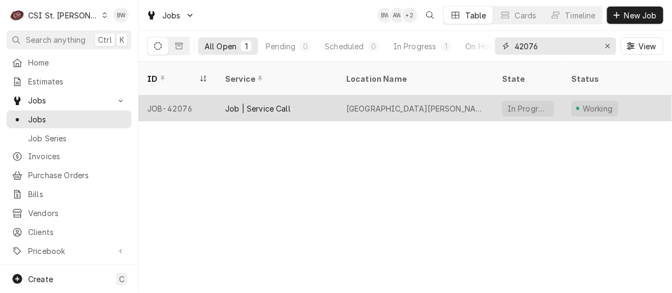
type input "42076"
click at [183, 96] on div "JOB-42076" at bounding box center [177, 108] width 78 height 26
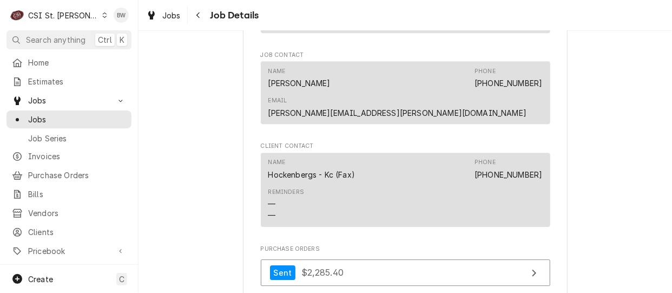
scroll to position [1082, 0]
click at [195, 18] on div "Navigate back" at bounding box center [198, 15] width 11 height 11
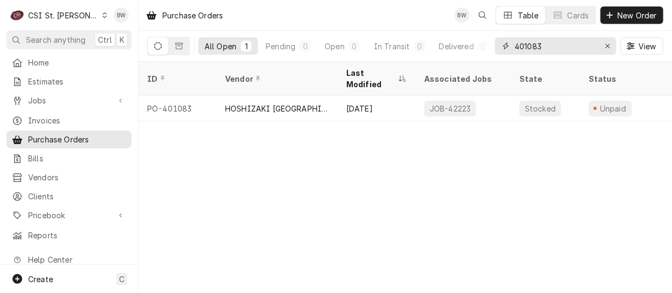
drag, startPoint x: 544, startPoint y: 44, endPoint x: 506, endPoint y: 45, distance: 37.3
click at [506, 45] on div "401083" at bounding box center [555, 45] width 121 height 17
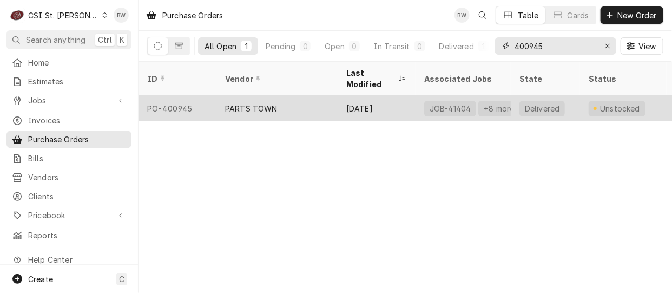
type input "400945"
click at [193, 95] on div "PO-400945" at bounding box center [177, 108] width 78 height 26
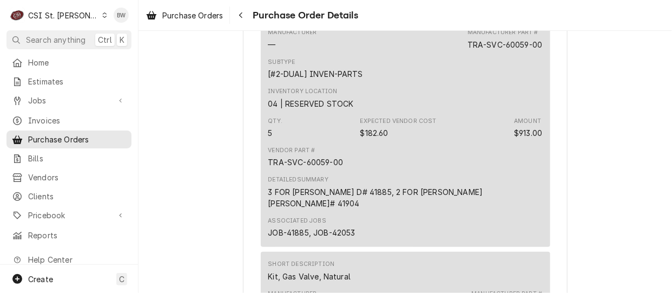
scroll to position [3192, 0]
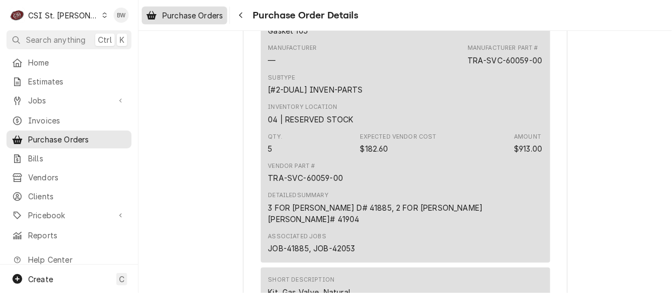
click at [190, 17] on span "Purchase Orders" at bounding box center [192, 15] width 61 height 11
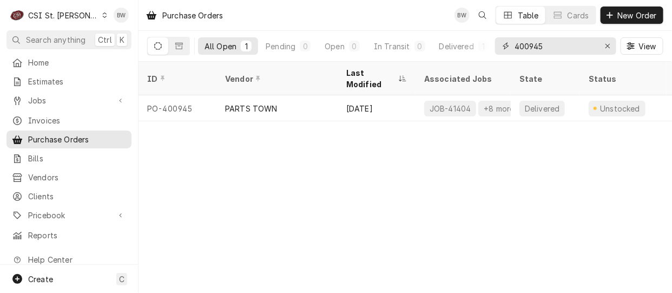
drag, startPoint x: 555, startPoint y: 46, endPoint x: 506, endPoint y: 47, distance: 49.2
click at [506, 47] on div "400945" at bounding box center [555, 45] width 121 height 17
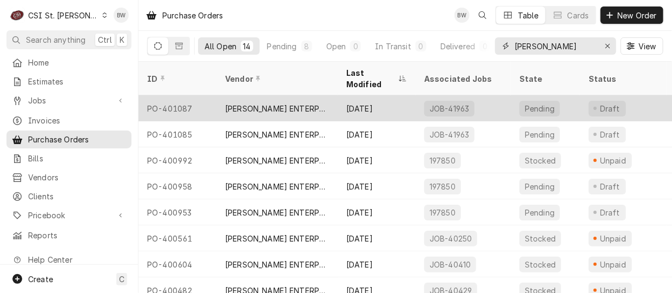
type input "ferguson"
click at [174, 96] on div "PO-401087" at bounding box center [177, 108] width 78 height 26
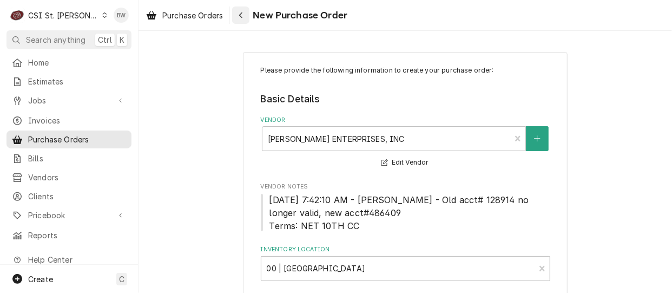
click at [243, 19] on div "Navigate back" at bounding box center [240, 15] width 11 height 11
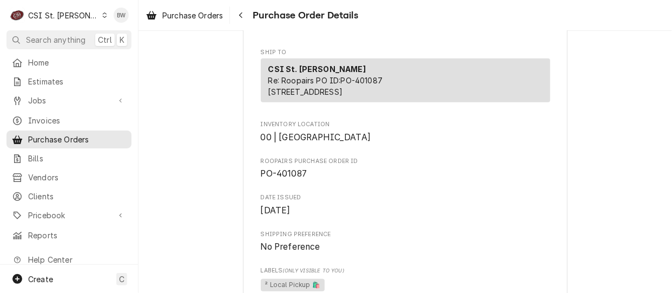
scroll to position [270, 0]
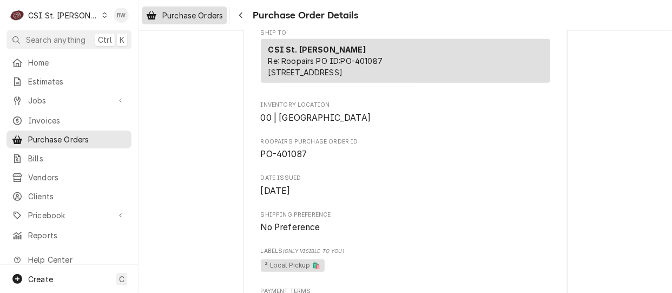
click at [213, 10] on span "Purchase Orders" at bounding box center [192, 15] width 61 height 11
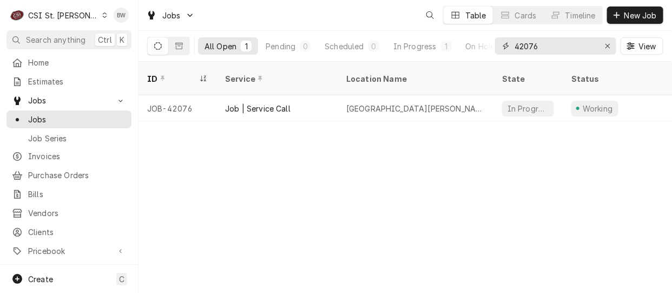
drag, startPoint x: 538, startPoint y: 47, endPoint x: 493, endPoint y: 42, distance: 45.1
click at [493, 42] on div "All Open 1 Pending 0 Scheduled 0 In Progress 1 On Hold 0 Completed 0 42076 View" at bounding box center [405, 46] width 516 height 30
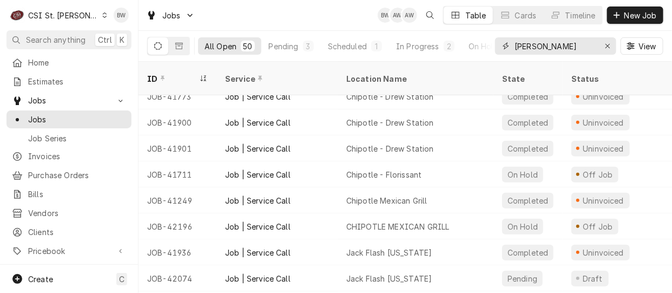
scroll to position [290, 0]
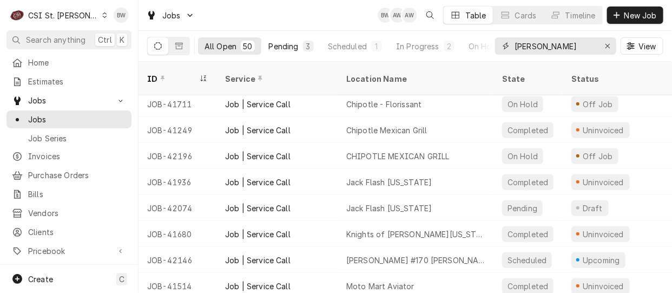
type input "[PERSON_NAME]"
click at [277, 44] on div "Pending" at bounding box center [284, 46] width 30 height 11
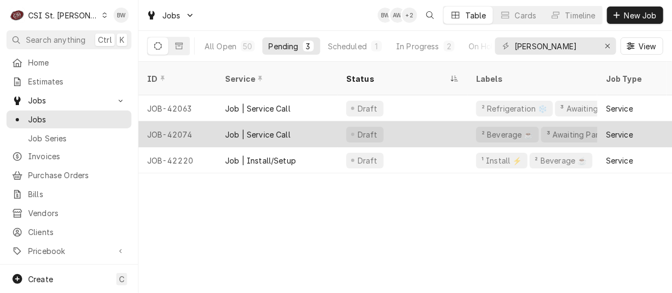
click at [184, 121] on div "JOB-42074" at bounding box center [177, 134] width 78 height 26
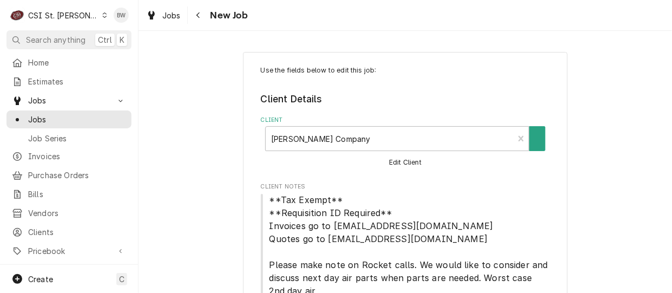
type textarea "x"
click at [200, 16] on div "Navigate back" at bounding box center [198, 15] width 11 height 11
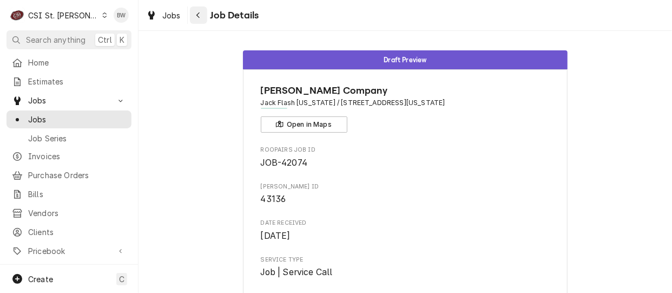
click at [195, 19] on div "Navigate back" at bounding box center [198, 15] width 11 height 11
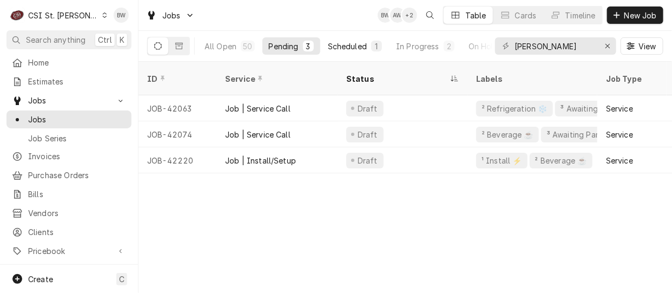
click at [331, 47] on div "Scheduled" at bounding box center [347, 46] width 39 height 11
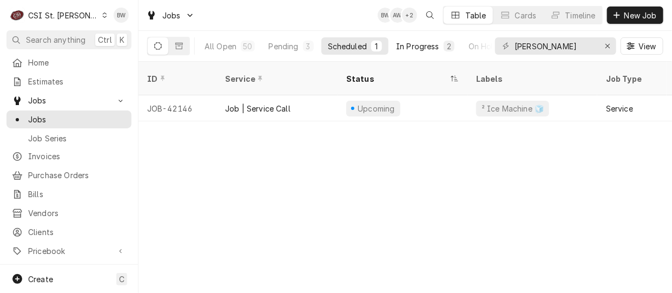
click at [415, 42] on div "In Progress" at bounding box center [417, 46] width 43 height 11
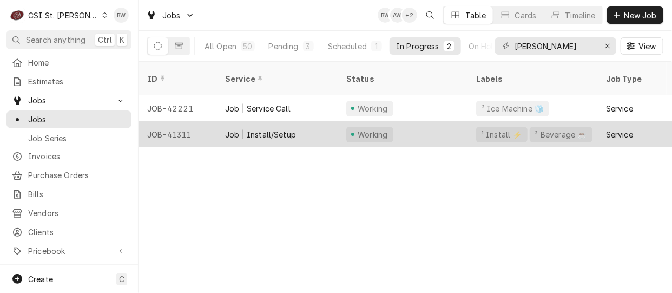
click at [181, 123] on div "JOB-41311" at bounding box center [177, 134] width 78 height 26
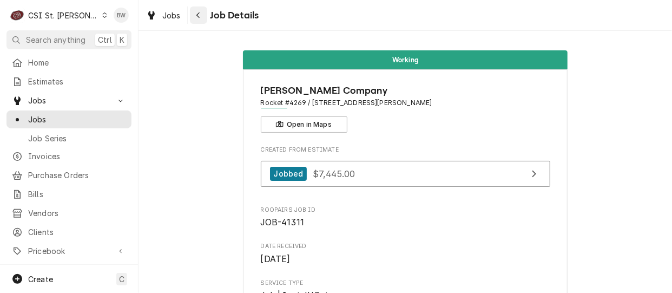
drag, startPoint x: 0, startPoint y: 0, endPoint x: 199, endPoint y: 16, distance: 199.2
click at [199, 16] on icon "Navigate back" at bounding box center [198, 15] width 5 height 8
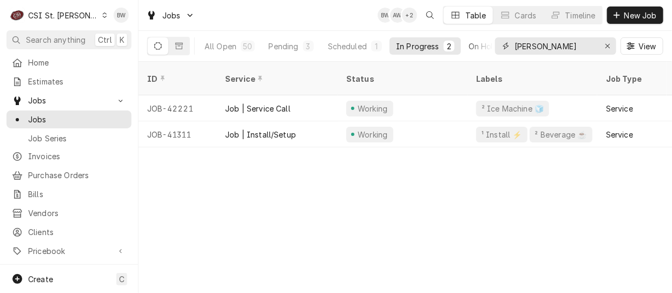
drag, startPoint x: 546, startPoint y: 48, endPoint x: 483, endPoint y: 48, distance: 63.3
click at [483, 48] on div "All Open 50 Pending 3 Scheduled 1 In Progress 2 On Hold 7 Completed 37 vivian V…" at bounding box center [405, 46] width 516 height 30
click at [545, 51] on input "rocket" at bounding box center [554, 45] width 81 height 17
drag, startPoint x: 545, startPoint y: 51, endPoint x: 506, endPoint y: 49, distance: 38.5
click at [506, 49] on div "rocket" at bounding box center [555, 45] width 121 height 17
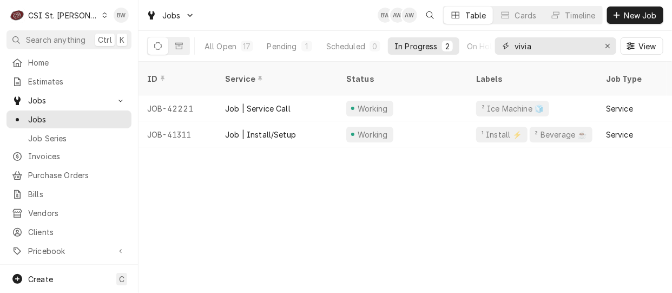
type input "[PERSON_NAME]"
click at [358, 48] on div "Scheduled" at bounding box center [347, 46] width 39 height 11
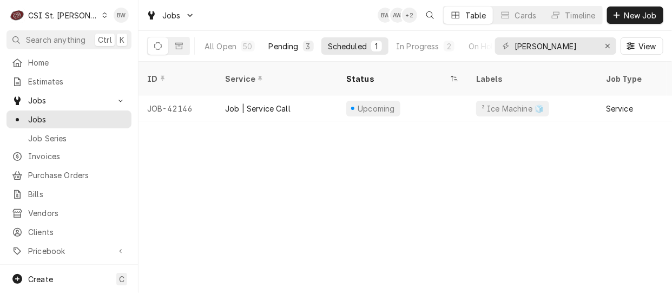
click at [294, 45] on div "Pending" at bounding box center [284, 46] width 30 height 11
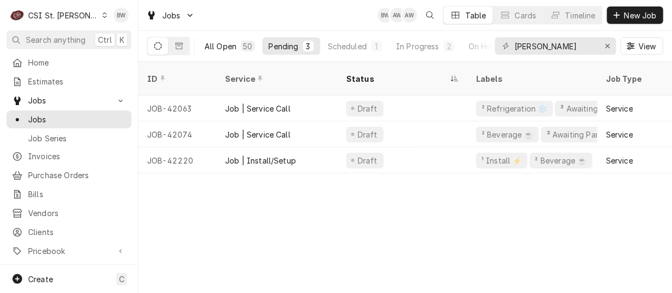
click at [224, 45] on div "All Open" at bounding box center [220, 46] width 32 height 11
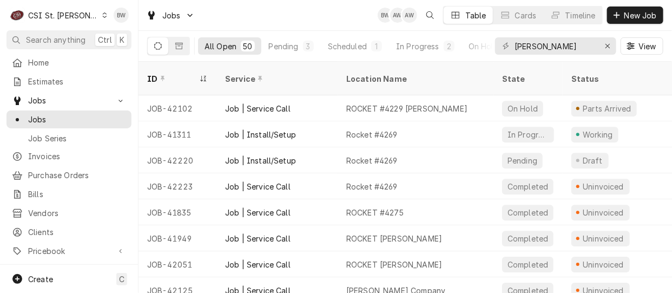
scroll to position [1095, 0]
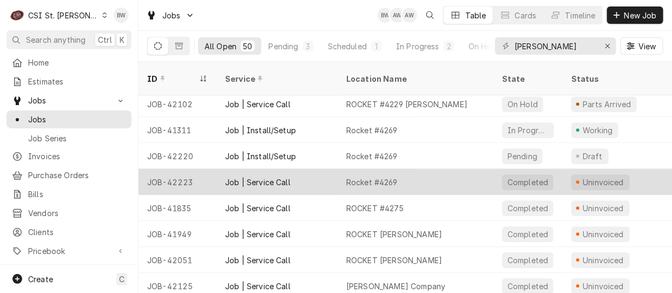
click at [188, 169] on div "JOB-42223" at bounding box center [177, 182] width 78 height 26
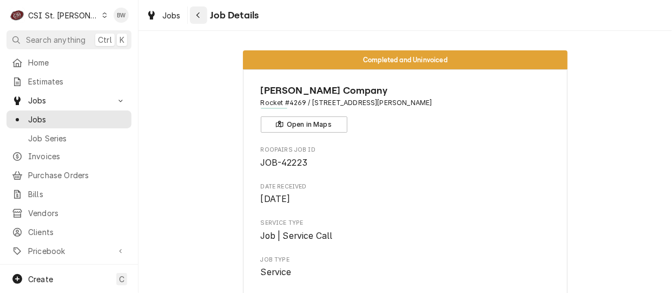
click at [195, 14] on div "Navigate back" at bounding box center [198, 15] width 11 height 11
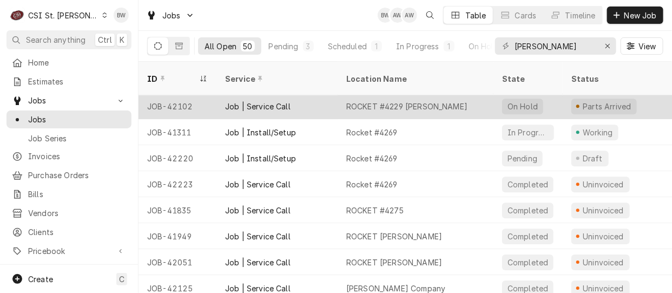
scroll to position [1095, 0]
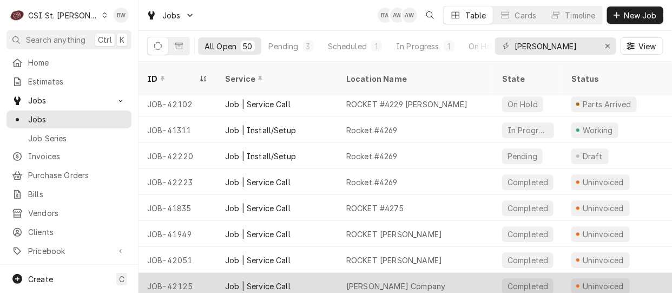
click at [186, 273] on div "JOB-42125" at bounding box center [177, 286] width 78 height 26
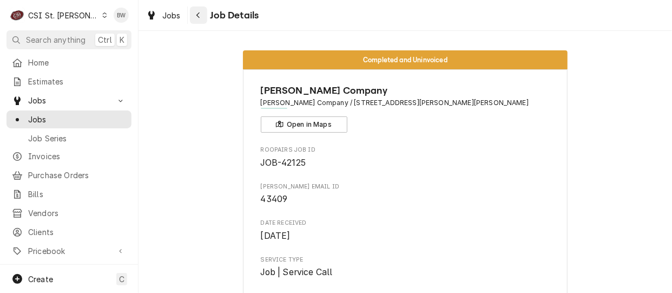
click at [200, 14] on div "Navigate back" at bounding box center [198, 15] width 11 height 11
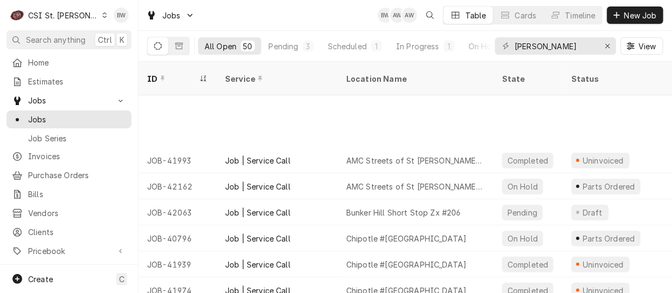
scroll to position [82, 0]
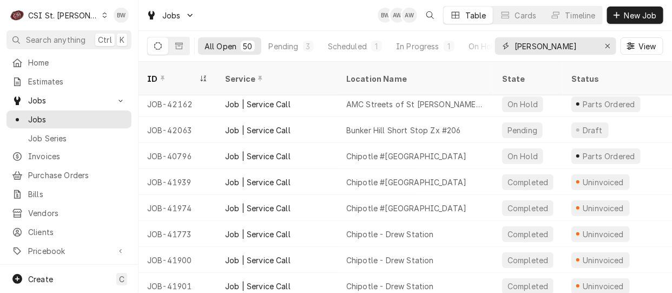
drag, startPoint x: 546, startPoint y: 44, endPoint x: 510, endPoint y: 48, distance: 36.4
click at [510, 47] on div "[PERSON_NAME]" at bounding box center [555, 45] width 121 height 17
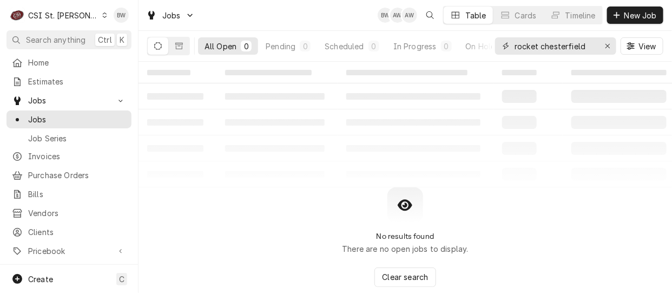
drag, startPoint x: 587, startPoint y: 49, endPoint x: 541, endPoint y: 47, distance: 46.0
click at [541, 47] on input "rocket chesterfield" at bounding box center [554, 45] width 81 height 17
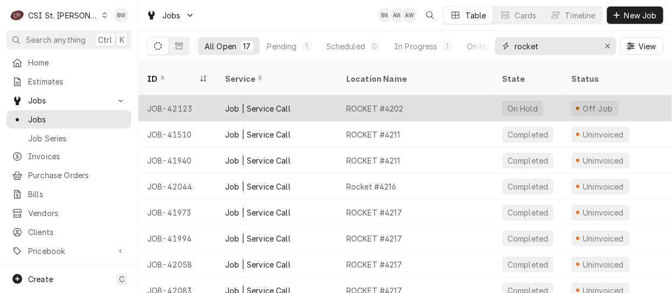
type input "rocket"
click at [186, 95] on div "JOB-42123" at bounding box center [177, 108] width 78 height 26
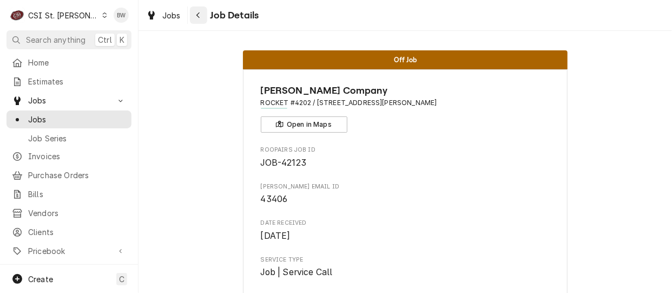
click at [202, 15] on div "Navigate back" at bounding box center [198, 15] width 11 height 11
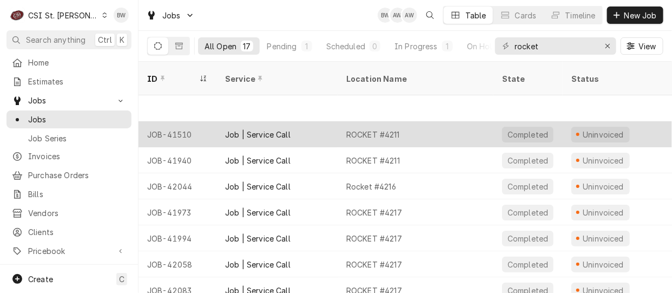
scroll to position [82, 0]
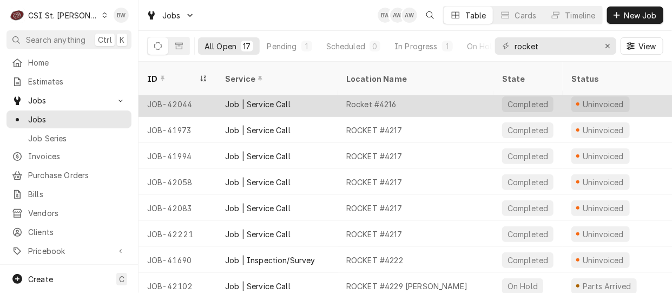
click at [187, 93] on div "JOB-42044" at bounding box center [177, 104] width 78 height 26
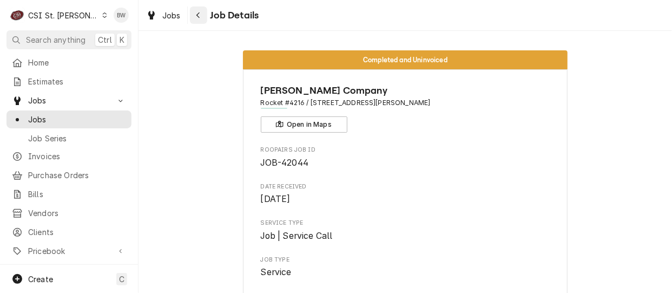
click at [196, 18] on icon "Navigate back" at bounding box center [198, 15] width 5 height 8
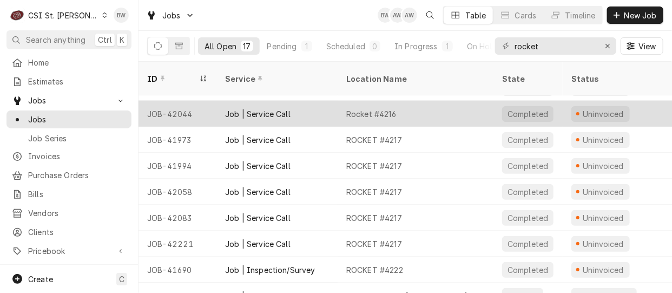
scroll to position [82, 0]
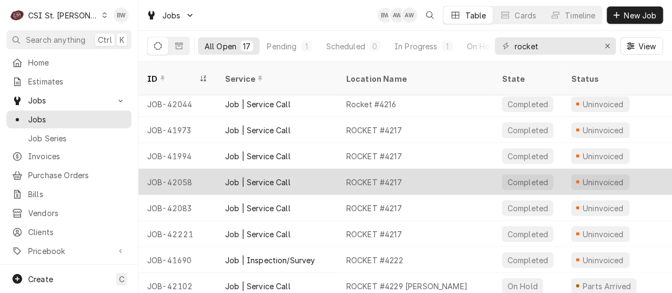
click at [184, 169] on div "JOB-42058" at bounding box center [177, 182] width 78 height 26
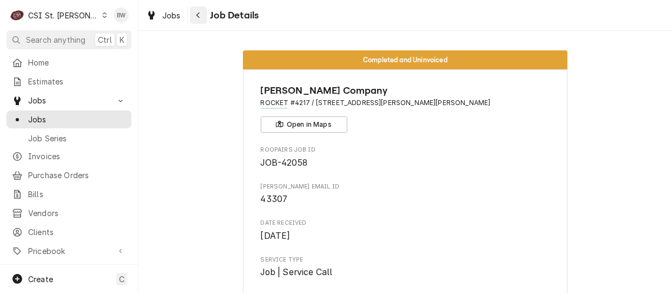
click at [195, 18] on div "Navigate back" at bounding box center [198, 15] width 11 height 11
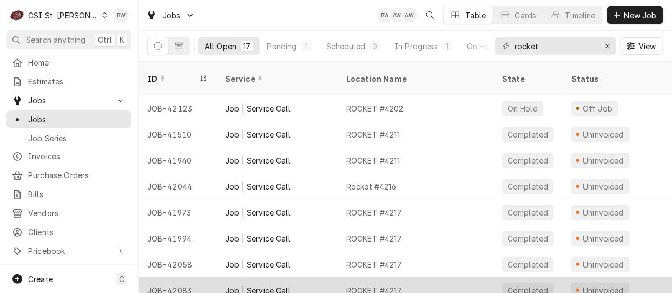
click at [180, 277] on div "JOB-42083" at bounding box center [177, 290] width 78 height 26
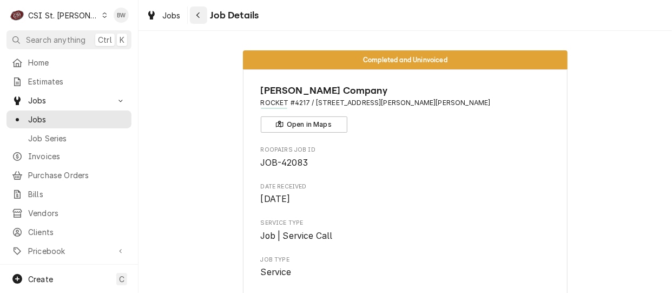
click at [198, 15] on icon "Navigate back" at bounding box center [198, 15] width 5 height 8
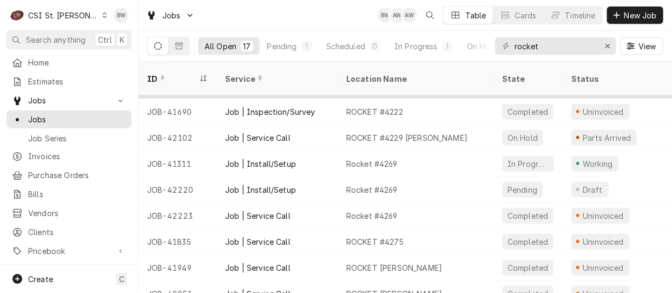
scroll to position [238, 0]
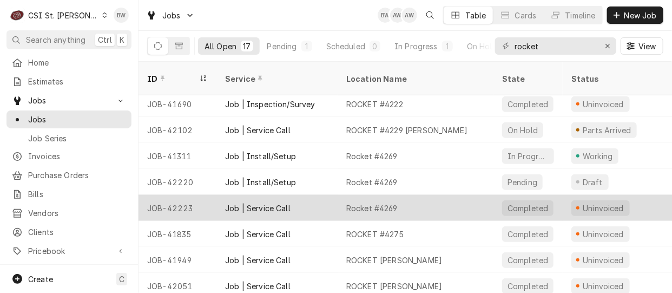
click at [183, 195] on div "JOB-42223" at bounding box center [177, 208] width 78 height 26
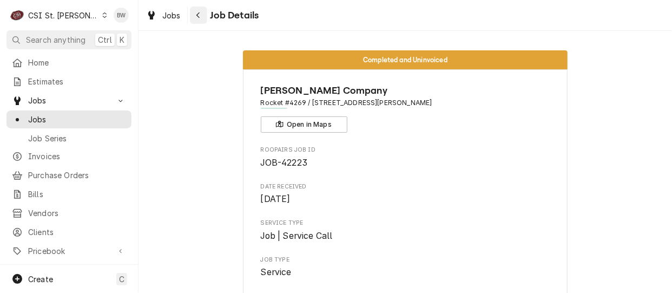
click at [199, 18] on icon "Navigate back" at bounding box center [198, 15] width 5 height 8
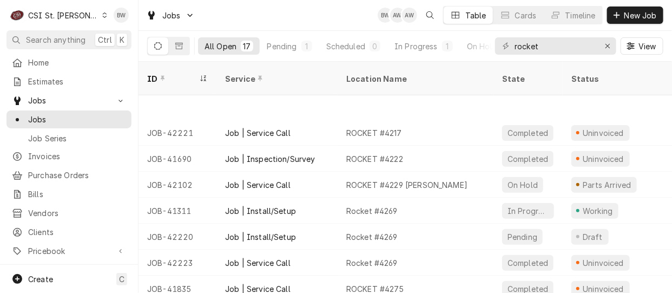
scroll to position [238, 0]
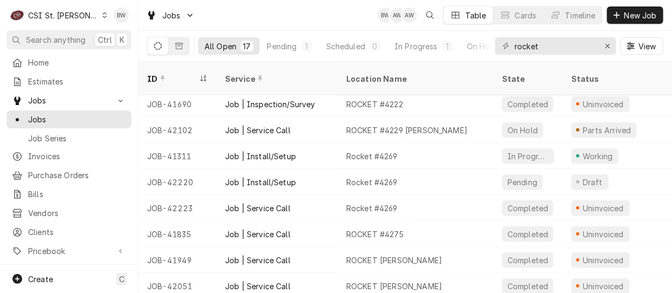
drag, startPoint x: 62, startPoint y: 64, endPoint x: 247, endPoint y: 24, distance: 189.3
click at [247, 24] on div "Jobs BW AW AW Table Cards Timeline New Job" at bounding box center [404, 15] width 533 height 30
